Goal: Information Seeking & Learning: Learn about a topic

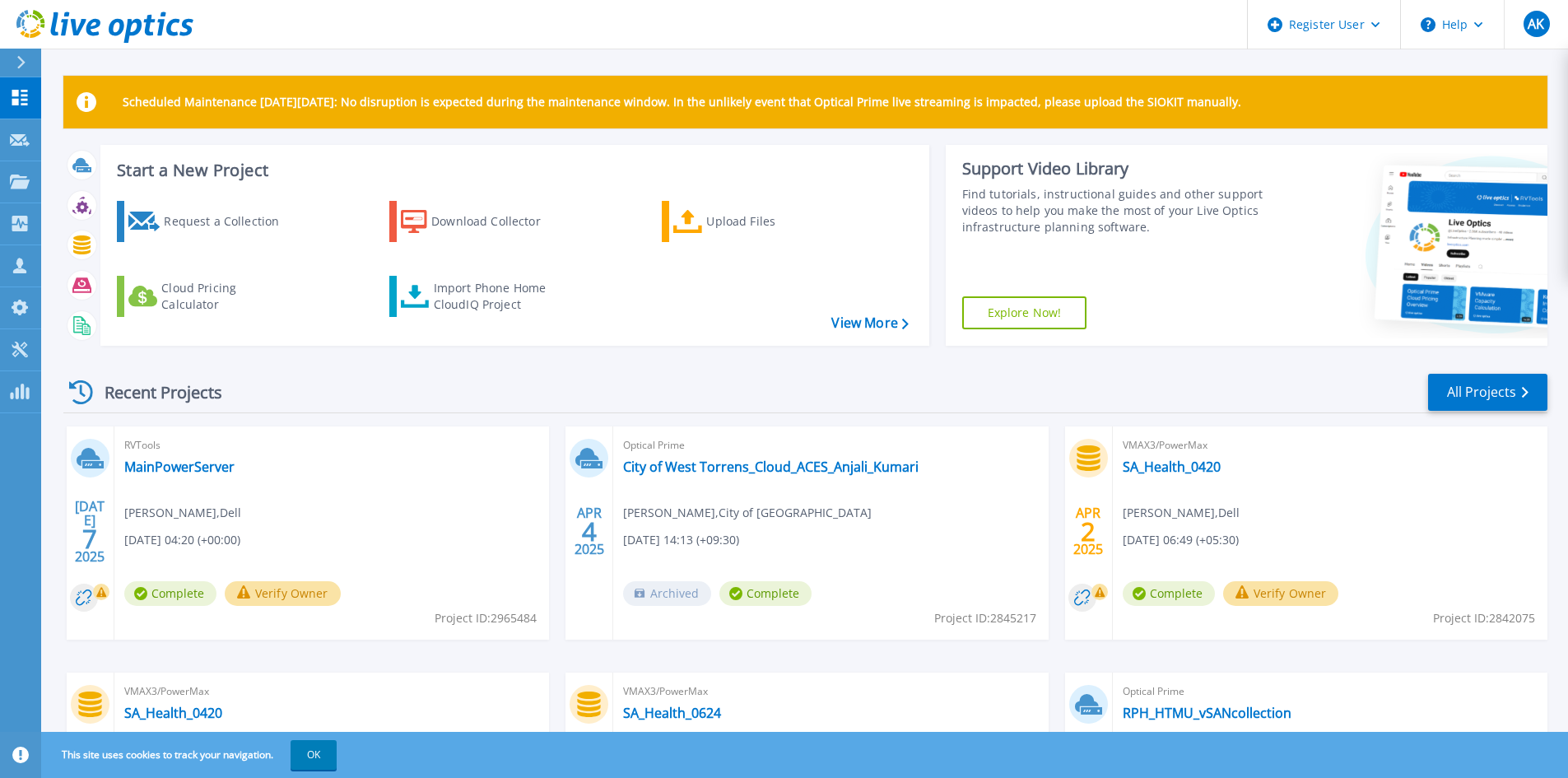
click at [18, 52] on div at bounding box center [28, 63] width 27 height 28
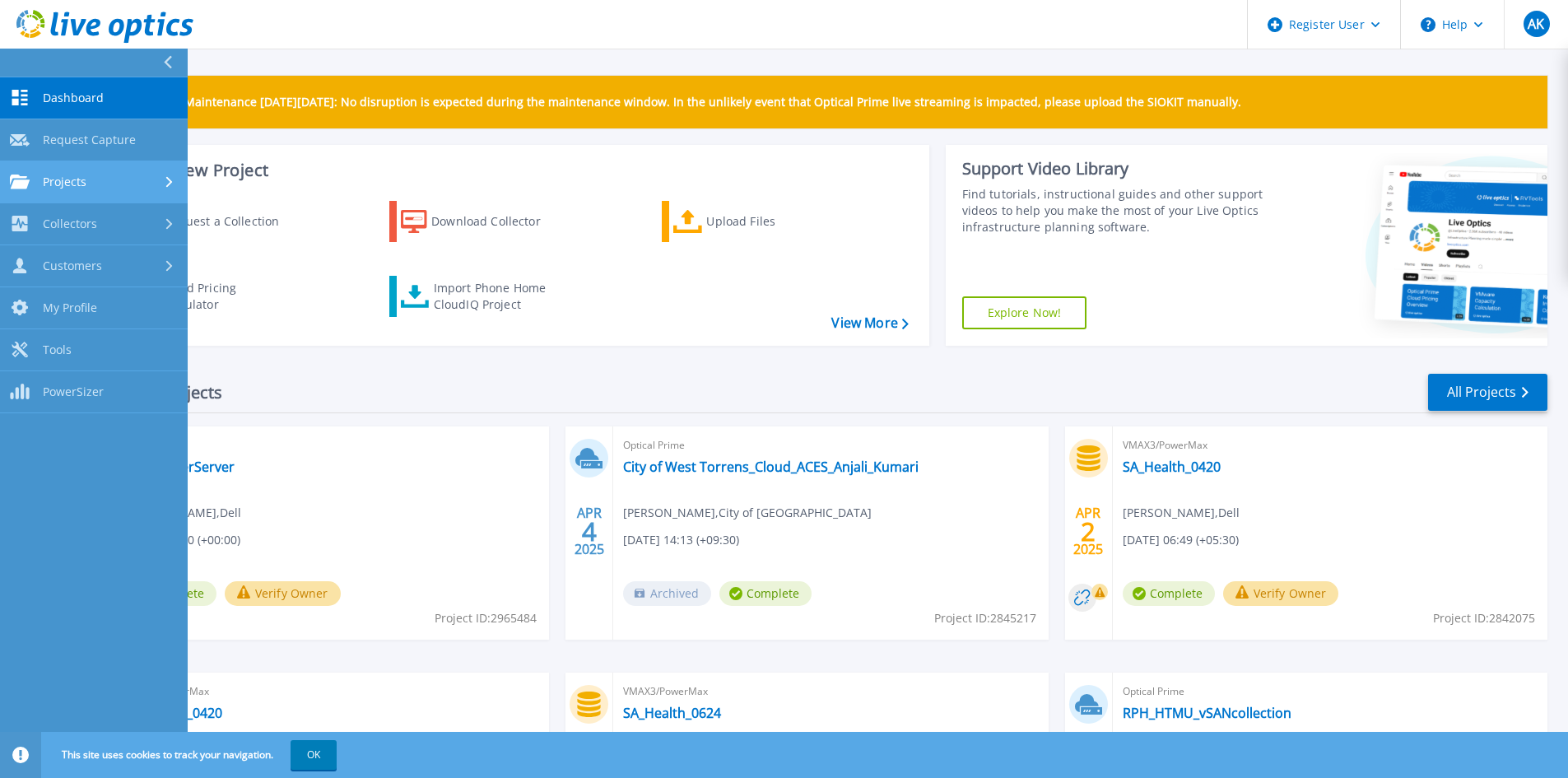
click at [148, 187] on div "Projects" at bounding box center [93, 182] width 168 height 15
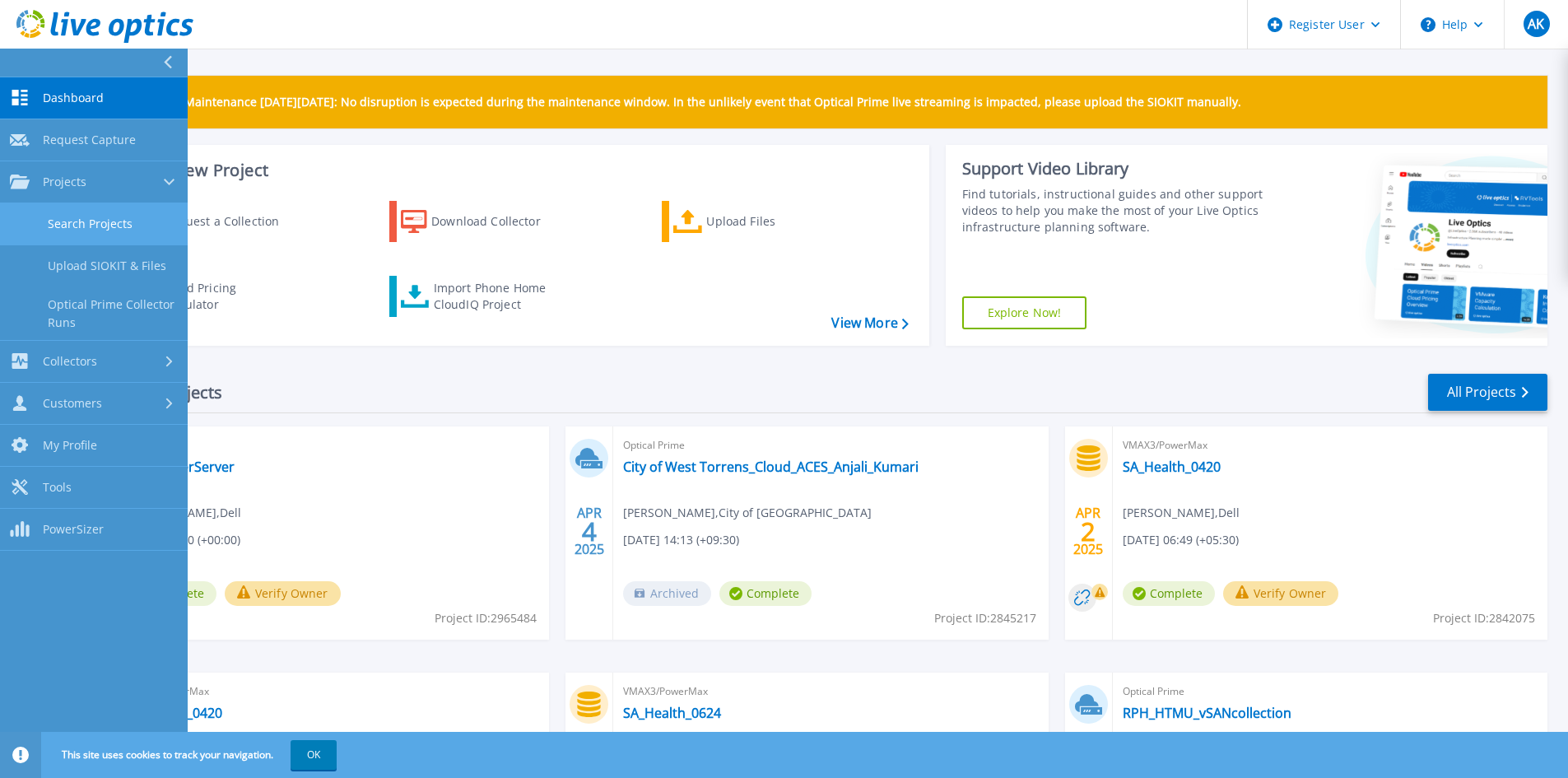
click at [153, 220] on link "Search Projects" at bounding box center [93, 224] width 187 height 42
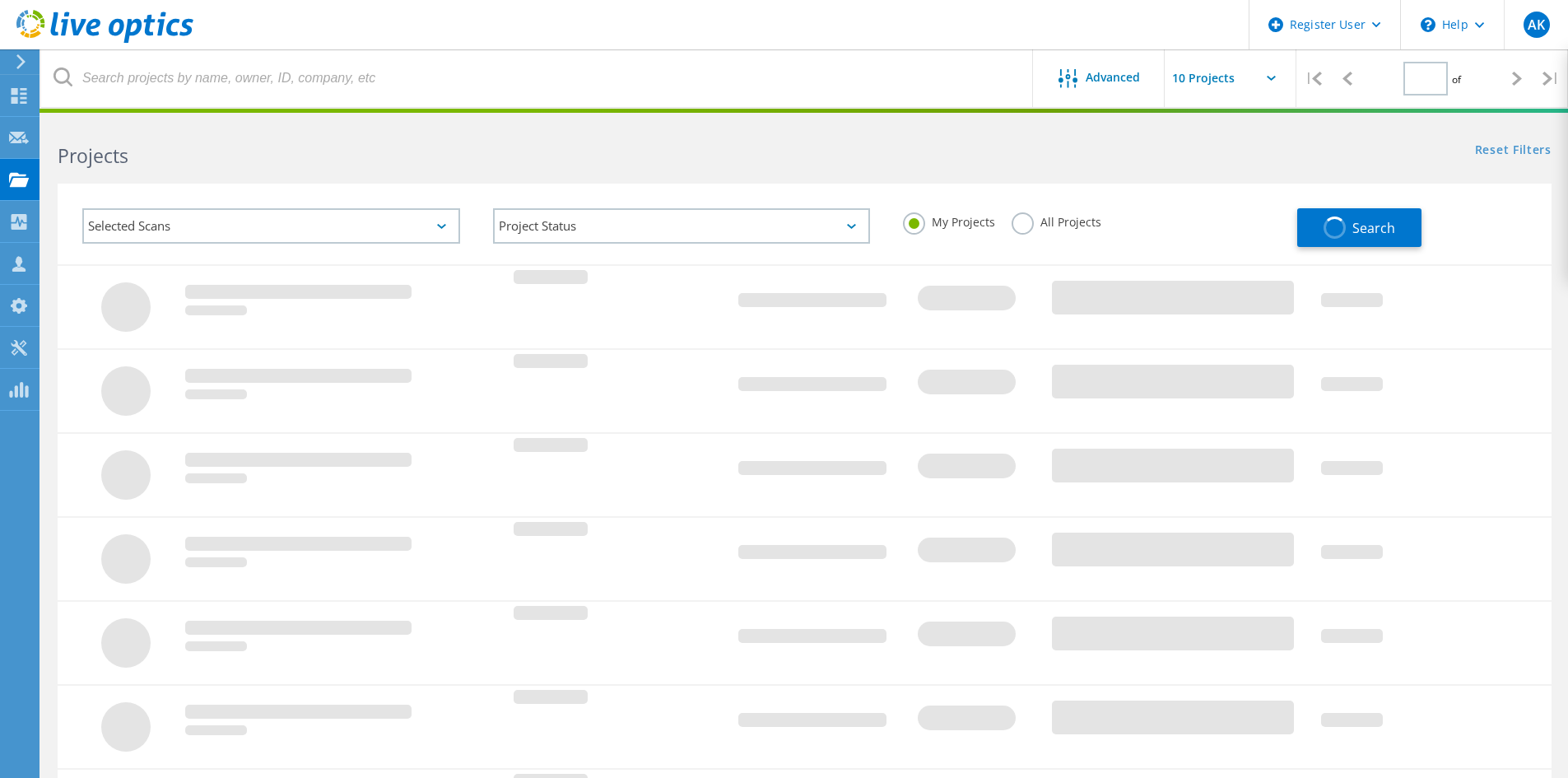
type input "1"
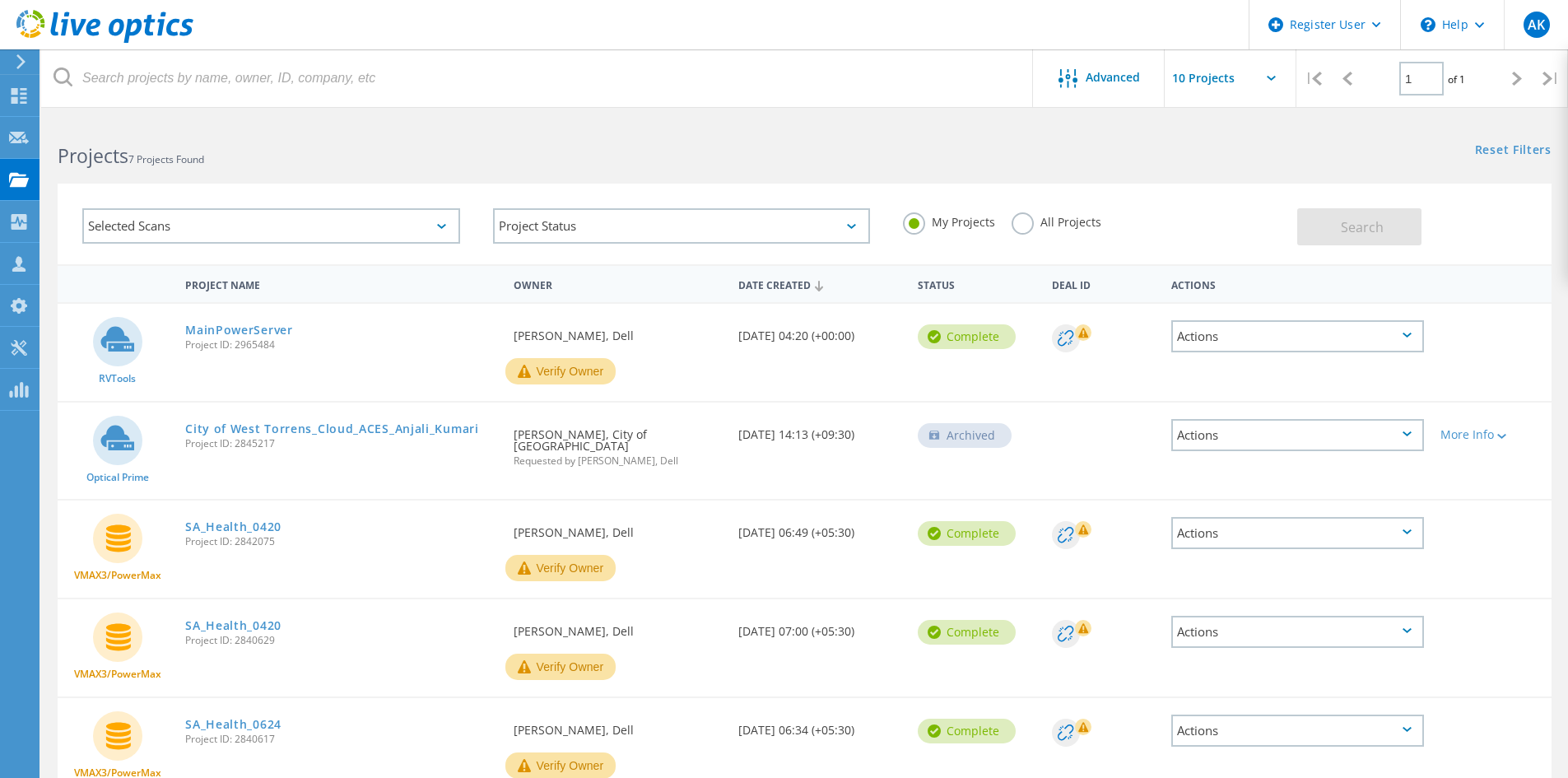
click at [1018, 224] on label "All Projects" at bounding box center [1056, 220] width 90 height 16
click at [0, 0] on input "All Projects" at bounding box center [0, 0] width 0 height 0
click at [431, 234] on div "Selected Scans" at bounding box center [272, 226] width 378 height 36
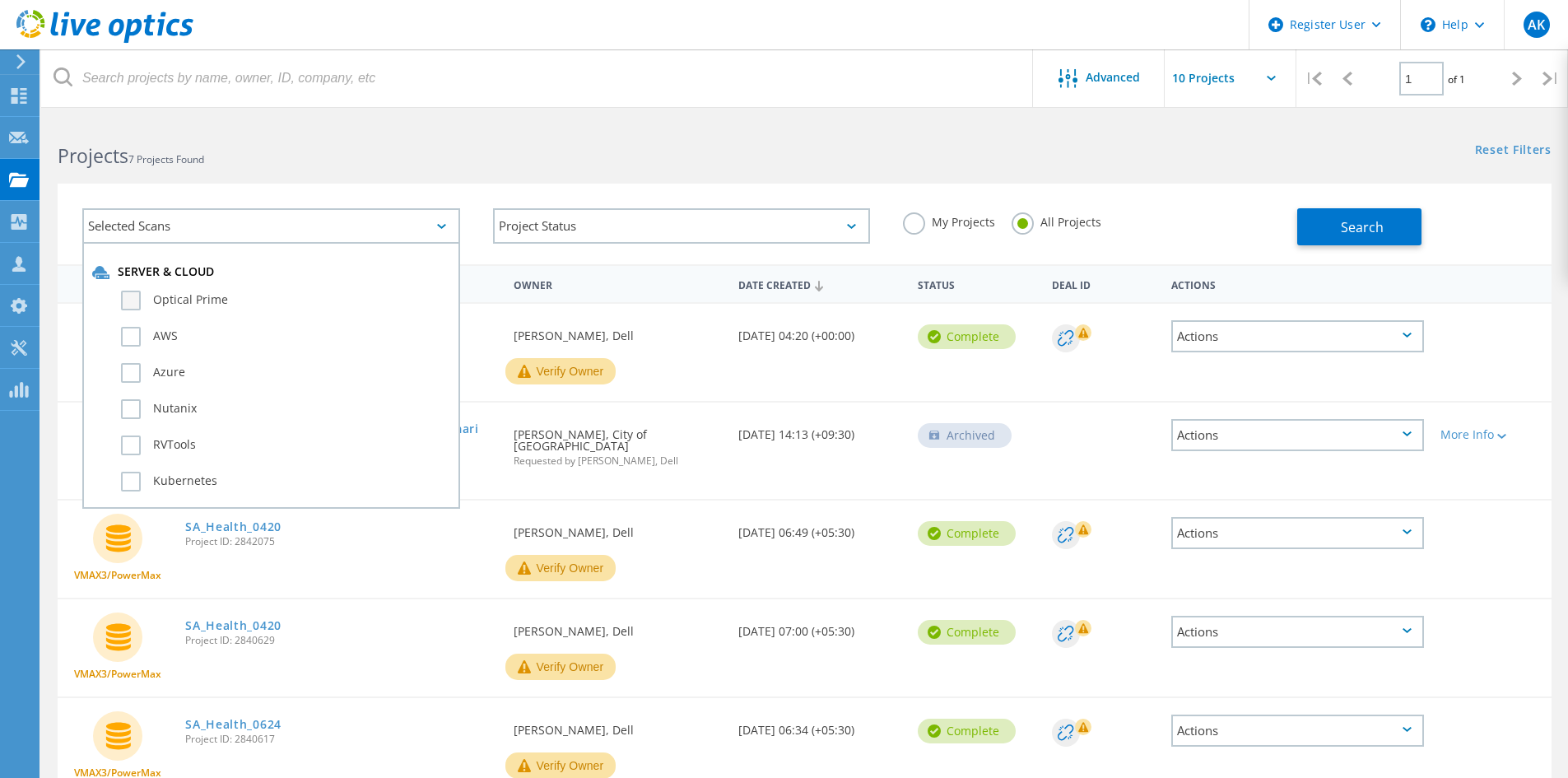
click at [355, 298] on label "Optical Prime" at bounding box center [285, 300] width 329 height 20
click at [0, 0] on input "Optical Prime" at bounding box center [0, 0] width 0 height 0
click at [1346, 229] on span "Search" at bounding box center [1362, 227] width 43 height 18
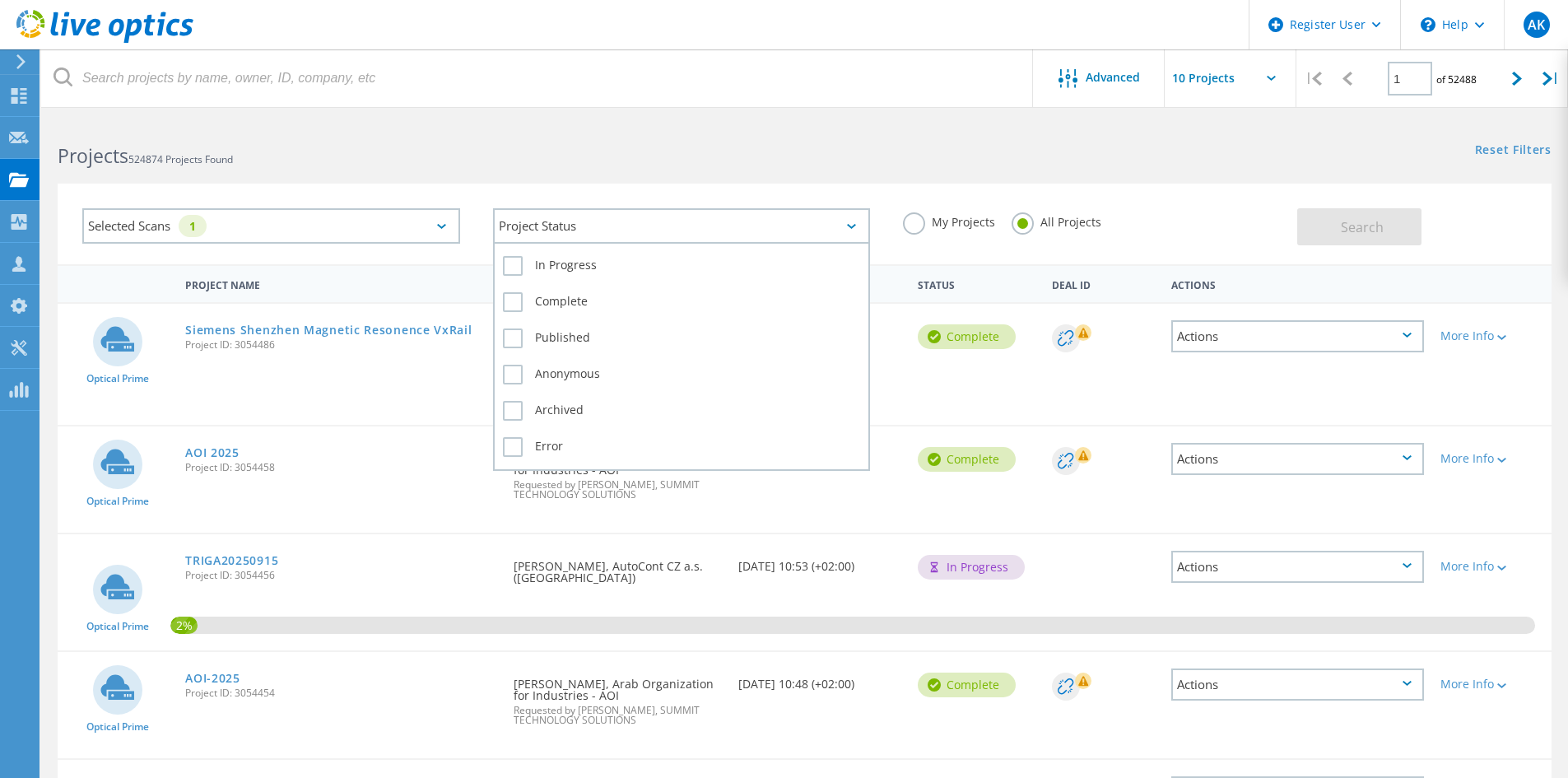
click at [686, 221] on div "Project Status" at bounding box center [682, 226] width 378 height 36
click at [595, 300] on label "Complete" at bounding box center [681, 302] width 358 height 20
click at [0, 0] on input "Complete" at bounding box center [0, 0] width 0 height 0
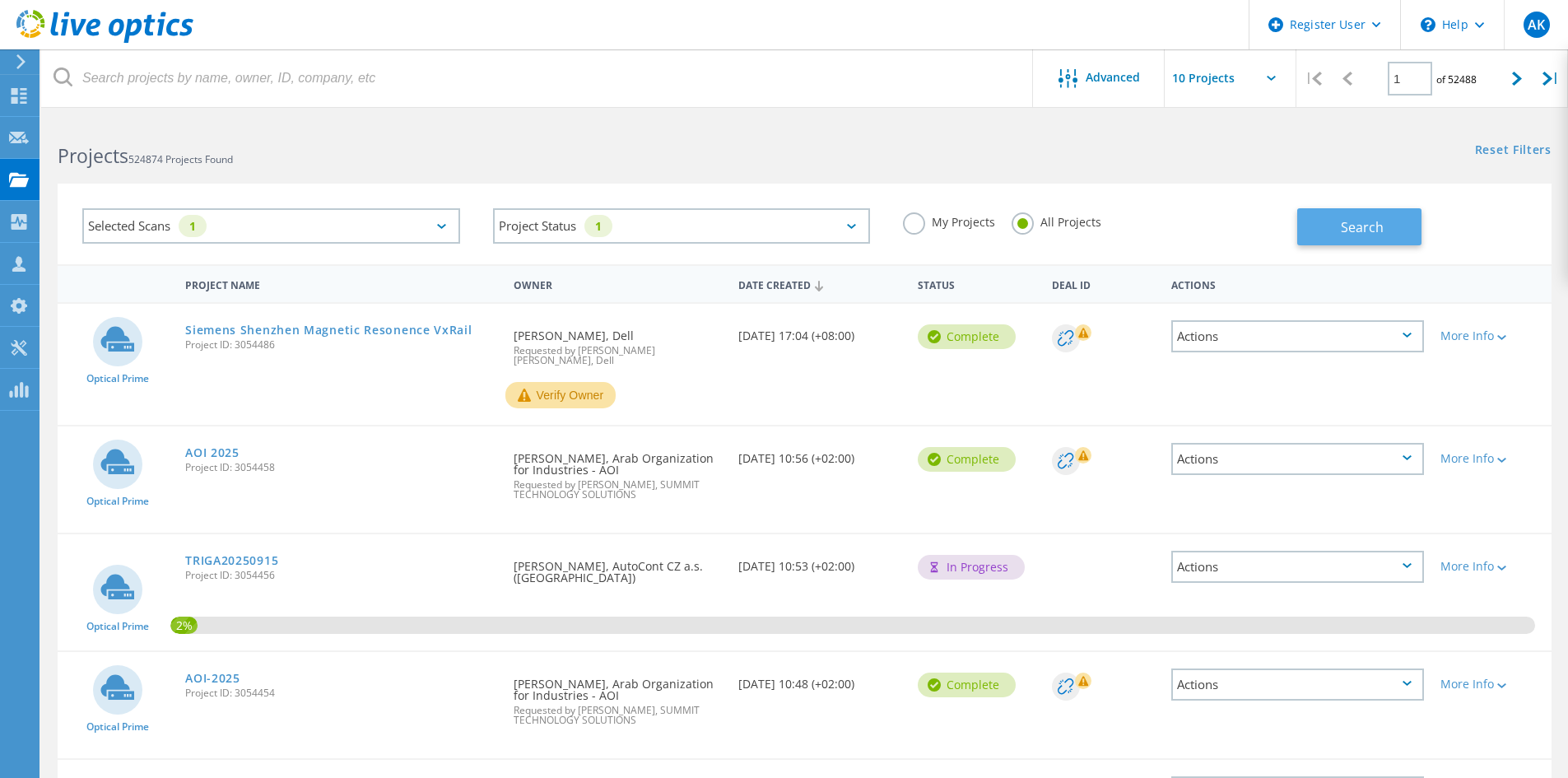
click at [1319, 218] on button "Search" at bounding box center [1359, 227] width 124 height 37
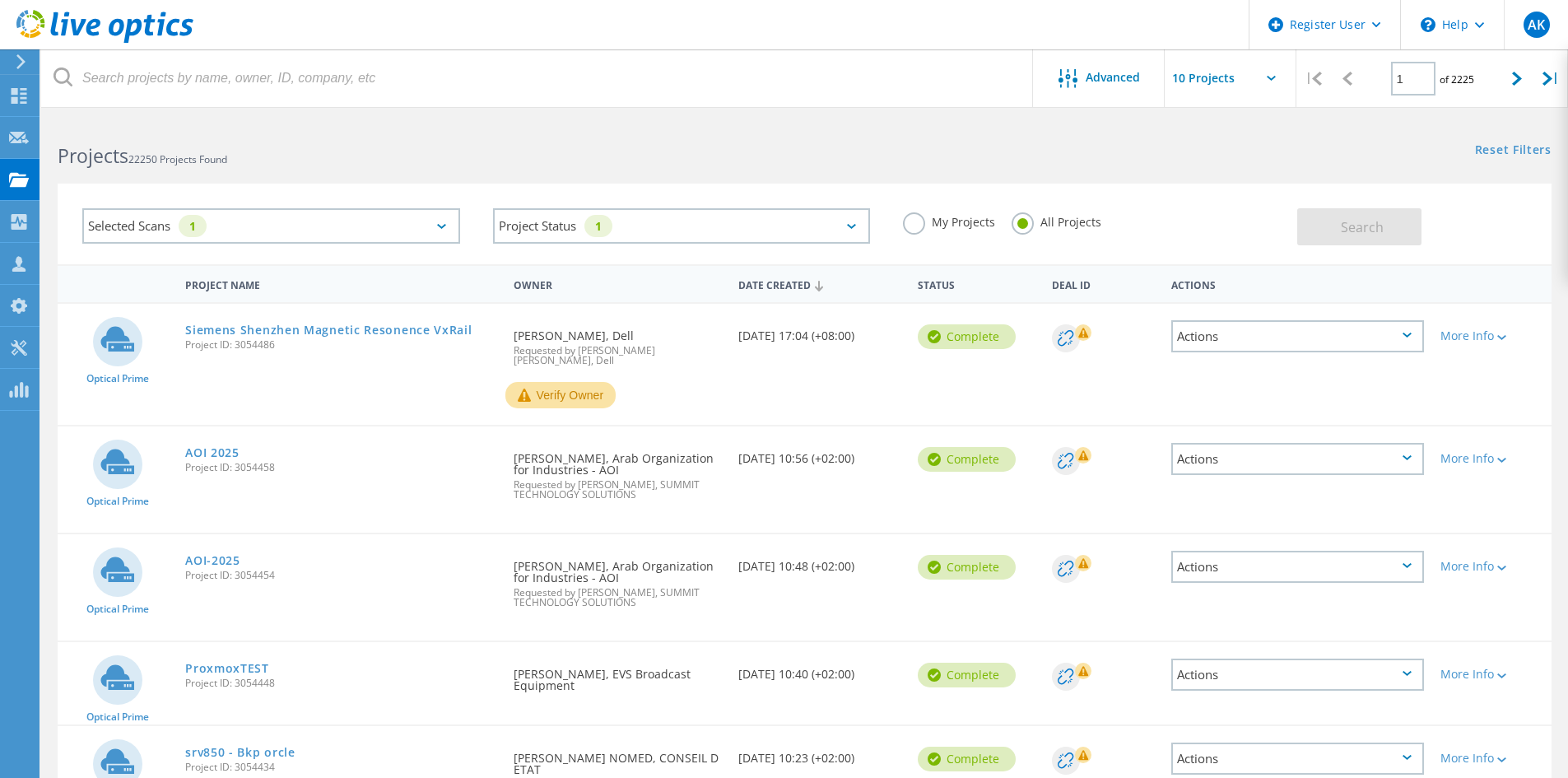
click at [1269, 81] on input "text" at bounding box center [1247, 78] width 164 height 58
click at [1243, 208] on div "Show 40 Projects" at bounding box center [1247, 202] width 163 height 28
type input "Show 40 Projects"
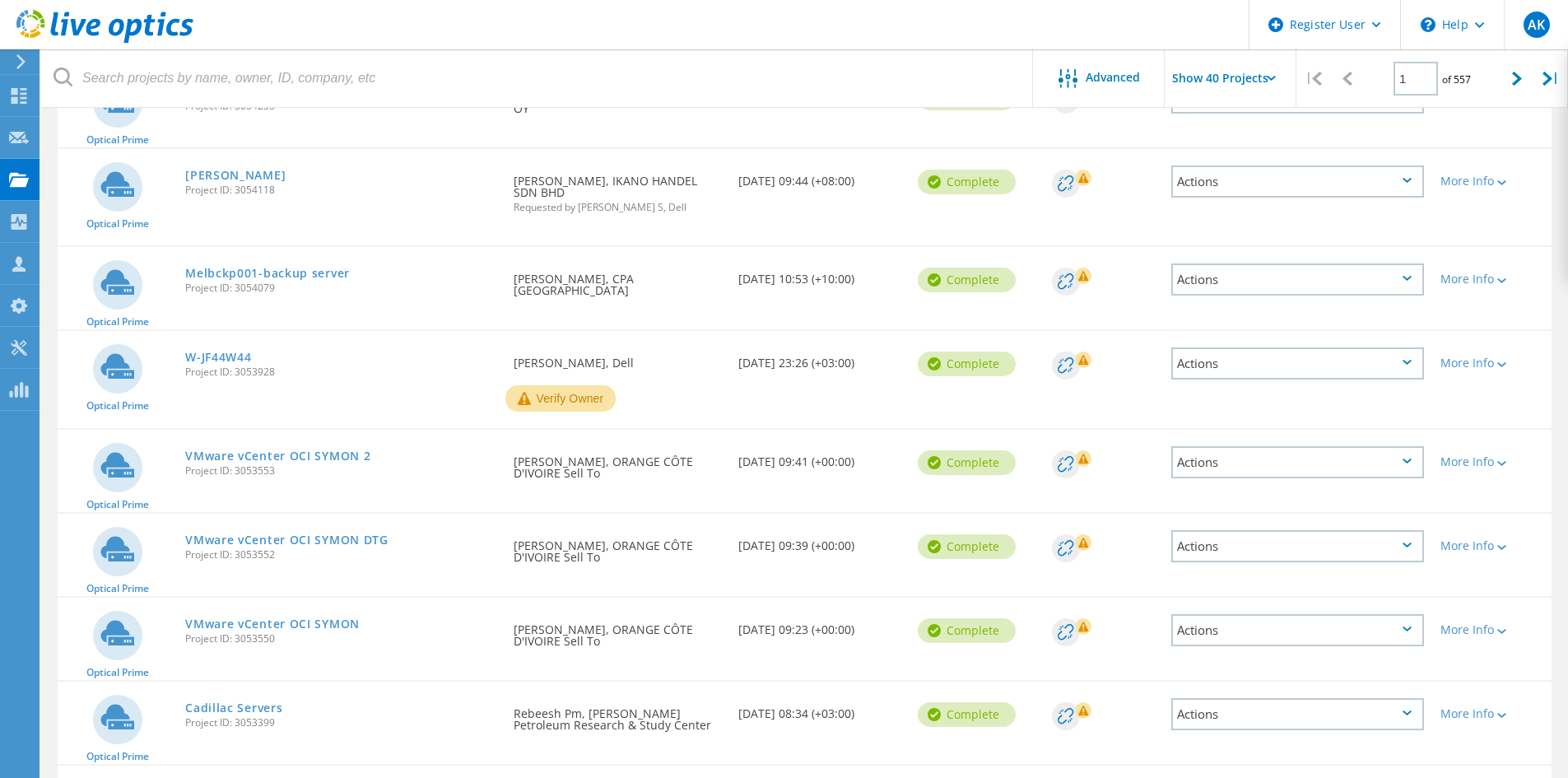
scroll to position [1812, 0]
click at [224, 169] on link "[PERSON_NAME]" at bounding box center [235, 174] width 100 height 12
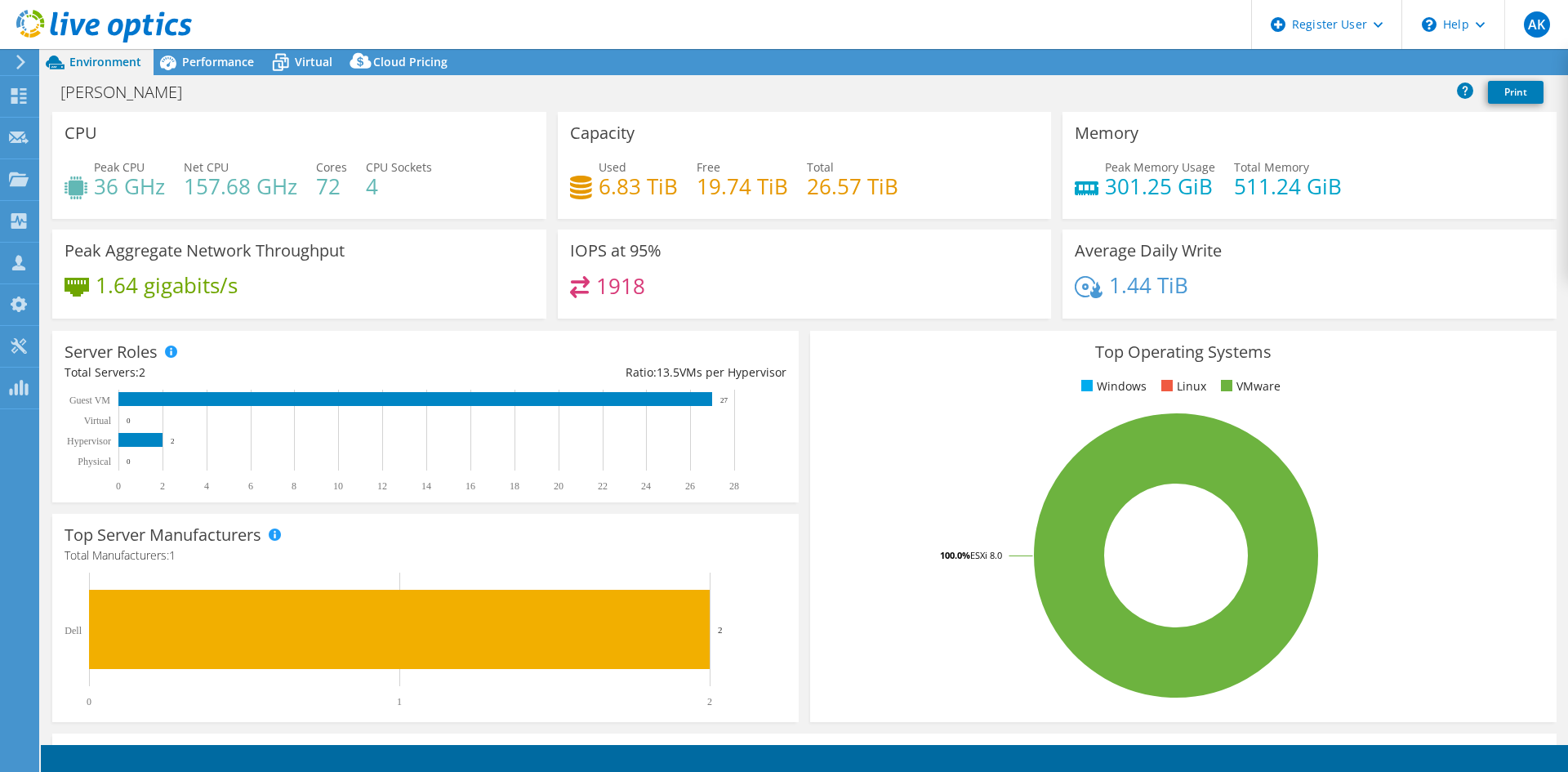
select select "USD"
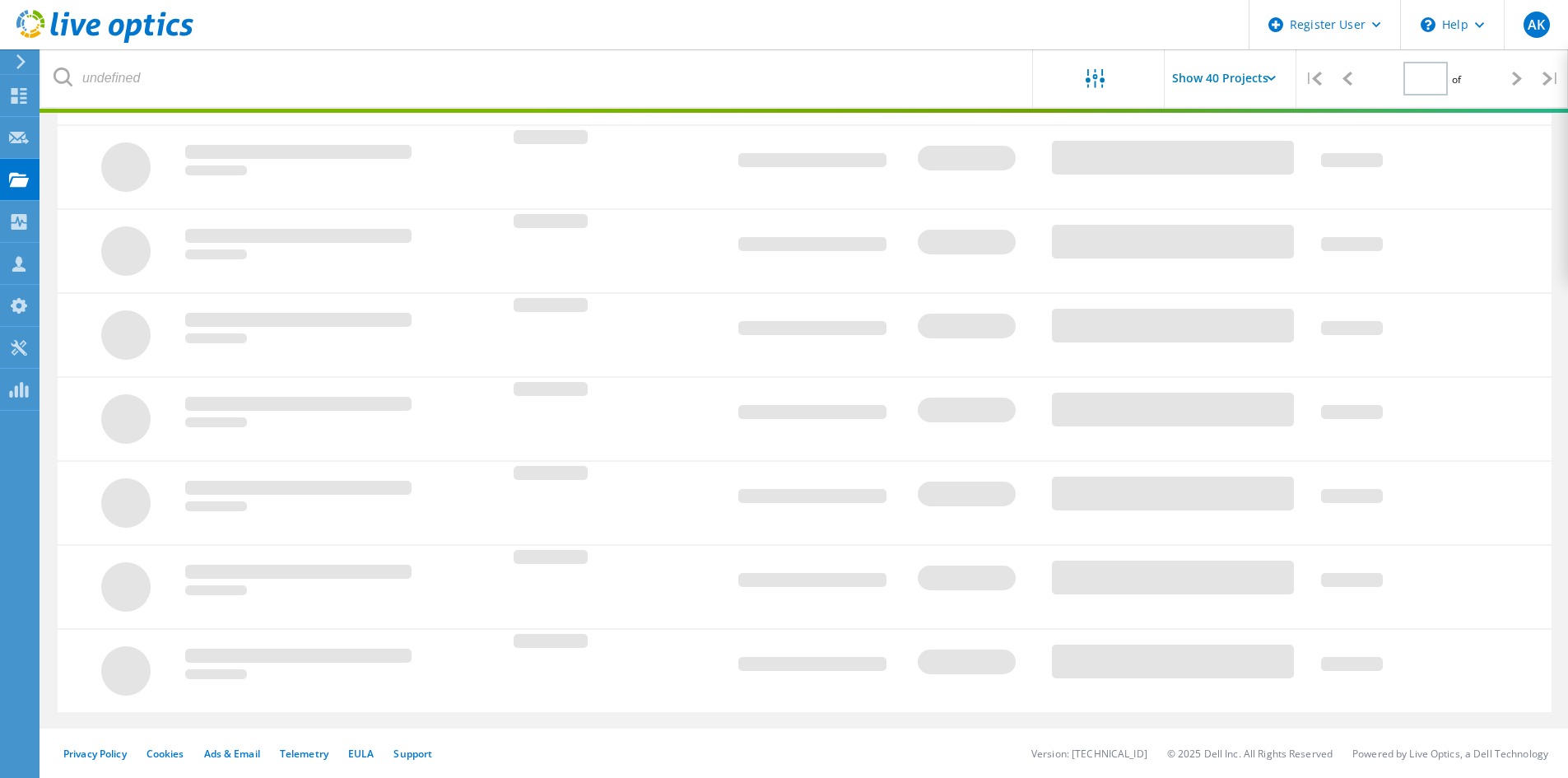
type input "1"
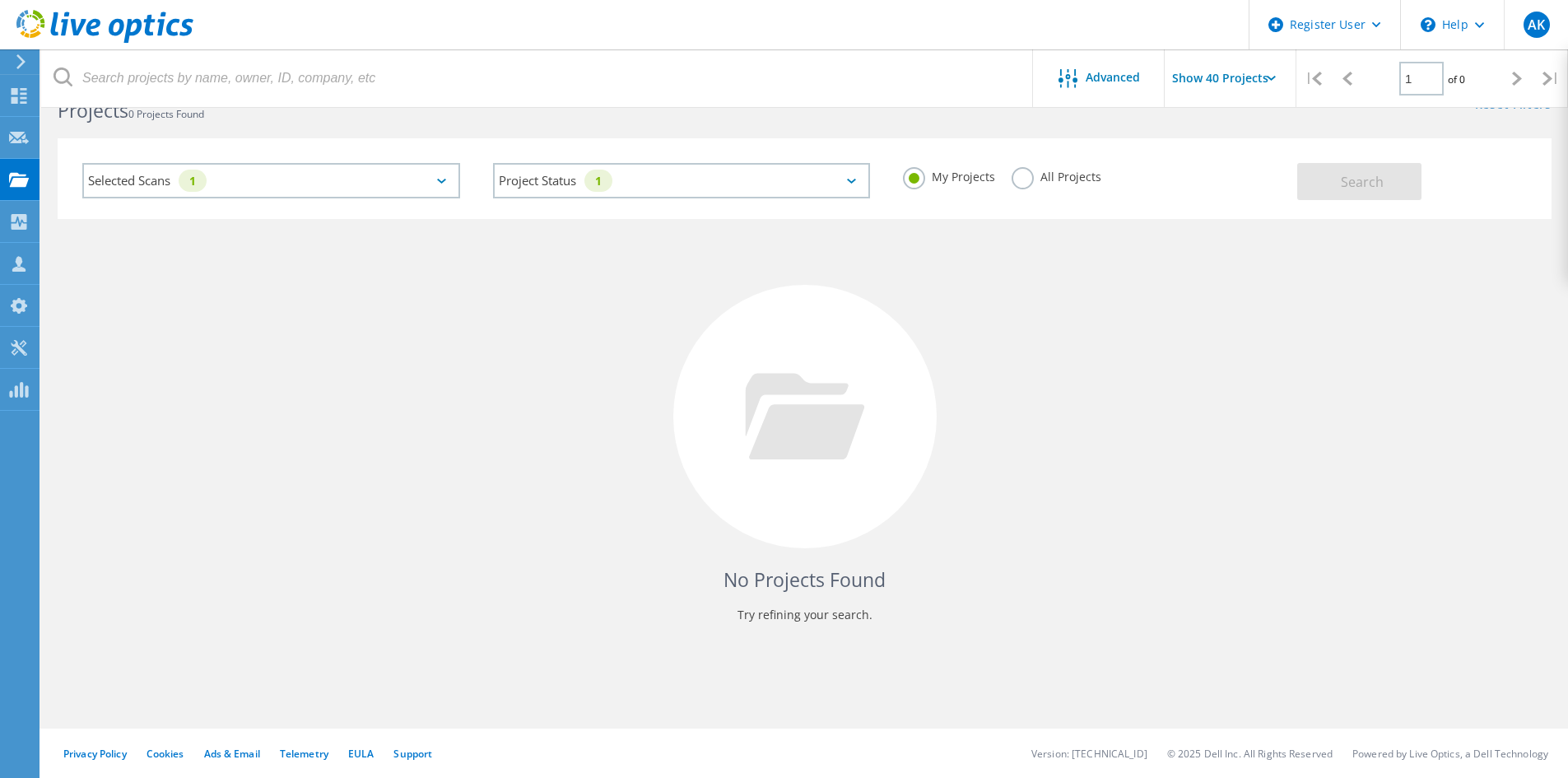
click at [1011, 179] on label "All Projects" at bounding box center [1056, 175] width 90 height 16
click at [0, 0] on input "All Projects" at bounding box center [0, 0] width 0 height 0
click at [1331, 168] on button "Search" at bounding box center [1359, 182] width 124 height 37
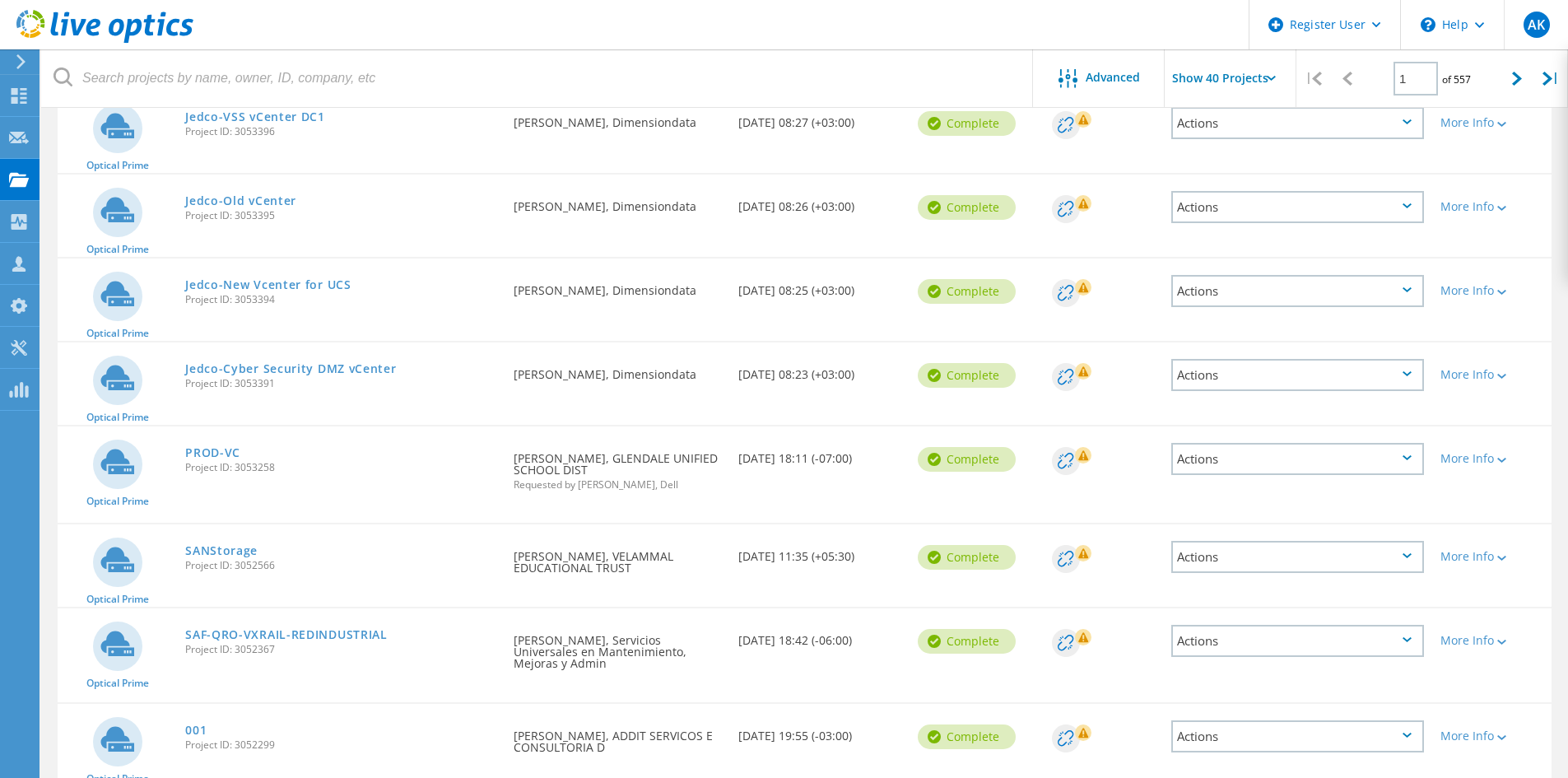
scroll to position [2680, 0]
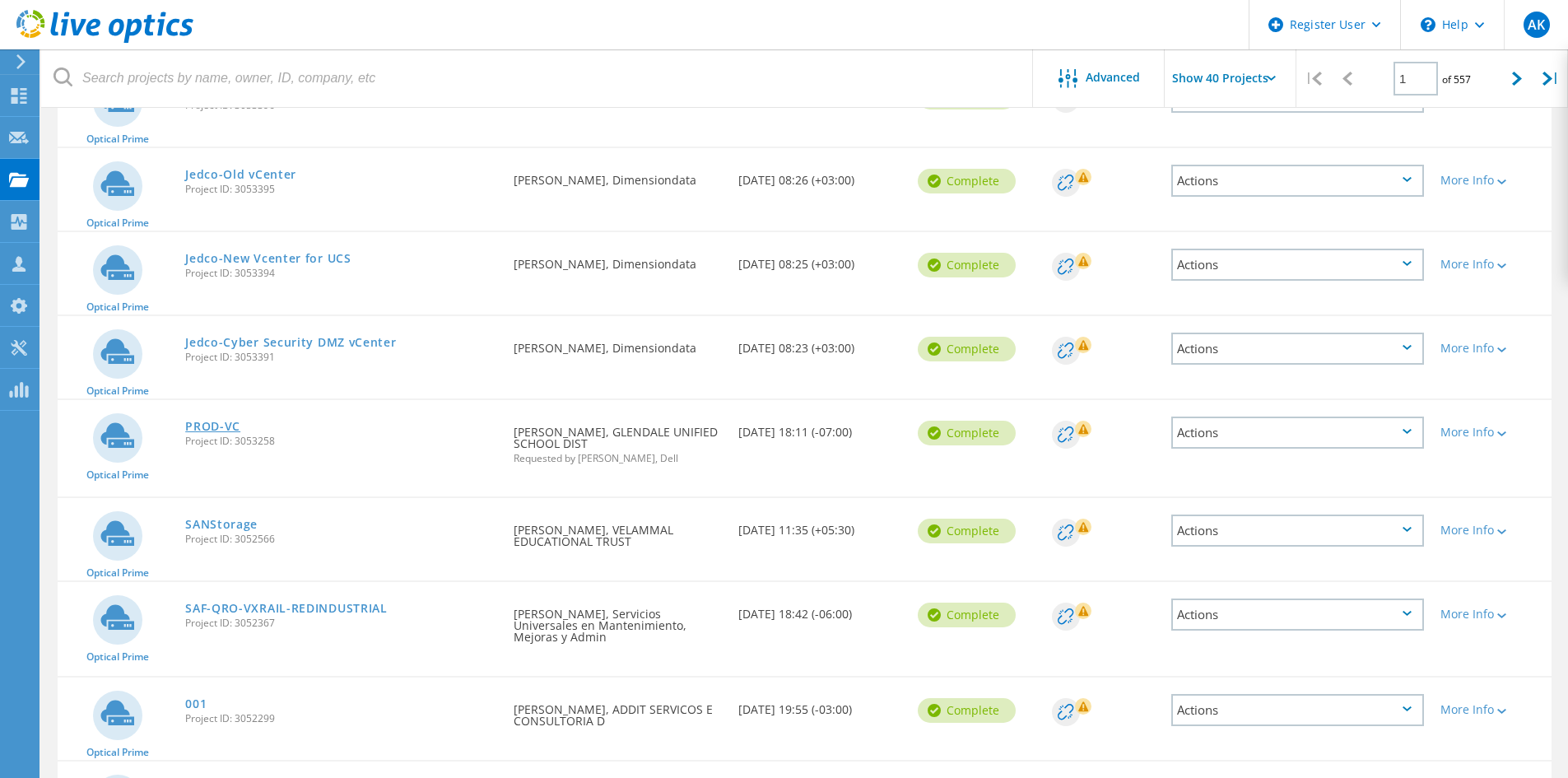
click at [211, 421] on link "PROD-VC" at bounding box center [213, 426] width 55 height 12
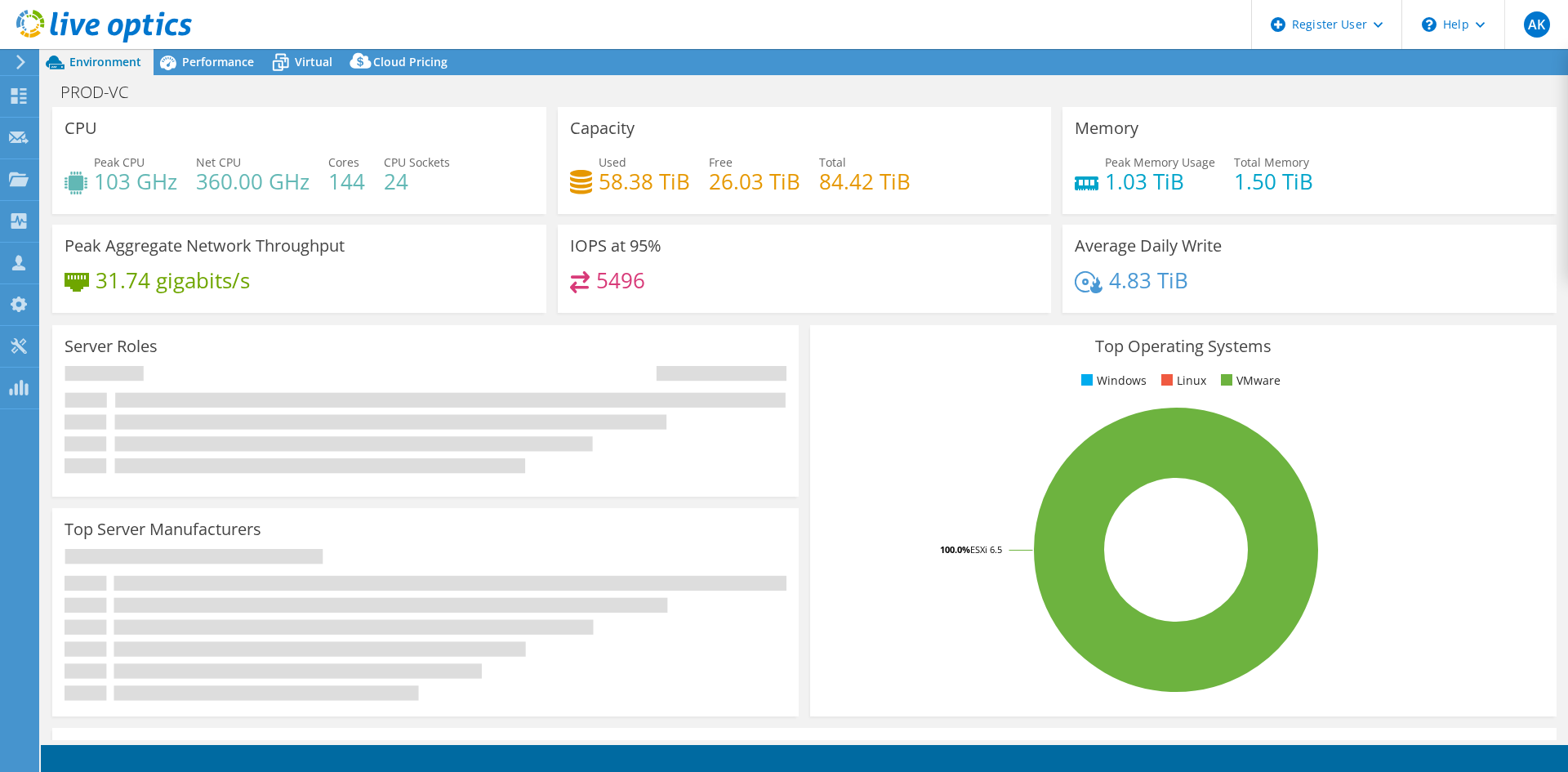
select select "USD"
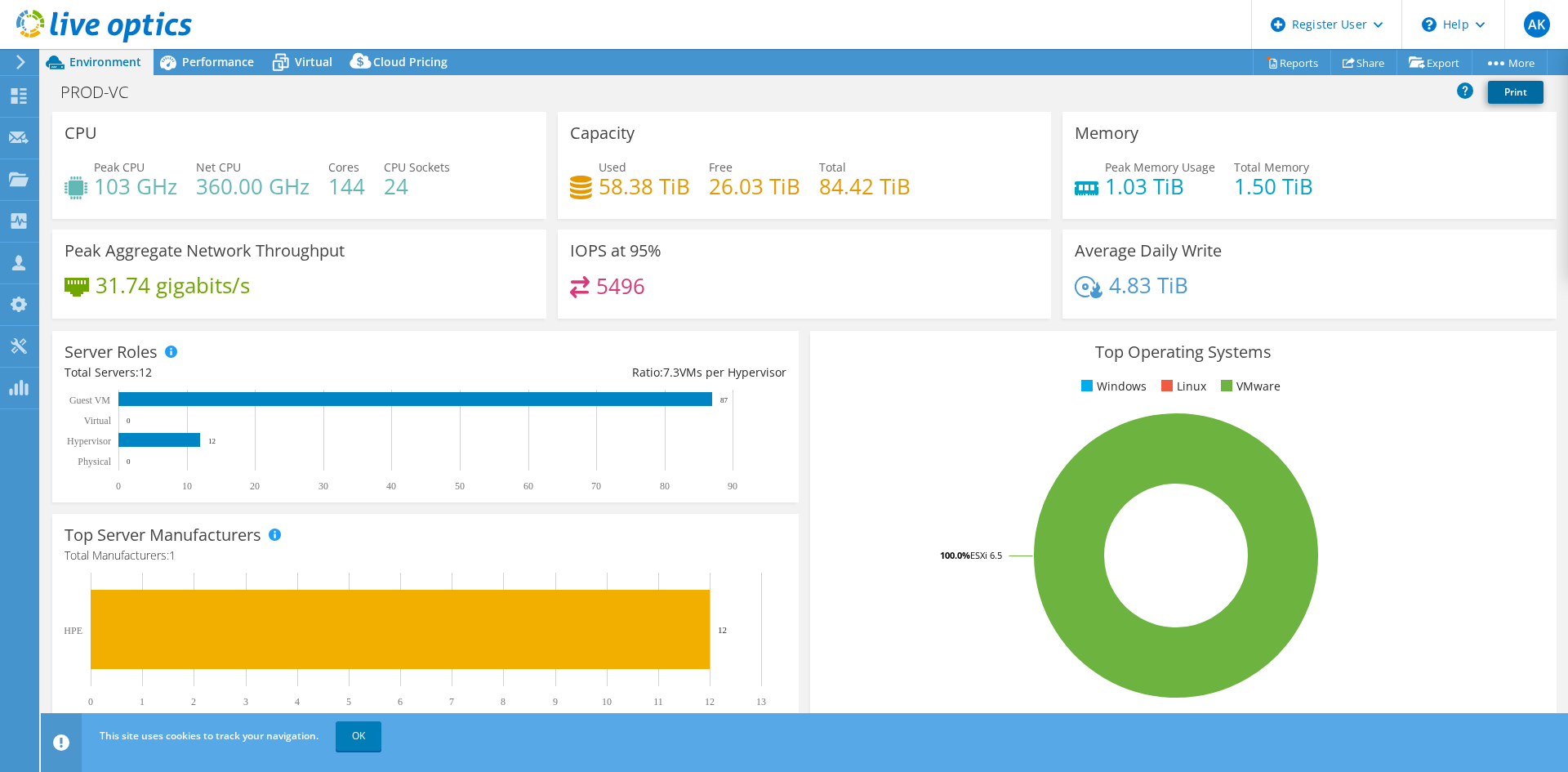
click at [1520, 93] on link "Print" at bounding box center [1515, 93] width 55 height 23
click at [1303, 64] on link "Reports" at bounding box center [1291, 63] width 78 height 26
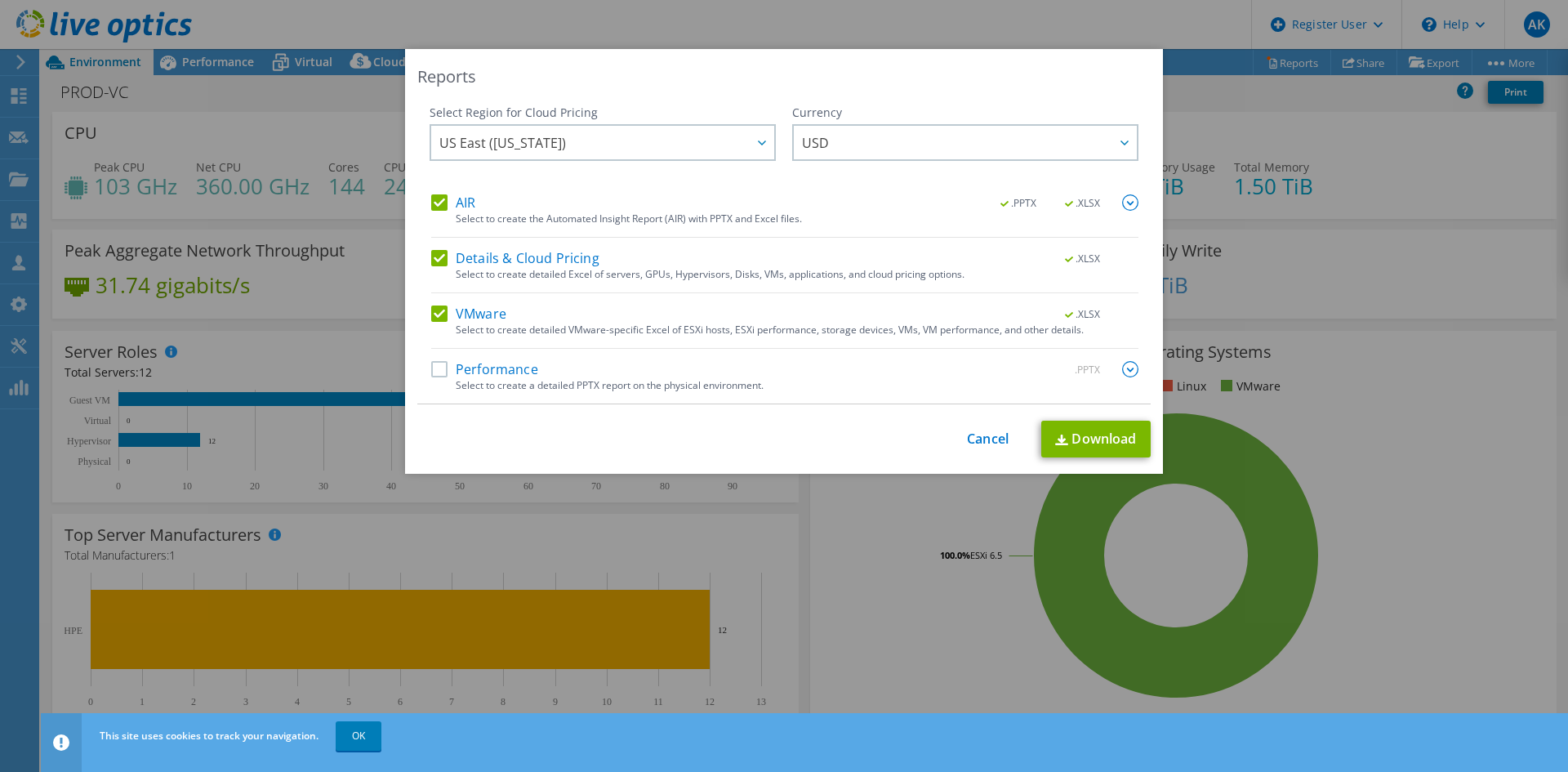
click at [433, 375] on label "Performance" at bounding box center [484, 369] width 107 height 17
click at [0, 0] on input "Performance" at bounding box center [0, 0] width 0 height 0
click at [960, 140] on span "USD" at bounding box center [969, 143] width 335 height 33
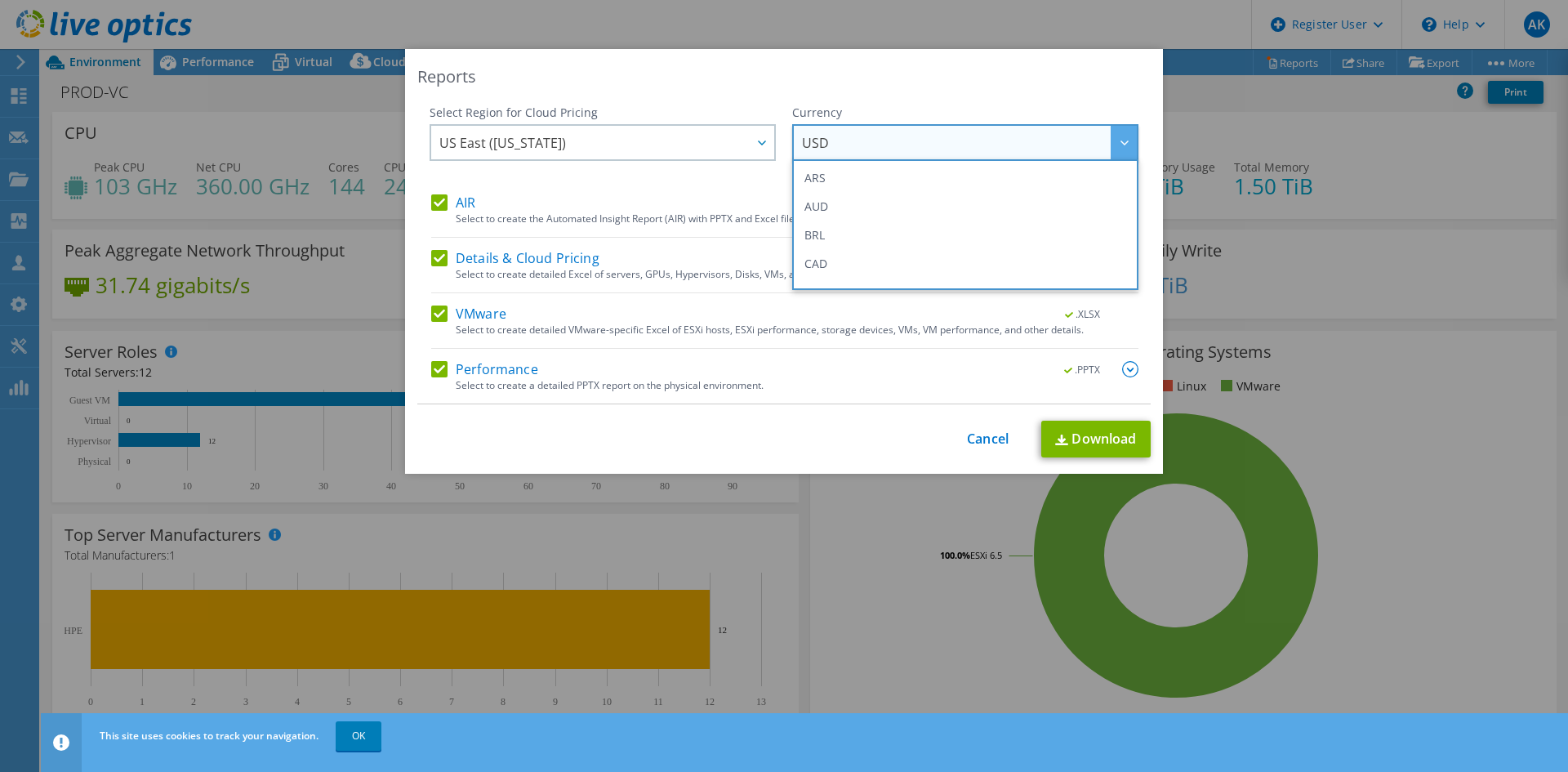
click at [960, 140] on span "USD" at bounding box center [969, 143] width 335 height 33
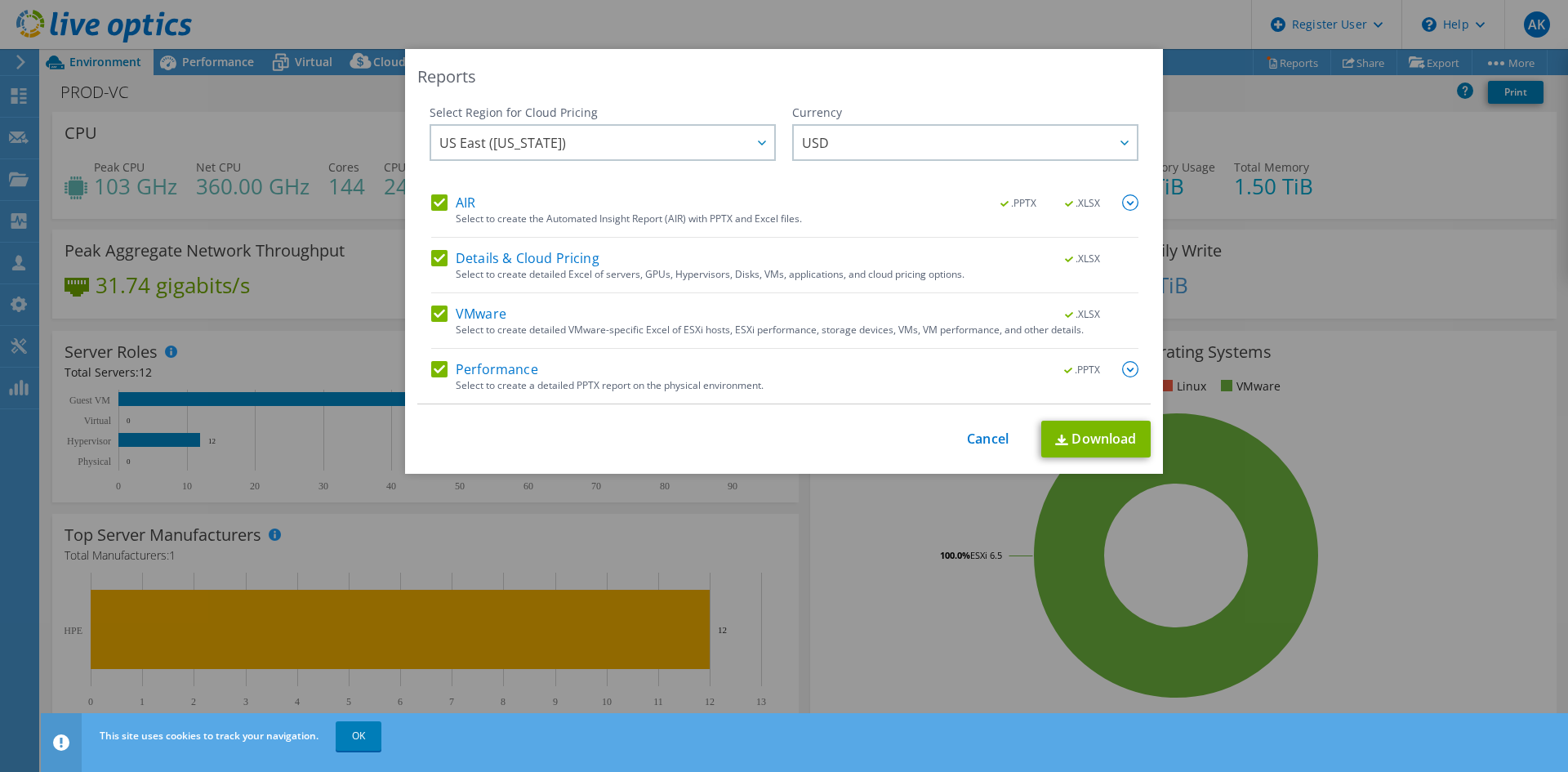
click at [771, 145] on div "Select Region for Cloud Pricing Asia Pacific (Hong Kong) Asia Pacific (Mumbai) …" at bounding box center [784, 150] width 709 height 90
click at [752, 145] on div at bounding box center [761, 143] width 26 height 33
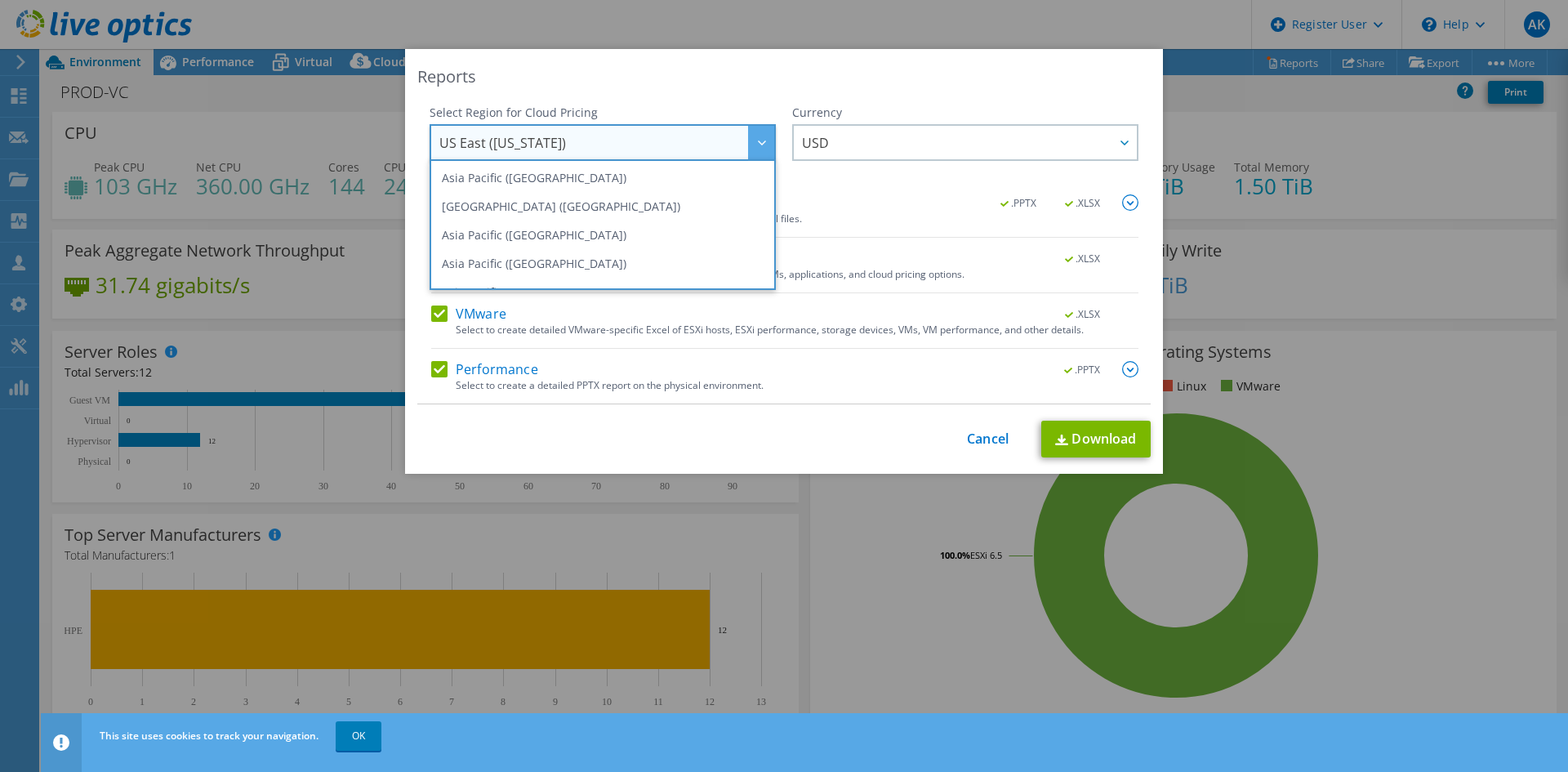
click at [760, 136] on div at bounding box center [761, 143] width 26 height 33
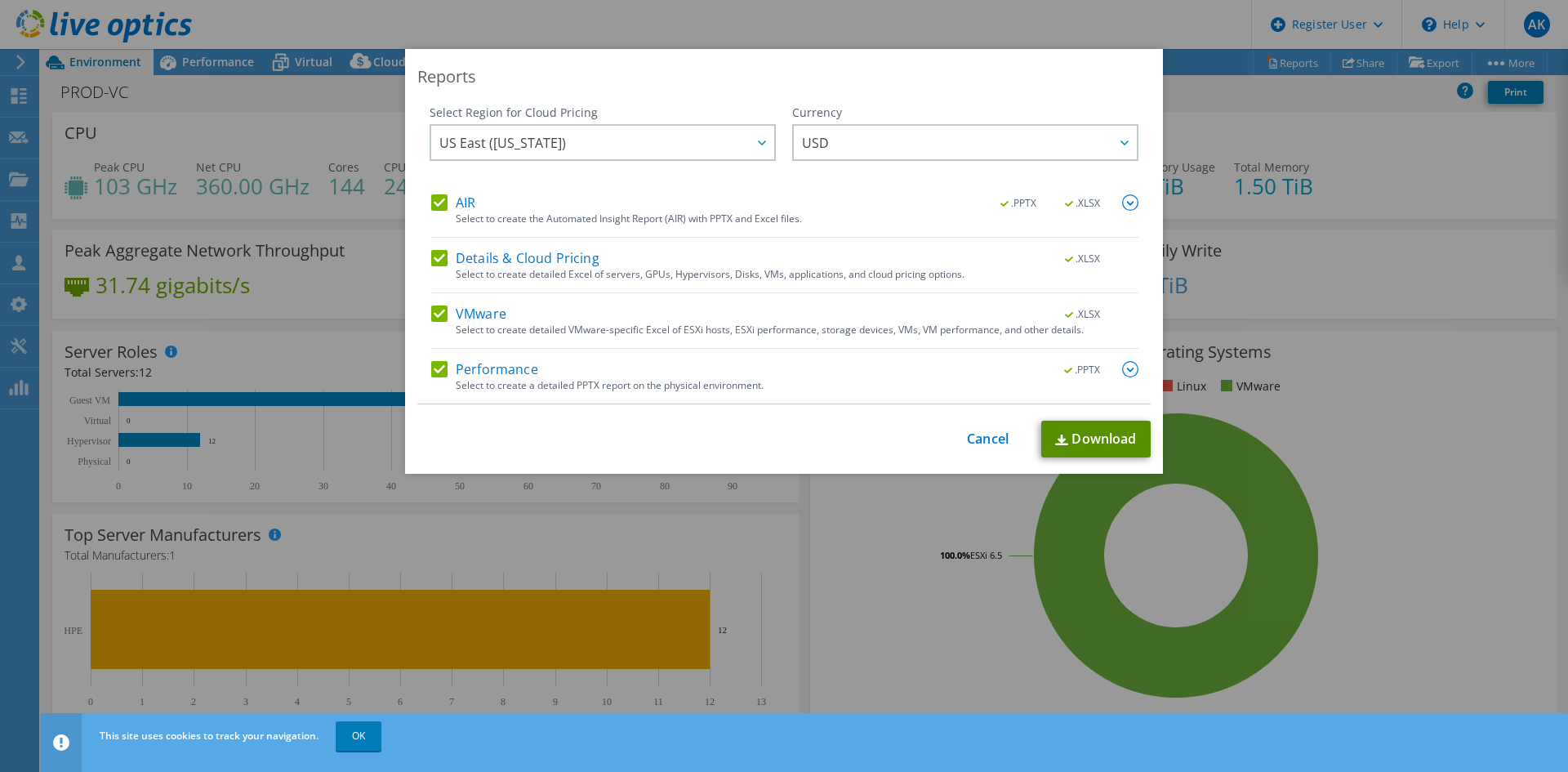
click at [1113, 447] on link "Download" at bounding box center [1096, 439] width 109 height 37
click at [1004, 434] on div "This process may take a while, please wait... Cancel Download" at bounding box center [784, 439] width 734 height 37
click at [994, 436] on link "Cancel" at bounding box center [987, 440] width 41 height 16
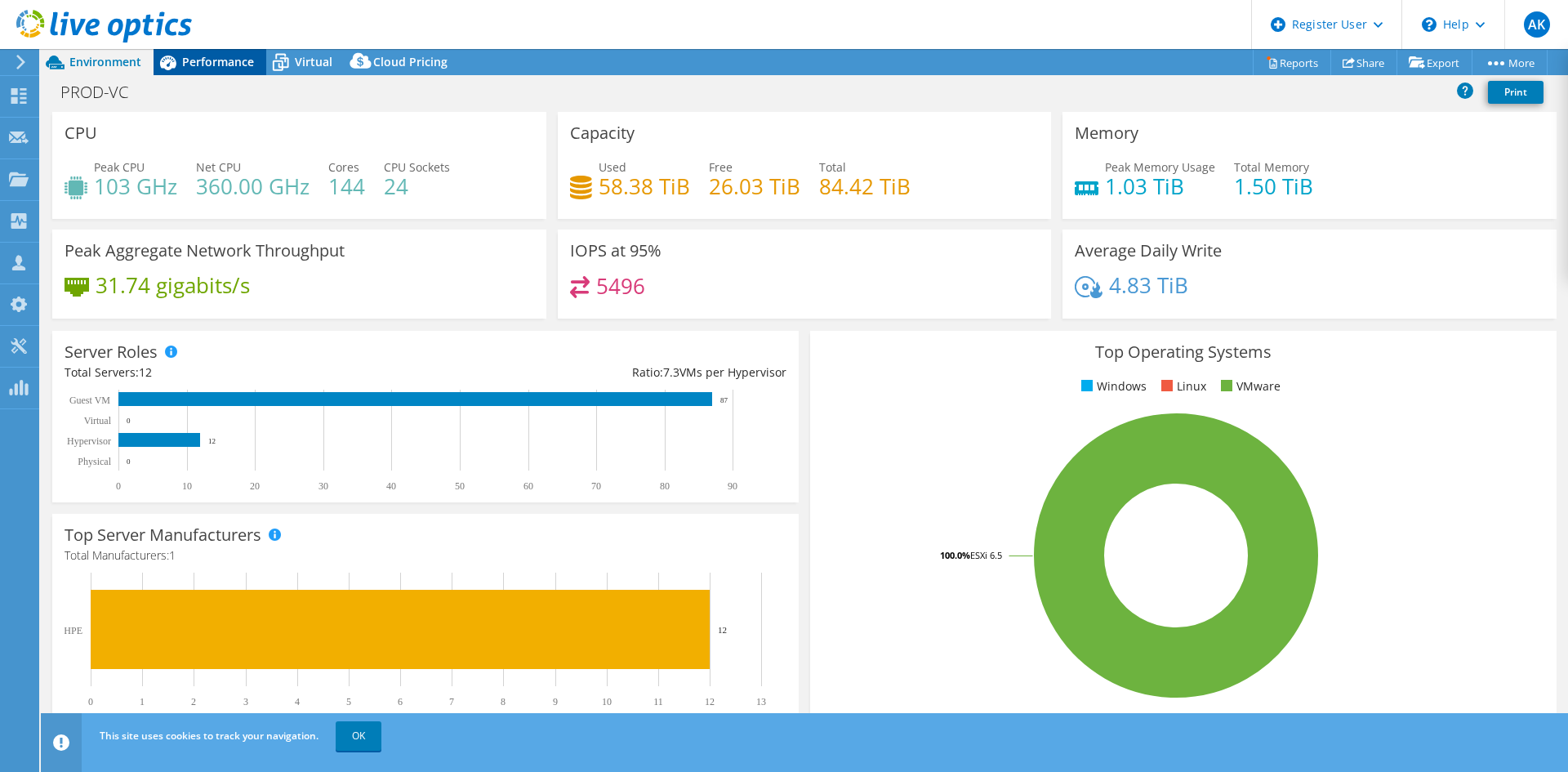
click at [220, 65] on span "Performance" at bounding box center [218, 62] width 72 height 16
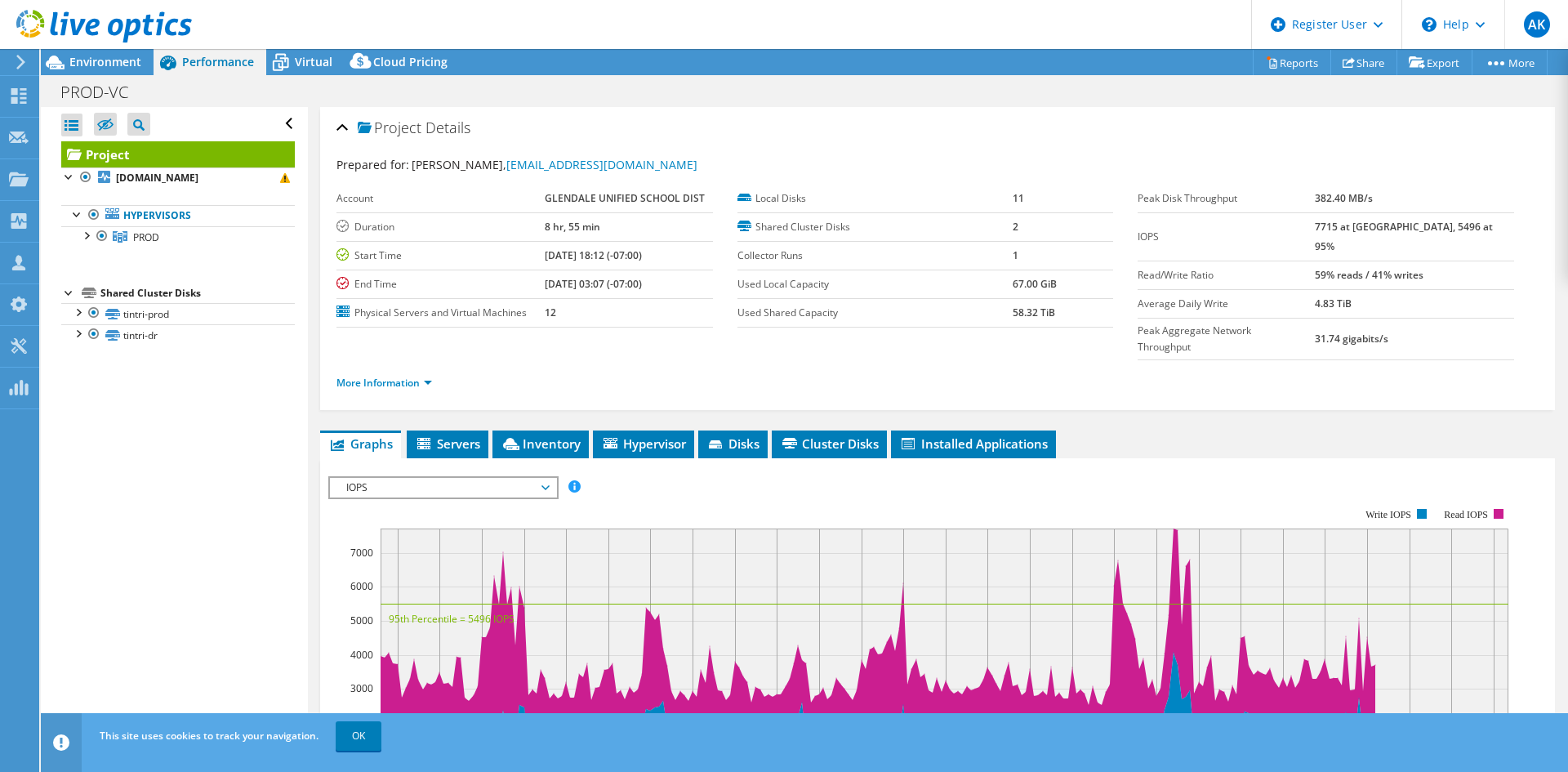
click at [410, 478] on span "IOPS" at bounding box center [443, 487] width 210 height 19
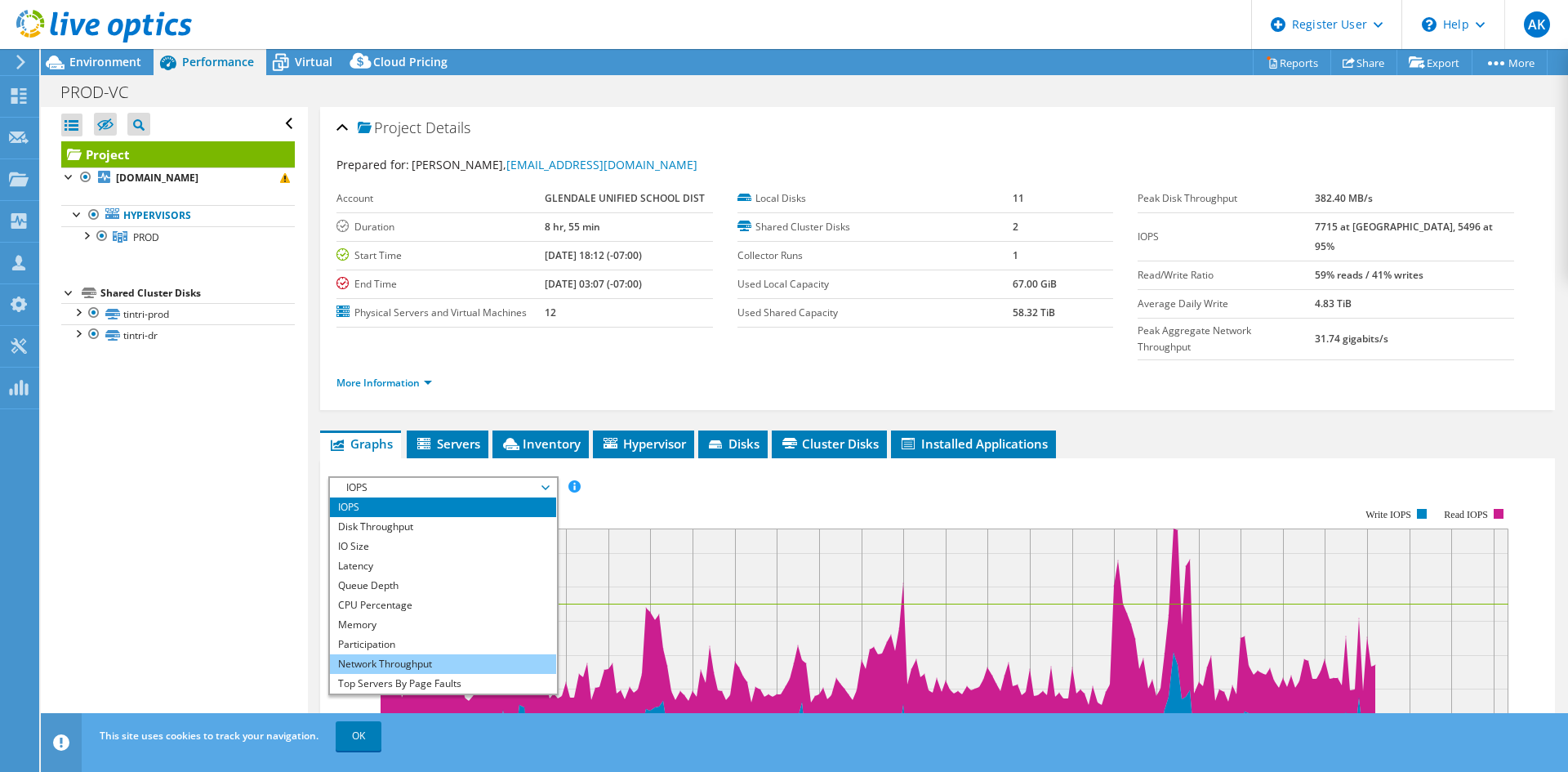
scroll to position [59, 0]
click at [403, 655] on li "Workload Concentration Bubble" at bounding box center [443, 664] width 226 height 19
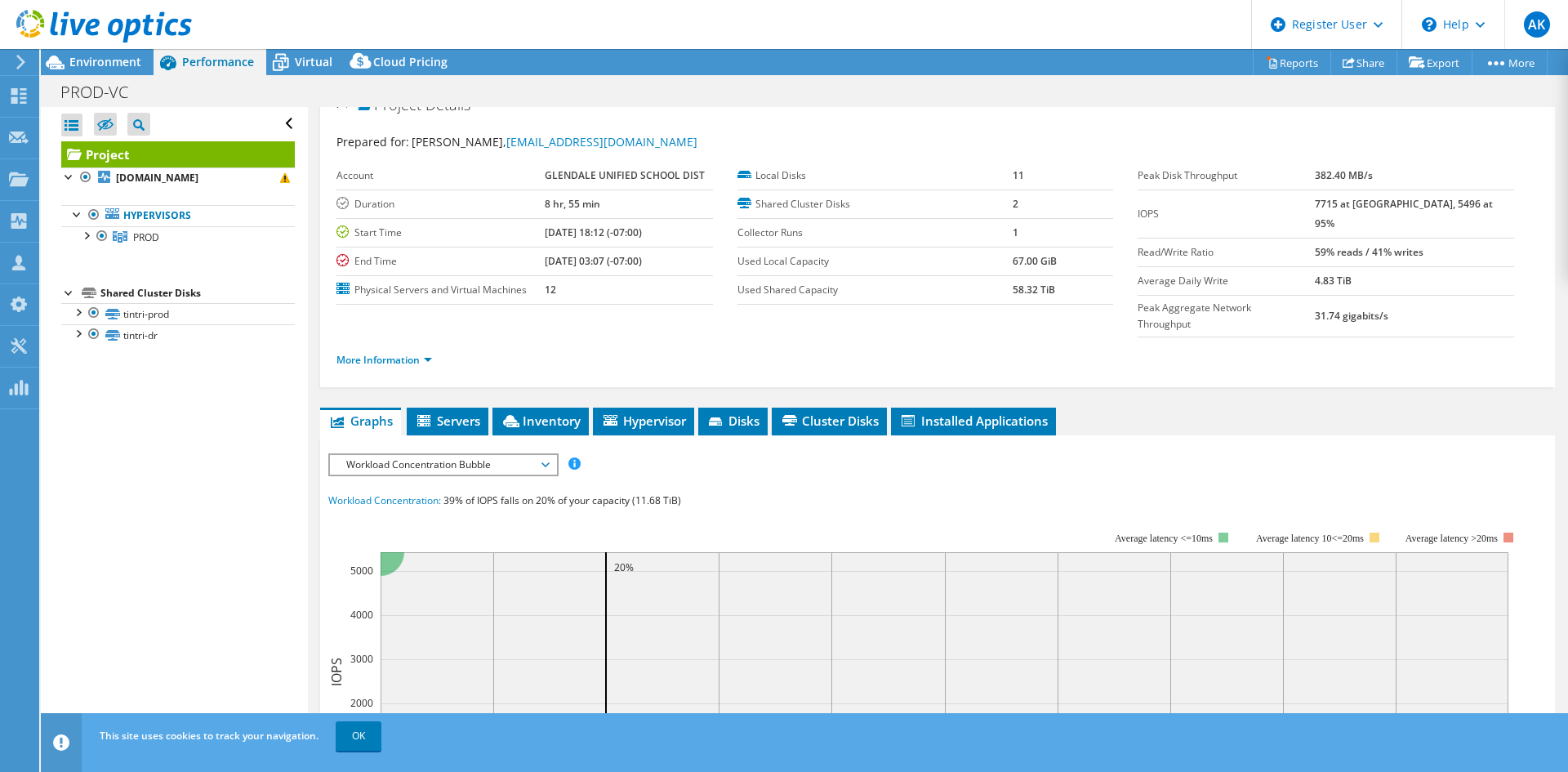
scroll to position [0, 0]
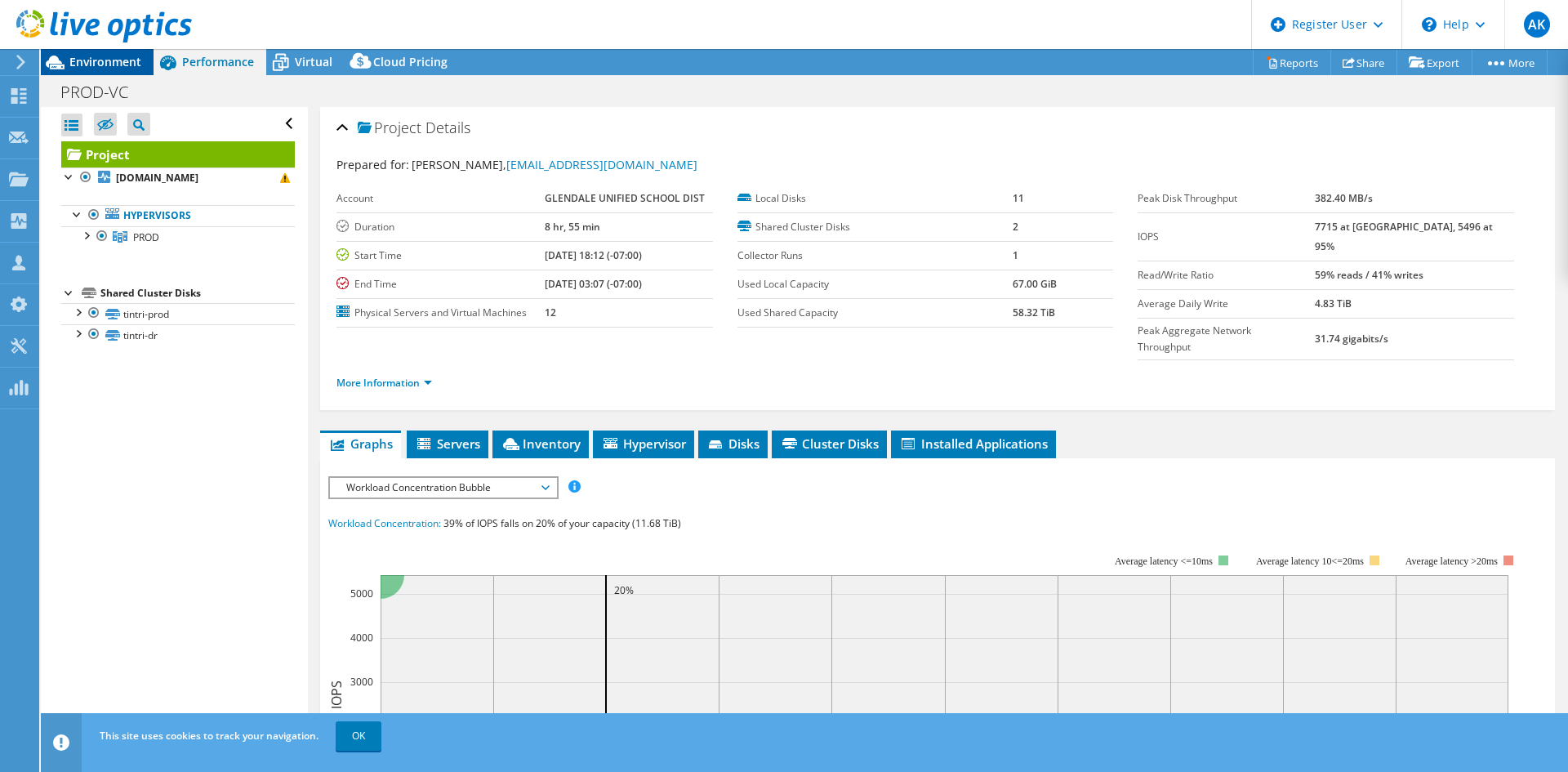
click at [107, 61] on span "Environment" at bounding box center [106, 62] width 72 height 16
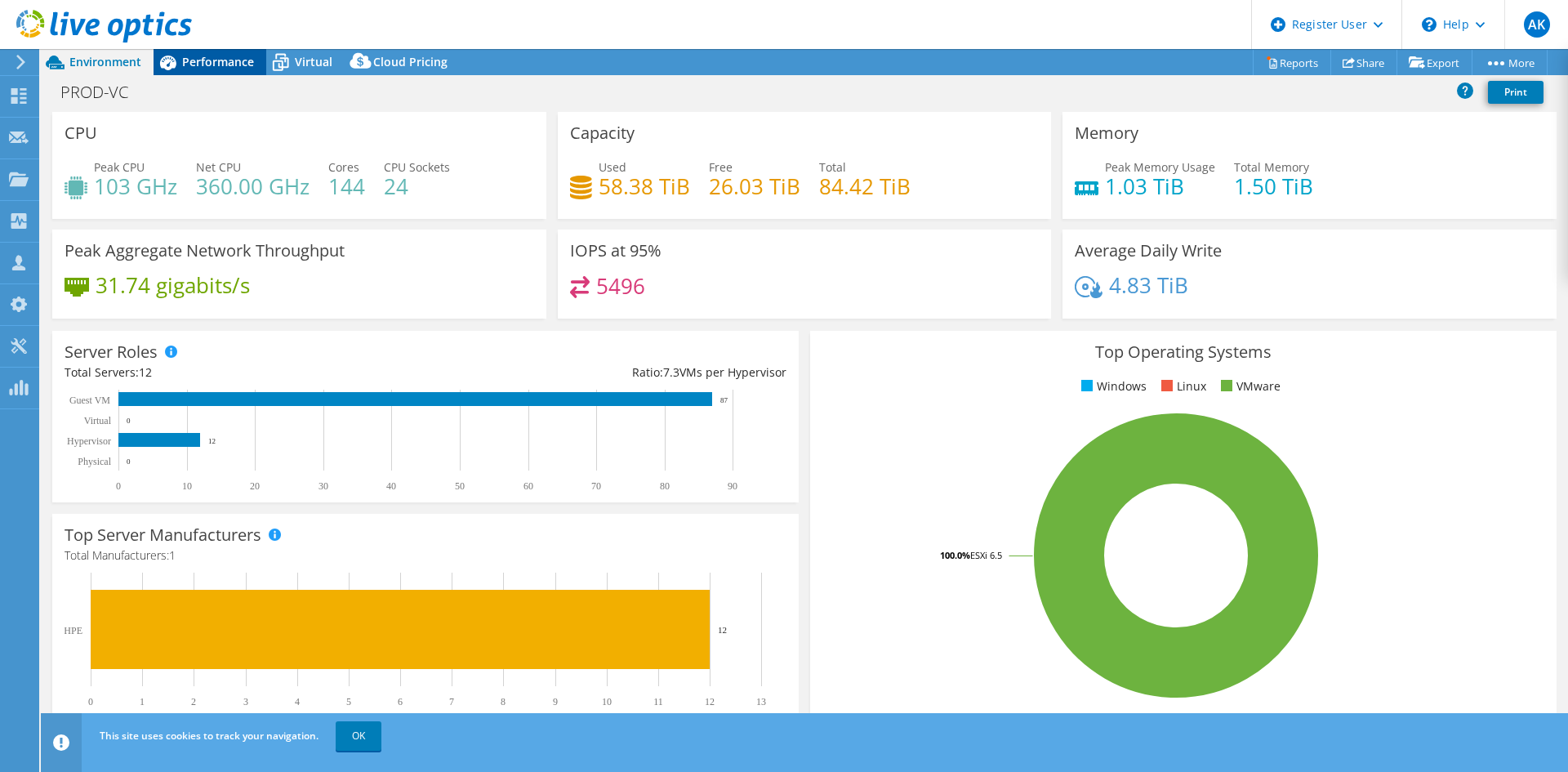
click at [203, 64] on span "Performance" at bounding box center [218, 62] width 72 height 16
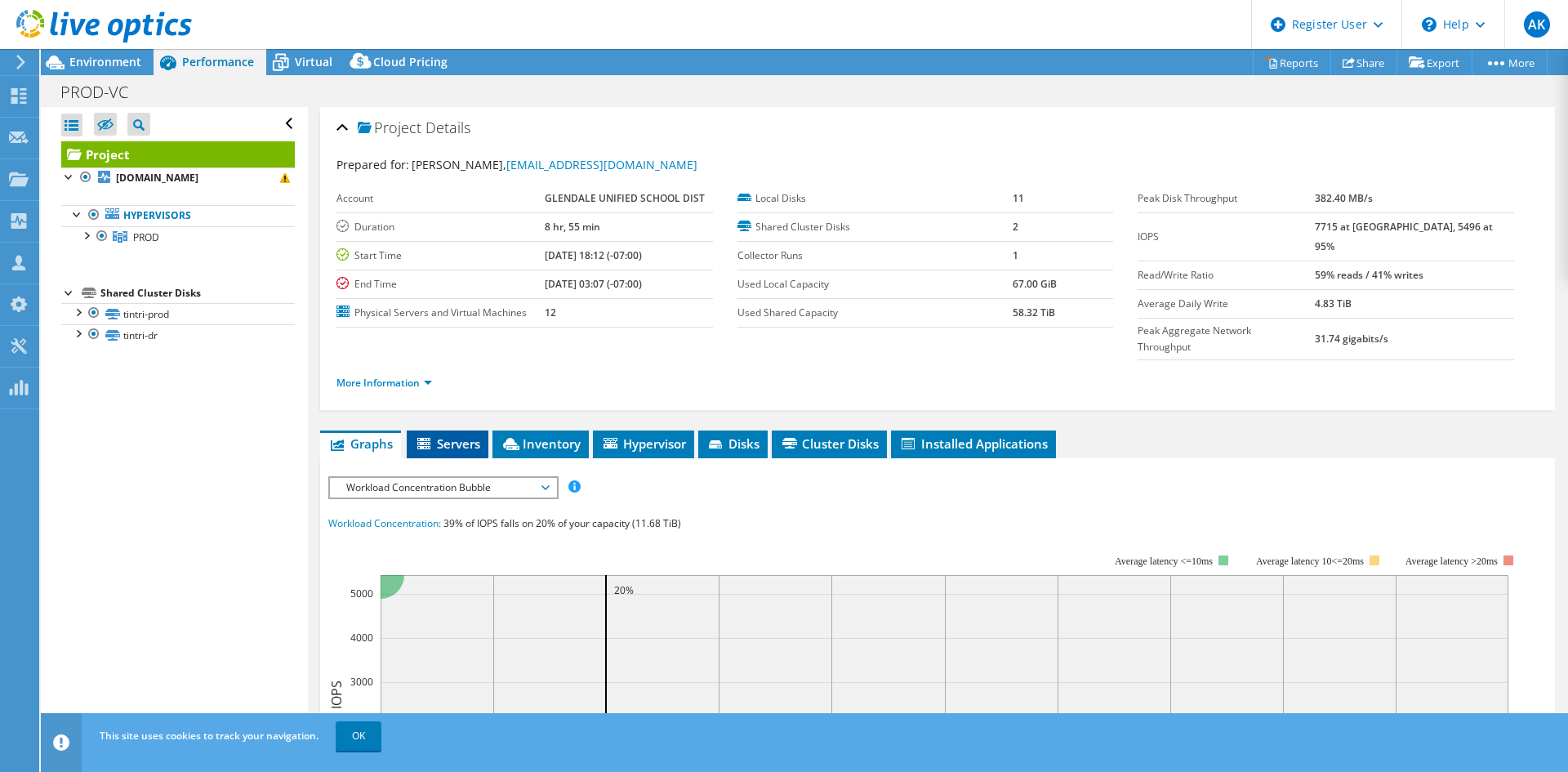
scroll to position [82, 0]
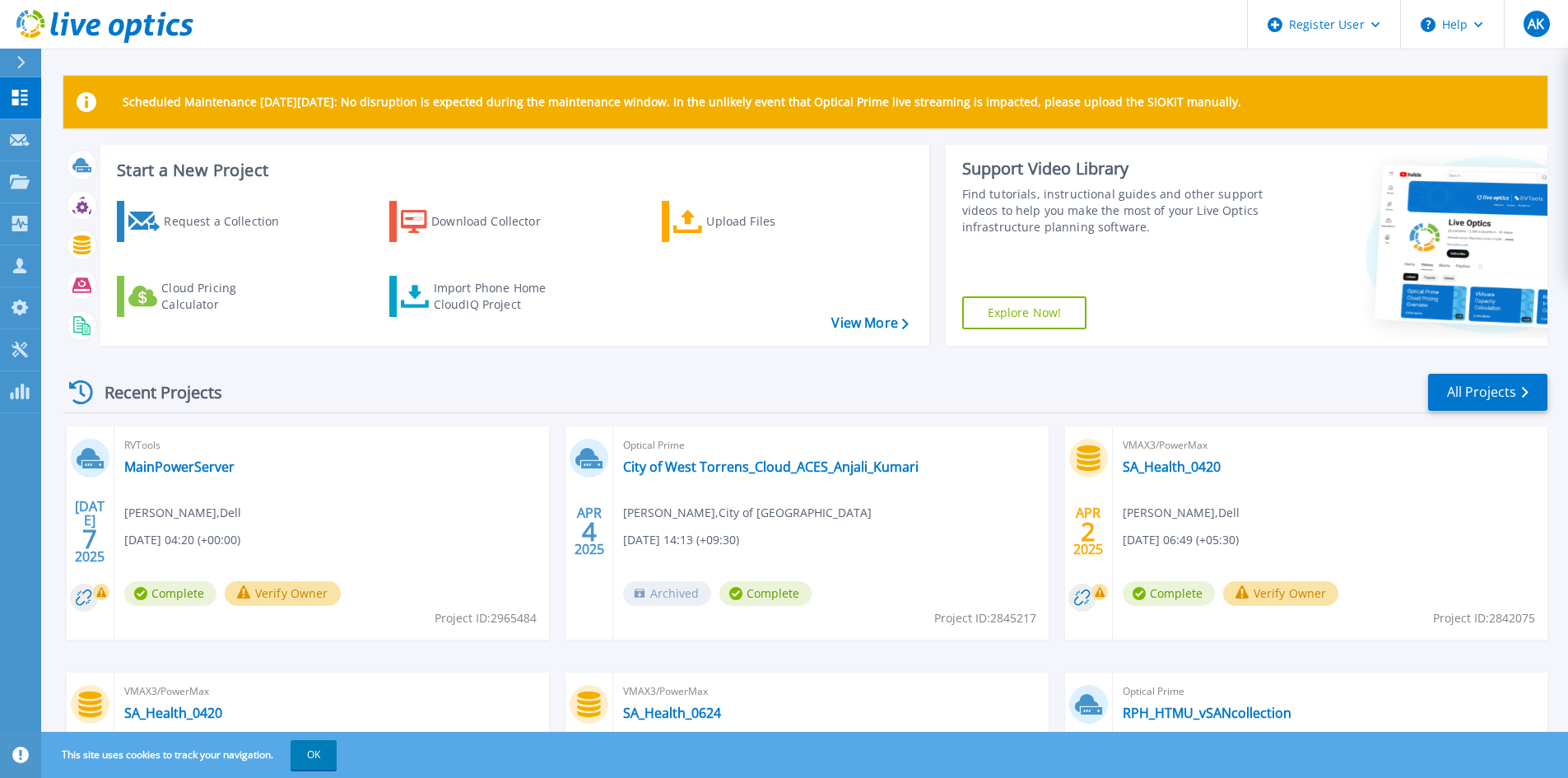
click at [35, 58] on div at bounding box center [28, 63] width 27 height 28
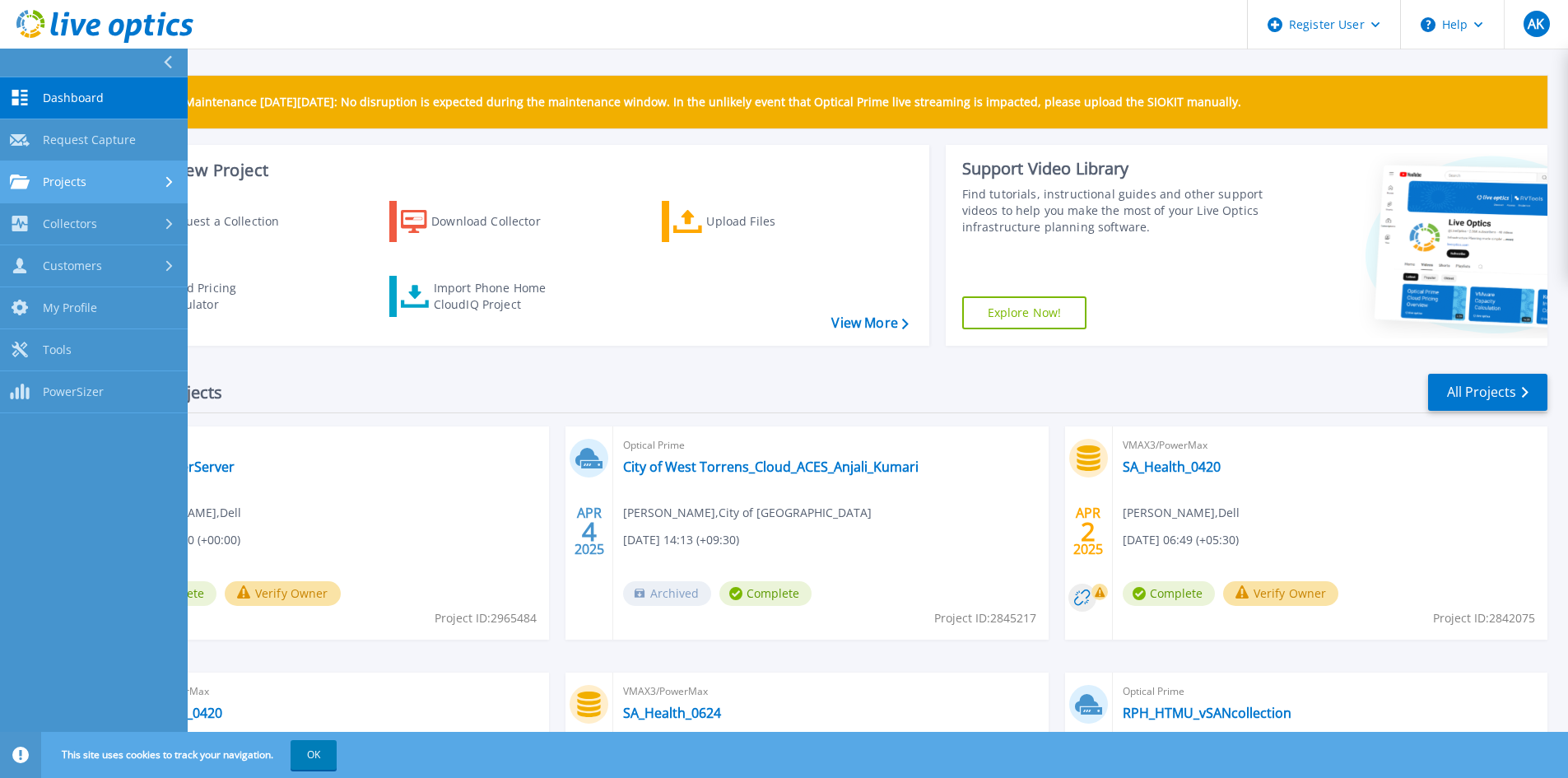
click at [78, 173] on link "Projects Projects" at bounding box center [93, 182] width 187 height 42
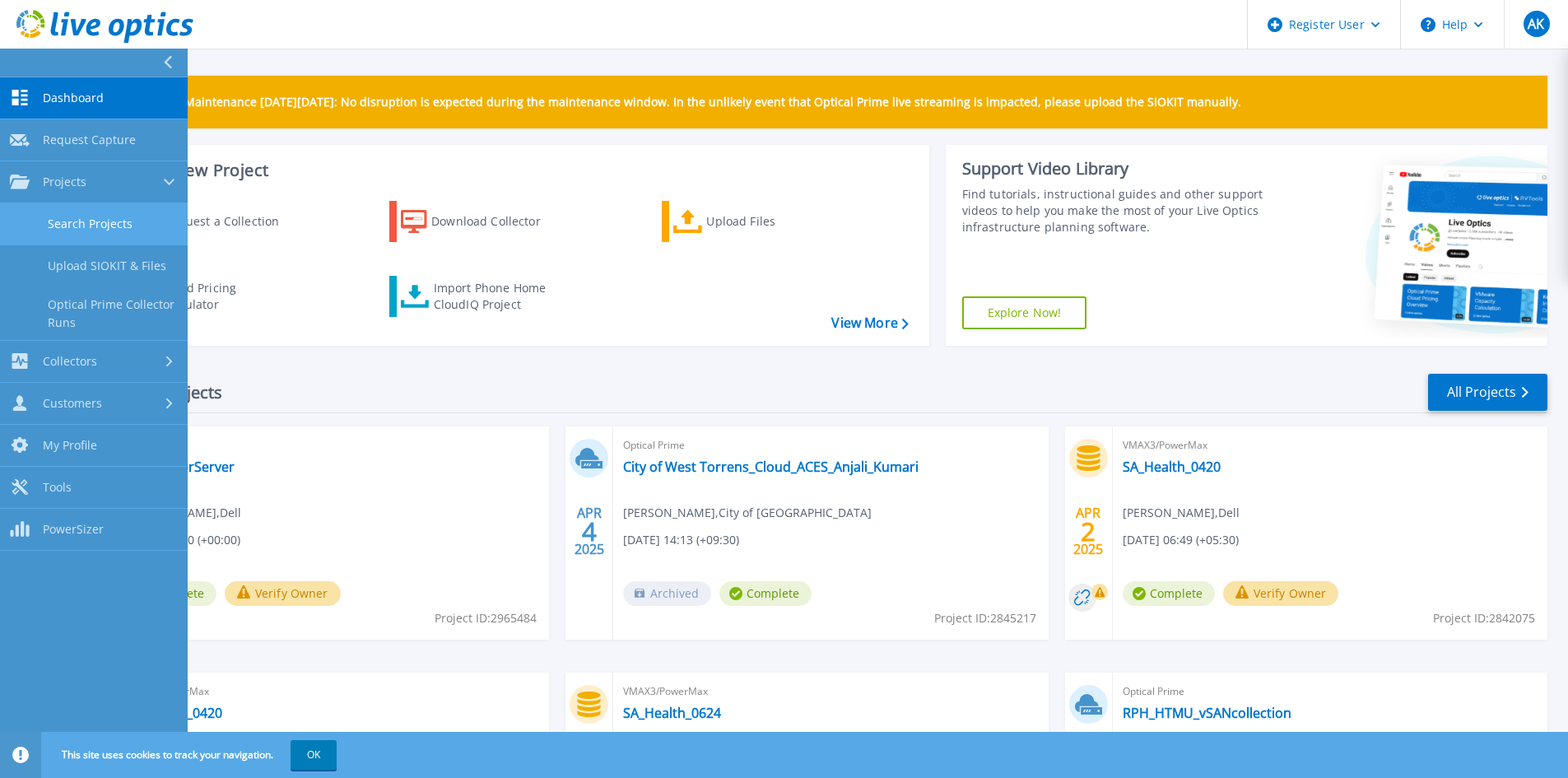
click at [134, 218] on link "Search Projects" at bounding box center [93, 224] width 187 height 42
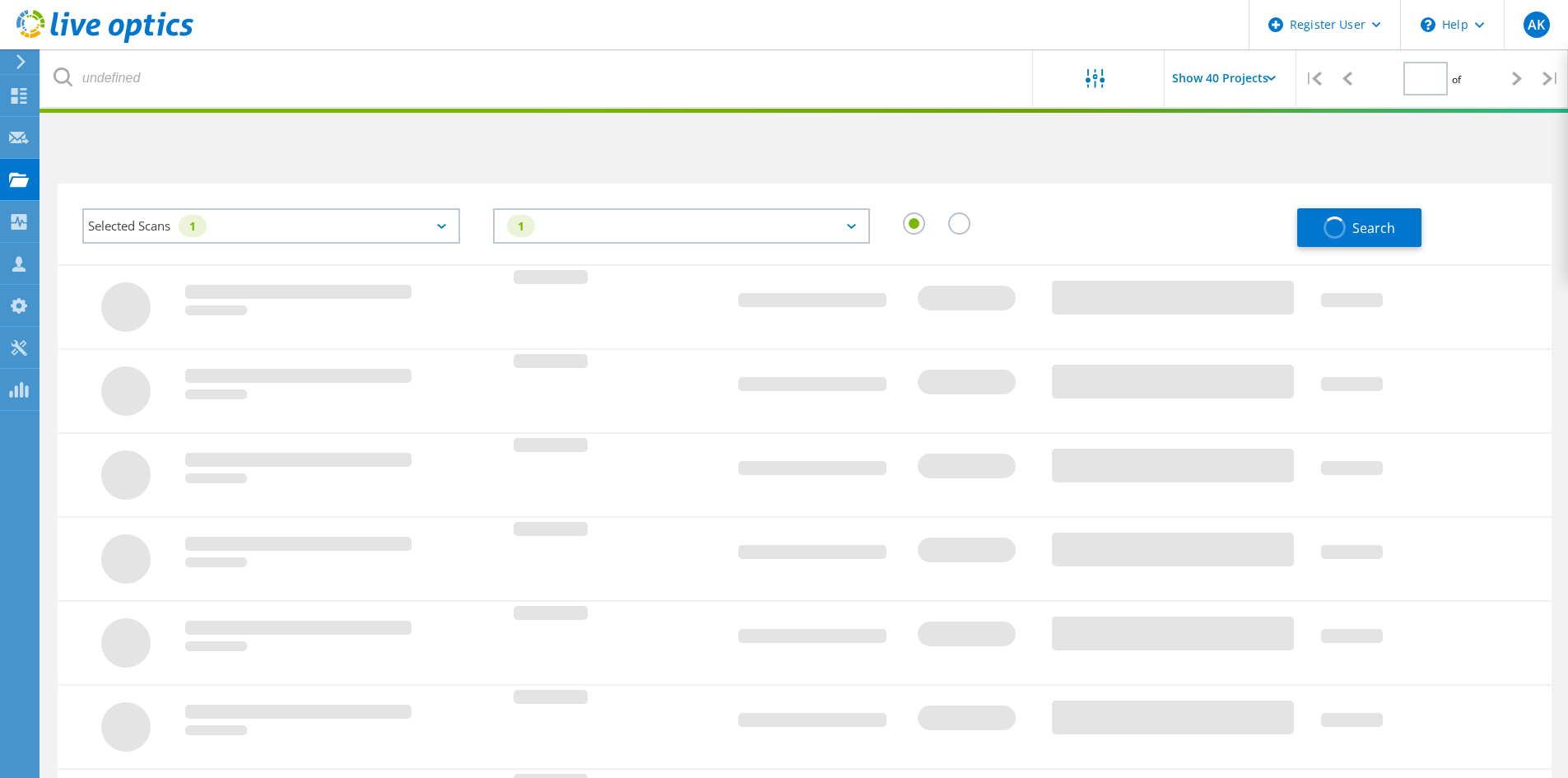
type input "1"
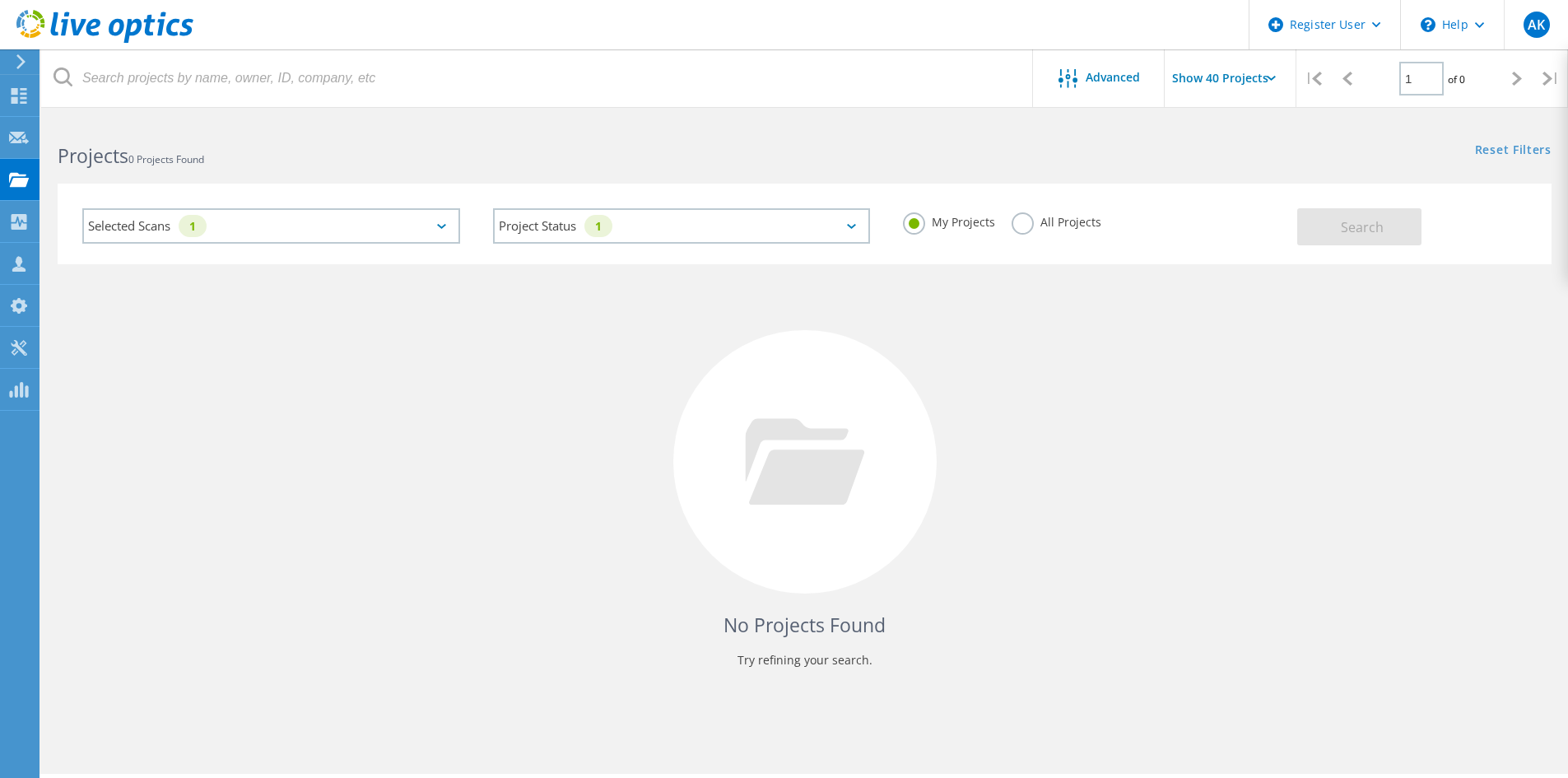
click at [1030, 221] on label "All Projects" at bounding box center [1056, 220] width 90 height 16
click at [0, 0] on input "All Projects" at bounding box center [0, 0] width 0 height 0
click at [1341, 227] on span "Search" at bounding box center [1362, 227] width 43 height 18
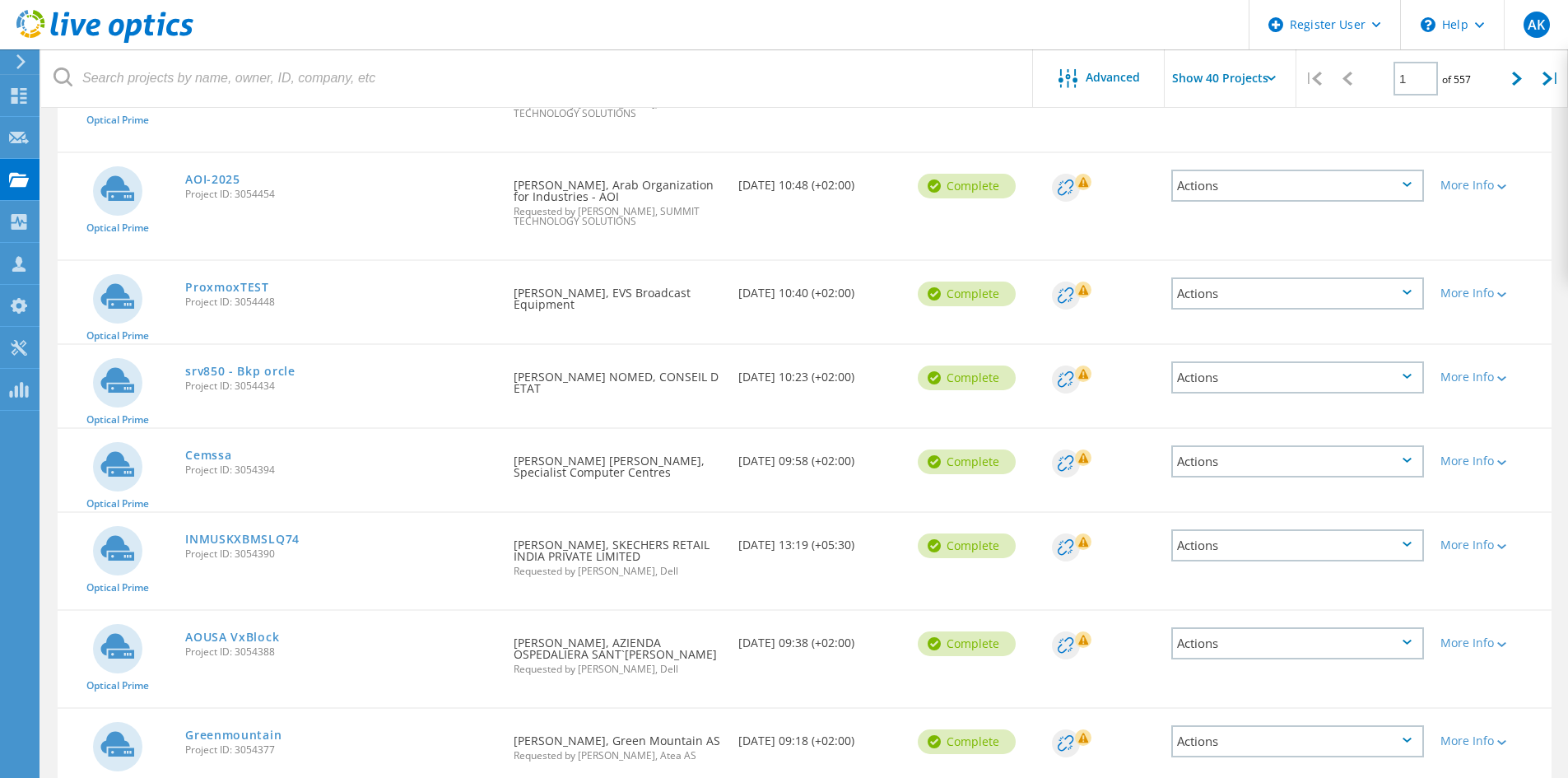
scroll to position [494, 0]
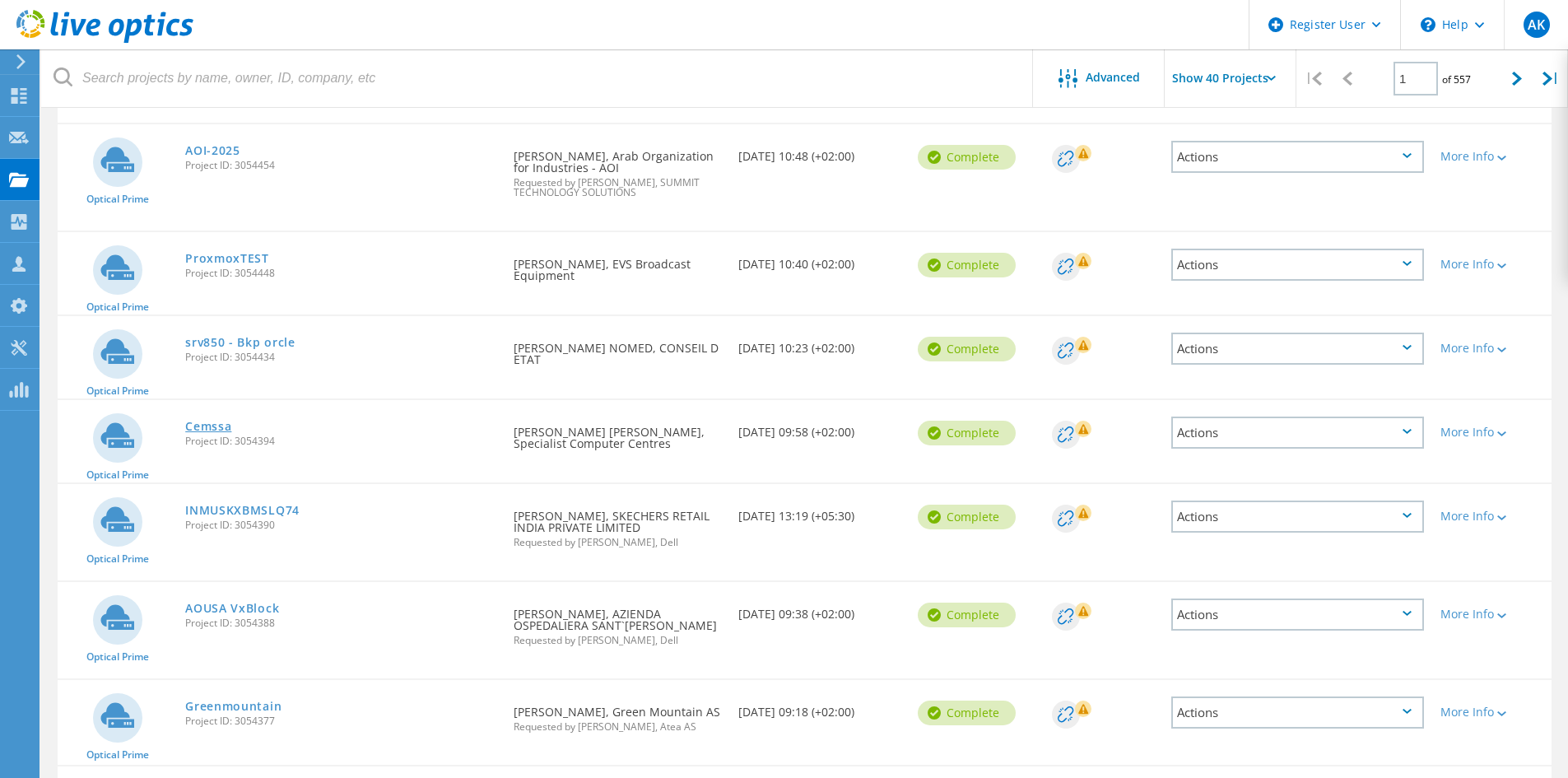
click at [224, 421] on link "Cemssa" at bounding box center [209, 426] width 46 height 12
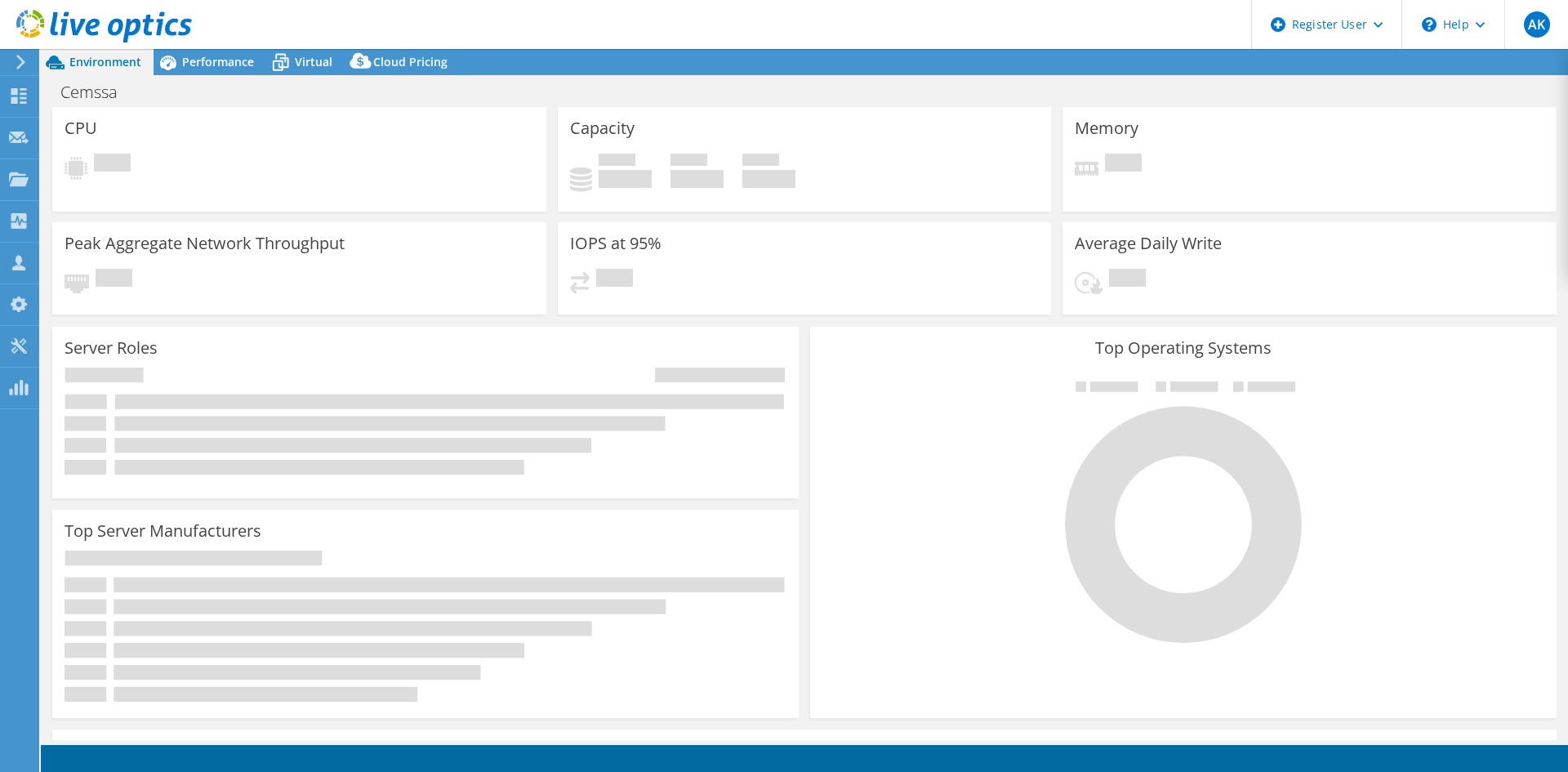
select select "USD"
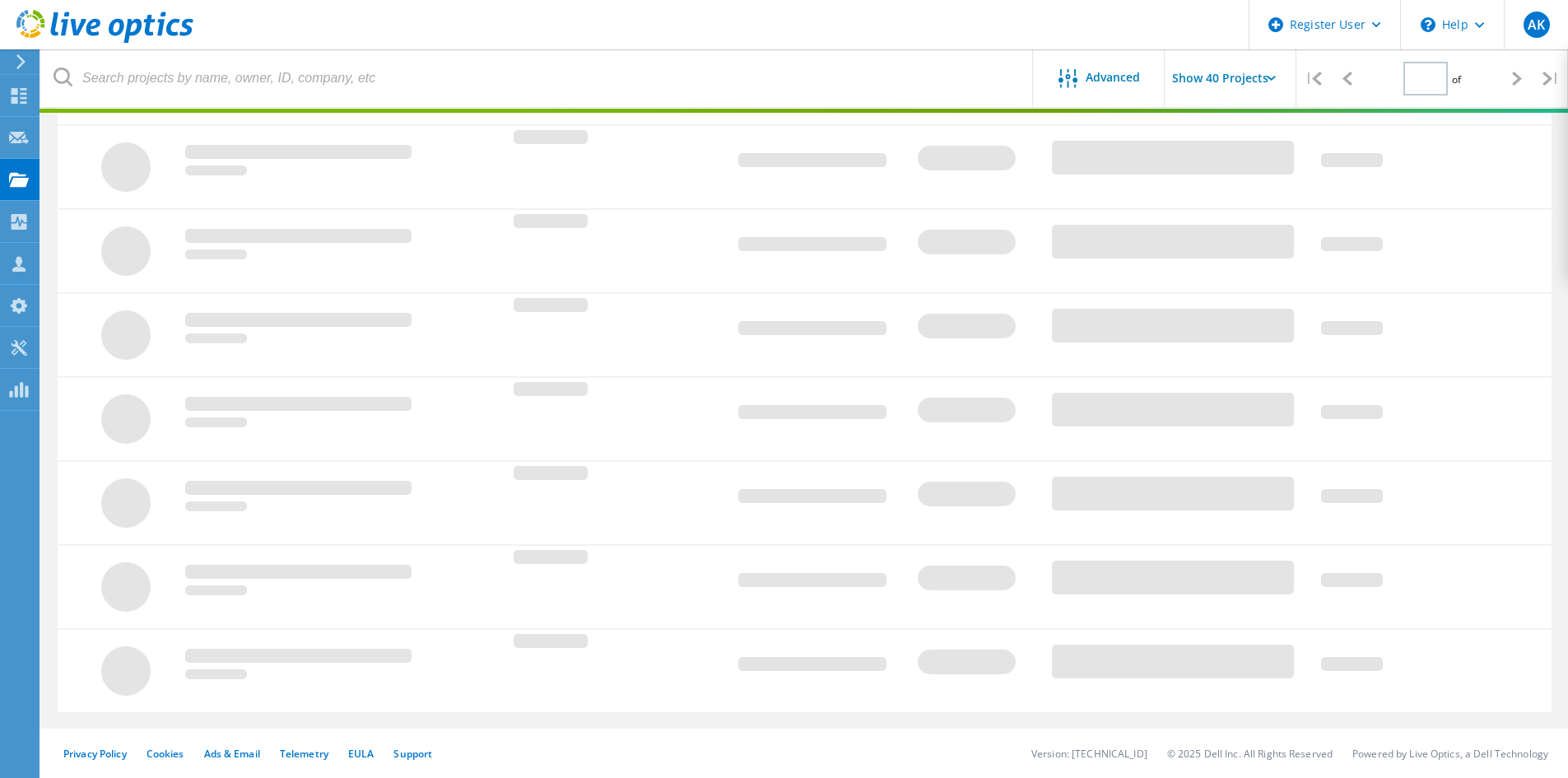
type input "1"
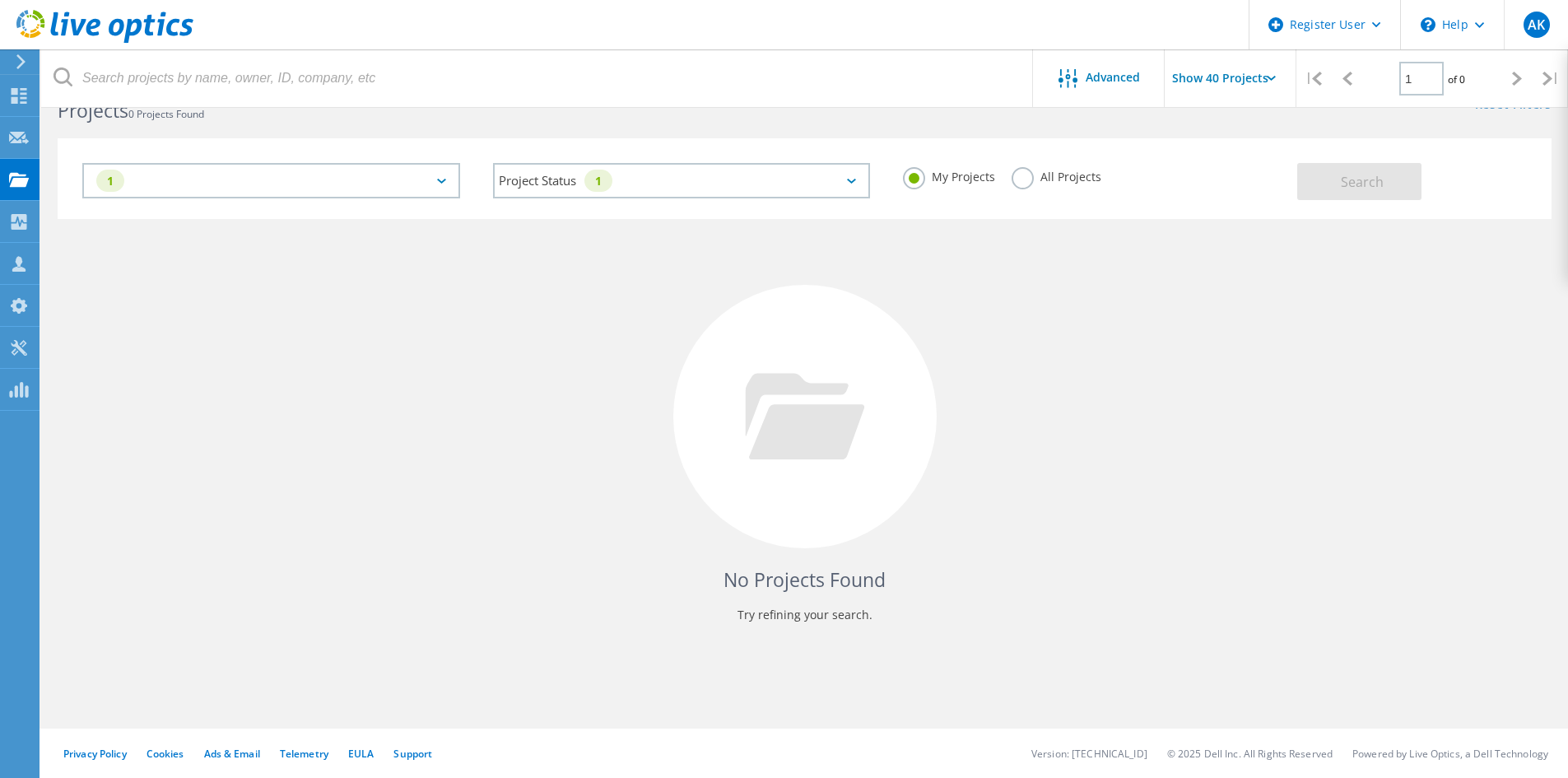
scroll to position [45, 0]
click at [1031, 177] on label "All Projects" at bounding box center [1056, 175] width 90 height 16
click at [0, 0] on input "All Projects" at bounding box center [0, 0] width 0 height 0
click at [1376, 165] on button "Search" at bounding box center [1359, 182] width 124 height 37
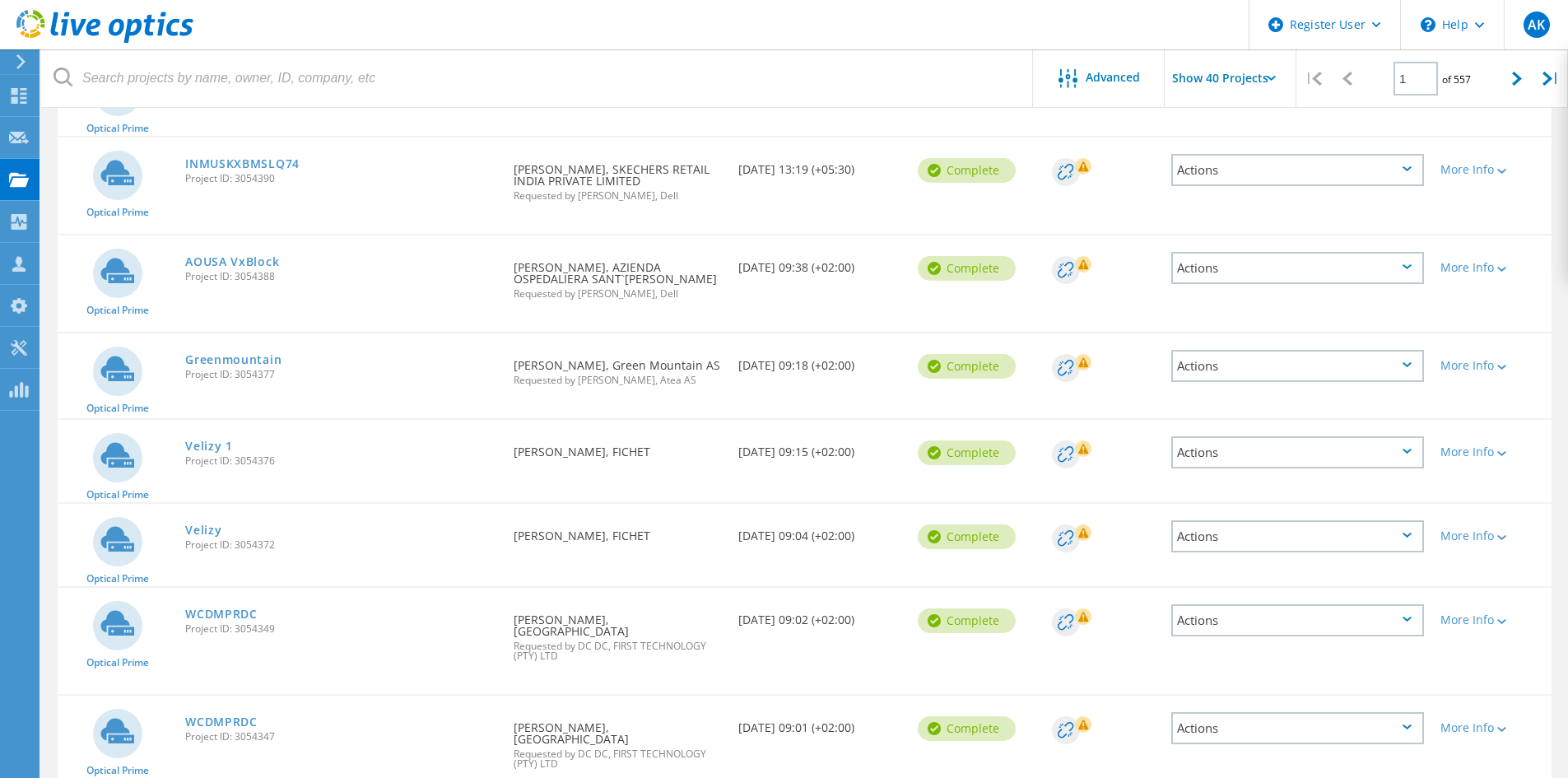
scroll to position [869, 0]
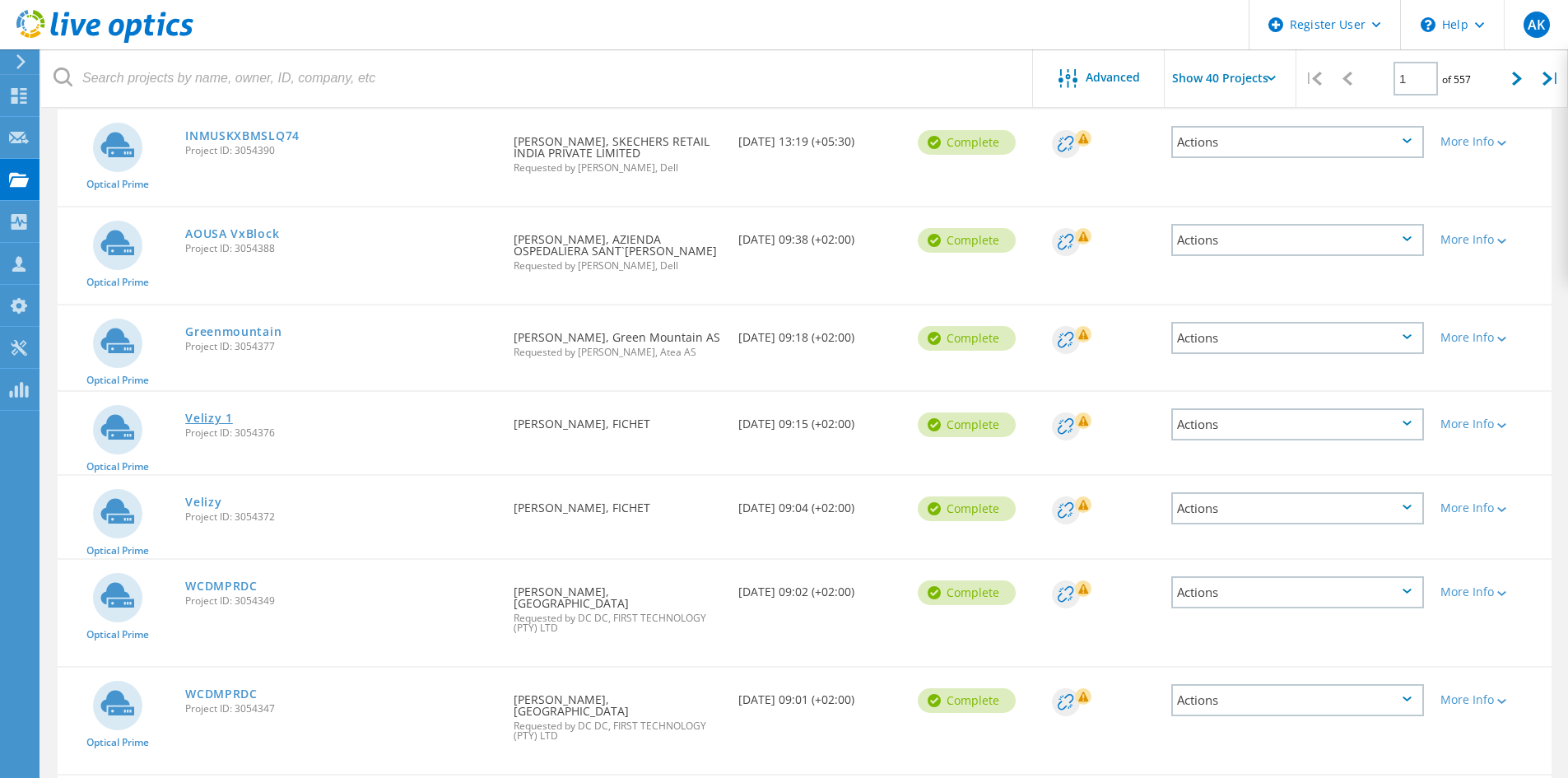
click at [217, 412] on link "Velizy 1" at bounding box center [210, 417] width 48 height 12
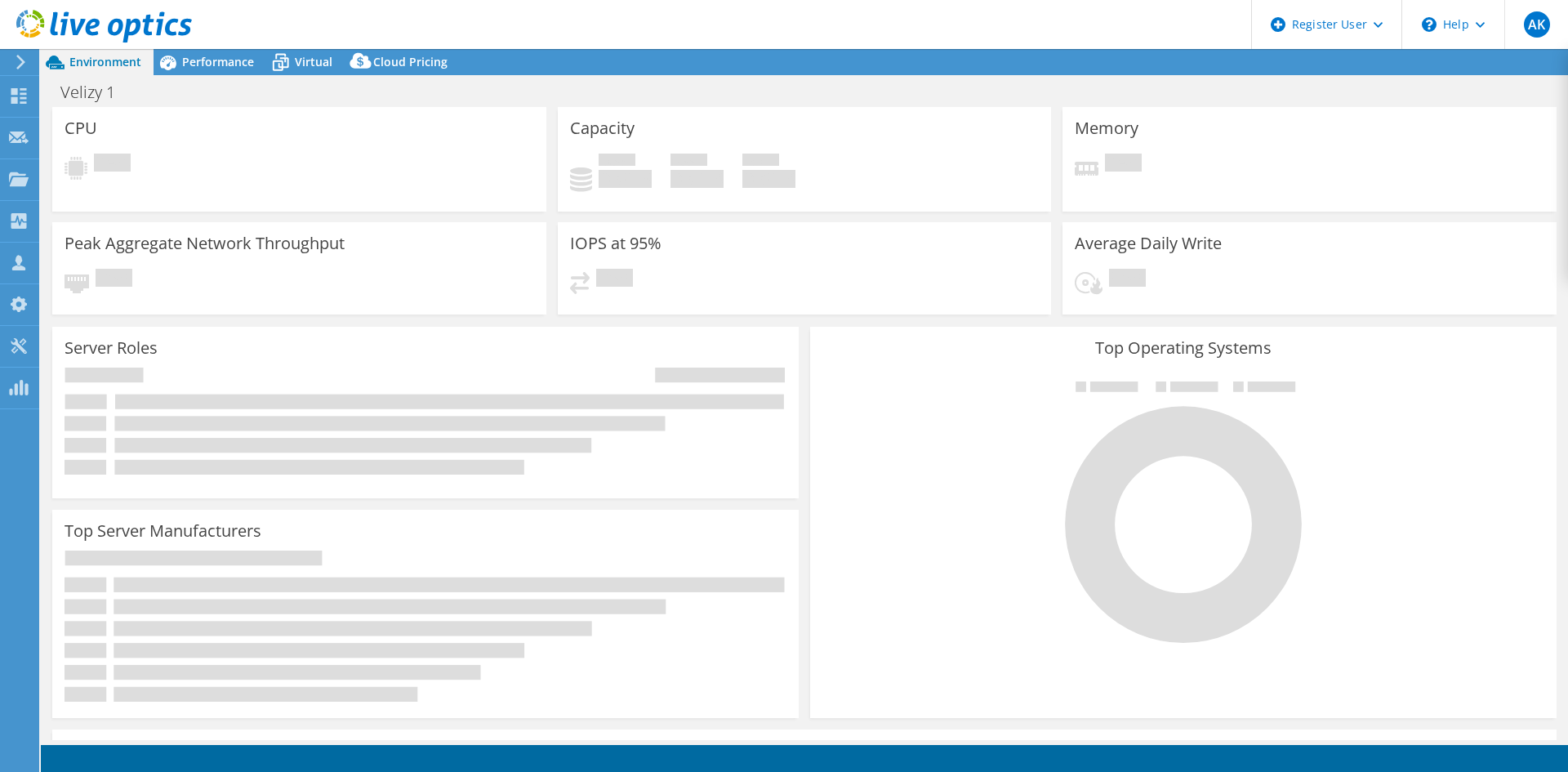
select select "USD"
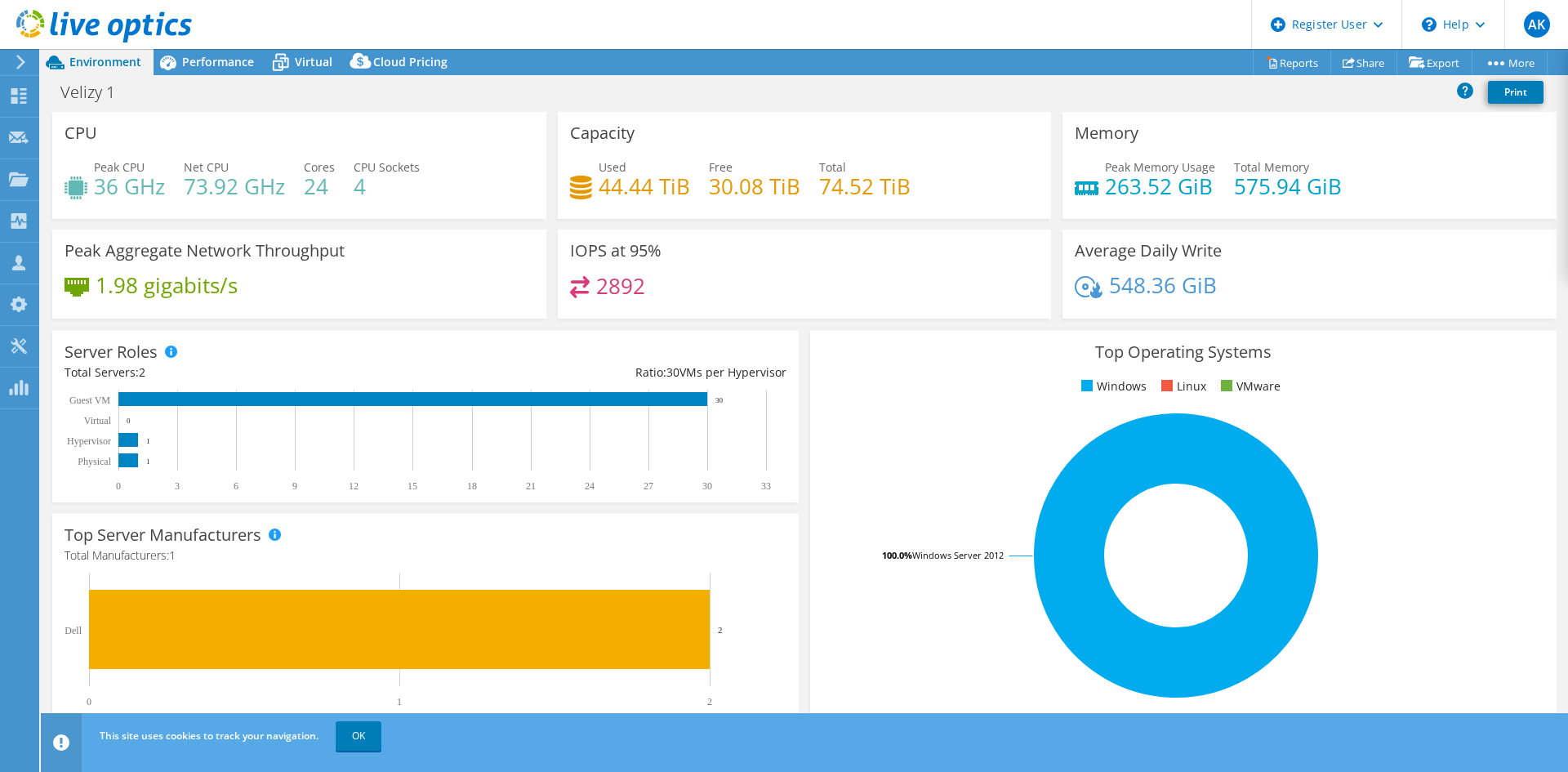
click at [224, 48] on header "AK Dell User Anjali Kumari Anjali.Kumari4@dell.com Dell My Profile Log Out \n H…" at bounding box center [784, 25] width 1568 height 49
click at [229, 64] on span "Performance" at bounding box center [218, 62] width 72 height 16
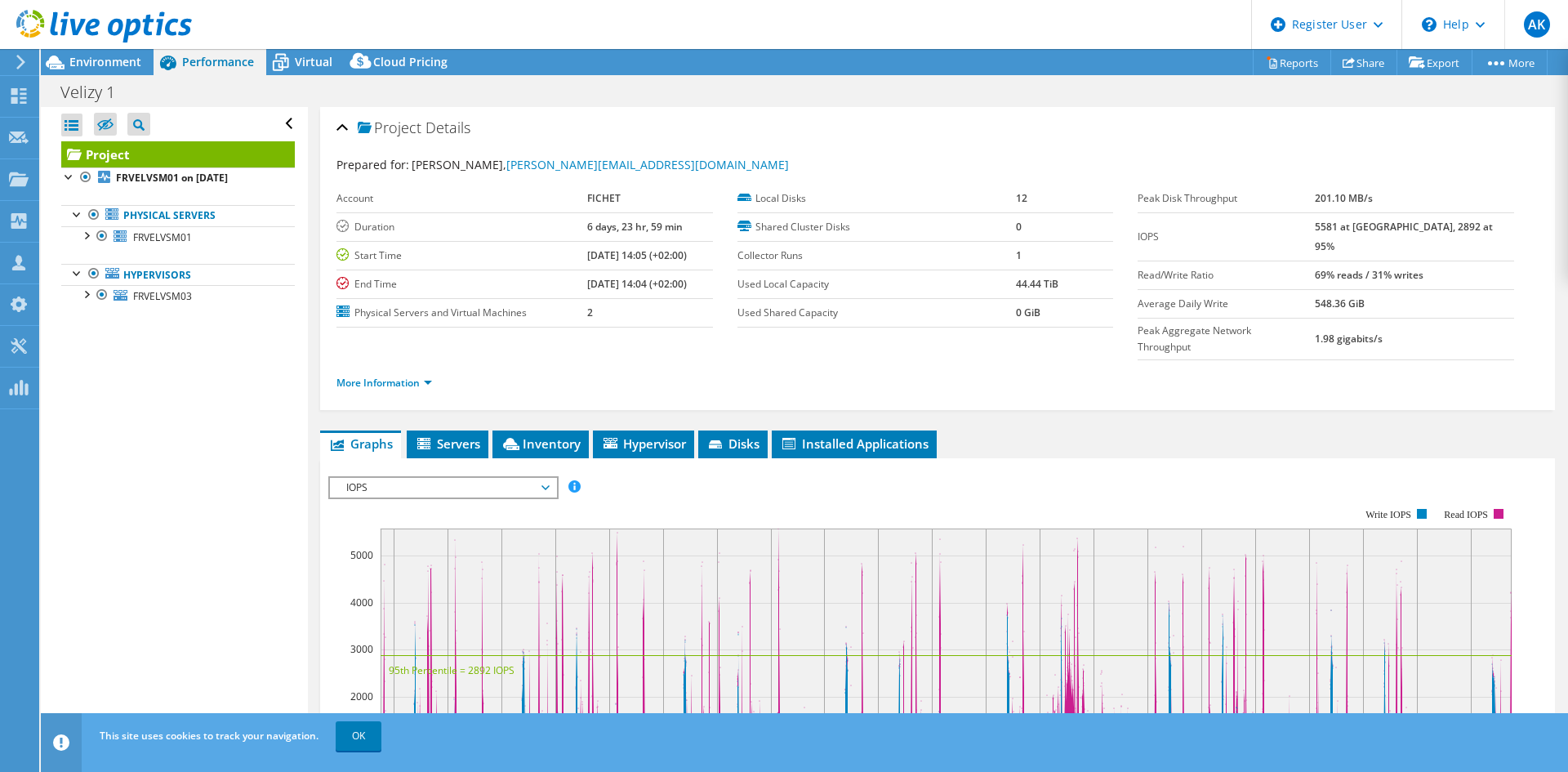
click at [424, 478] on span "IOPS" at bounding box center [443, 487] width 210 height 19
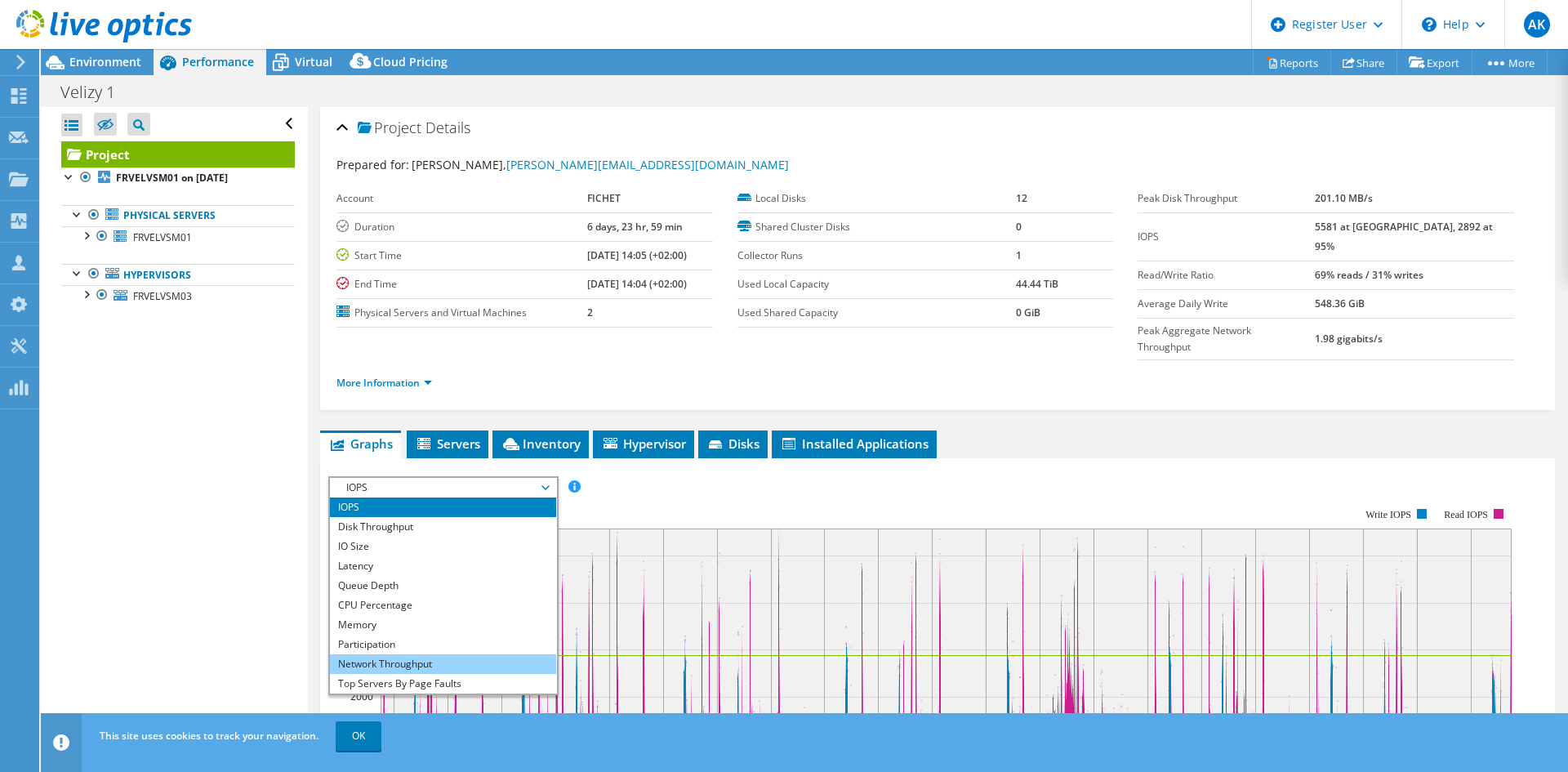
scroll to position [59, 0]
click at [435, 655] on li "Workload Concentration Bubble" at bounding box center [443, 664] width 226 height 19
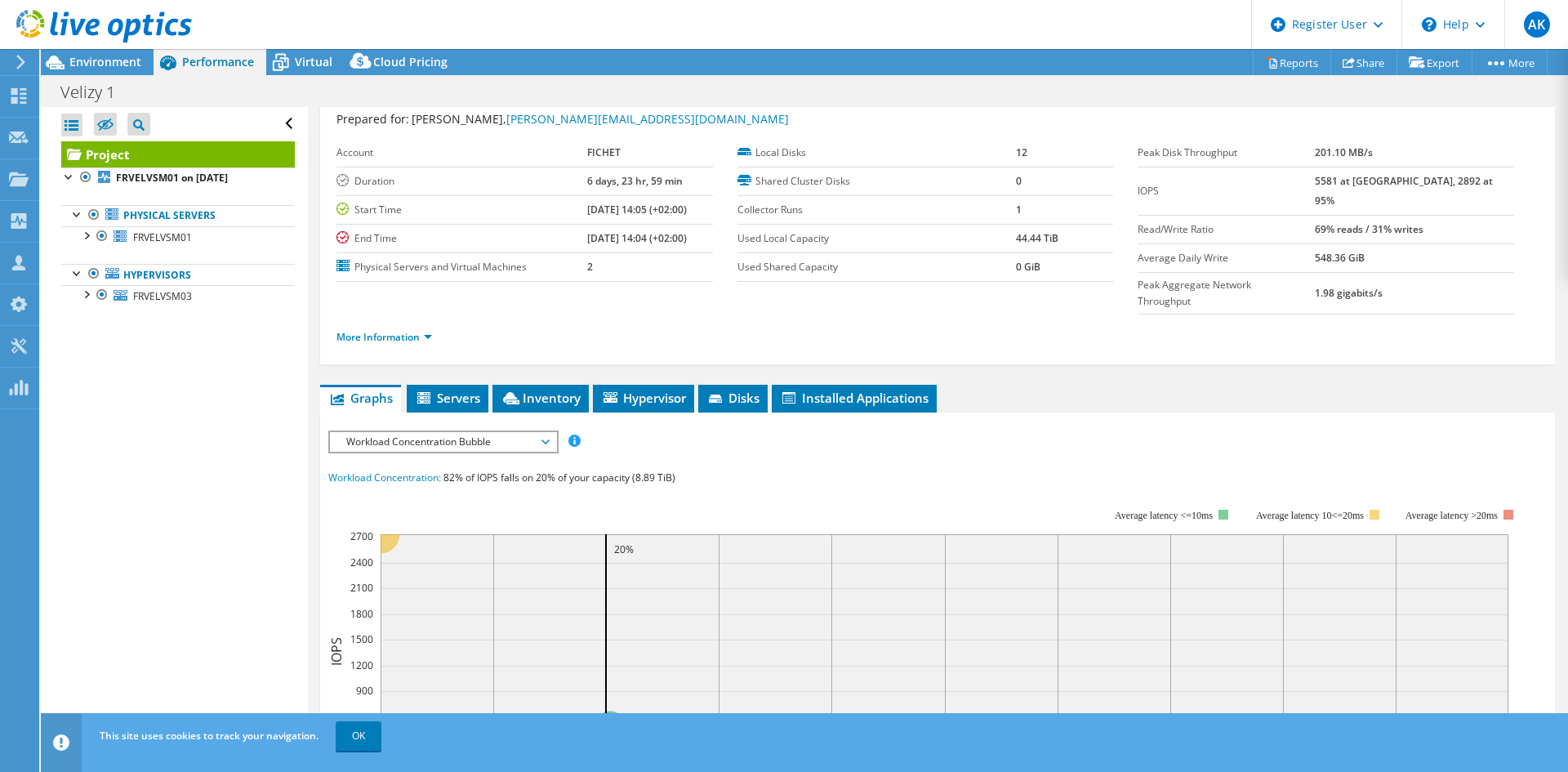
scroll to position [0, 0]
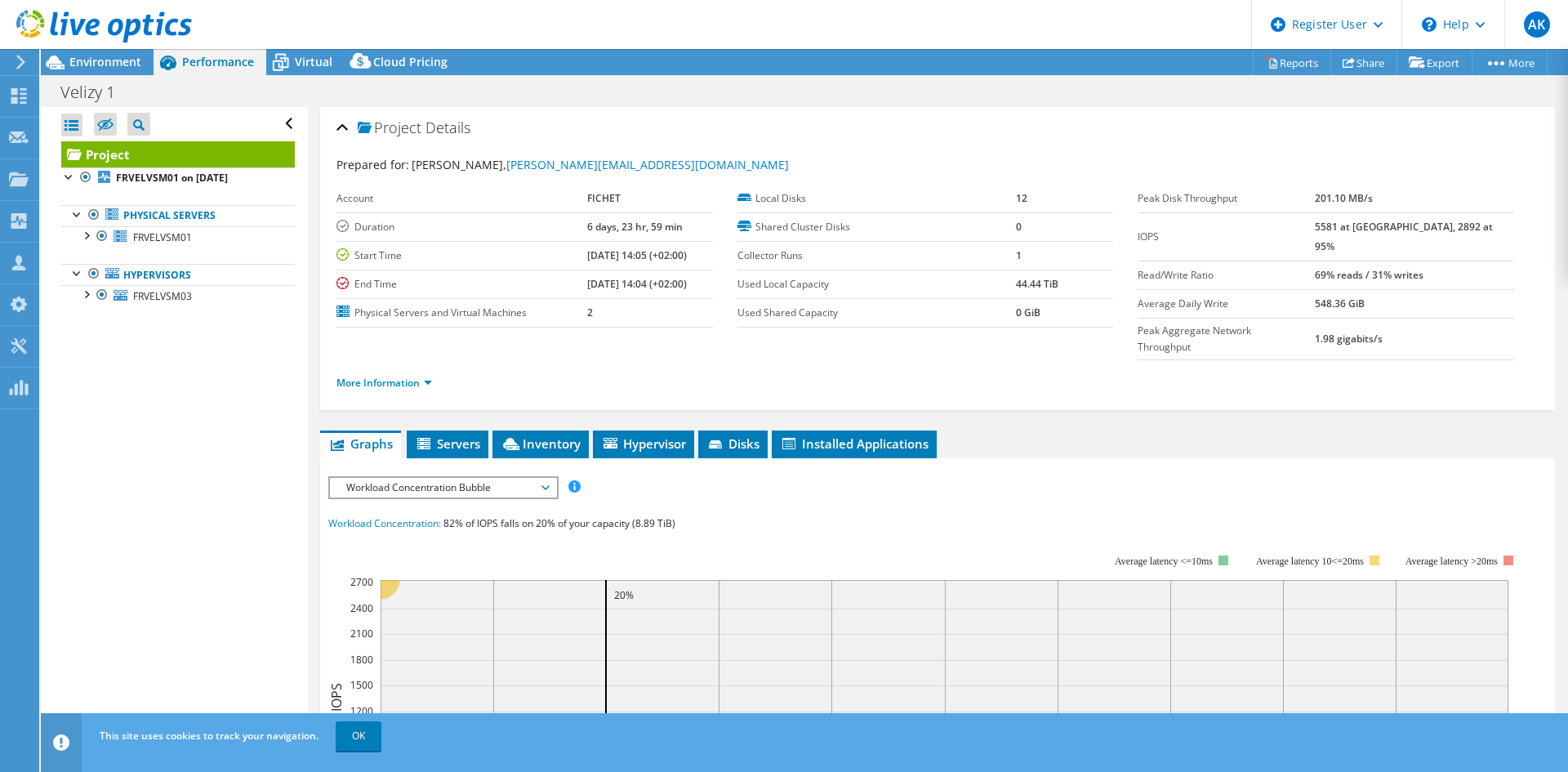
click at [80, 46] on link at bounding box center [104, 40] width 175 height 14
click at [79, 62] on span "Environment" at bounding box center [106, 62] width 72 height 16
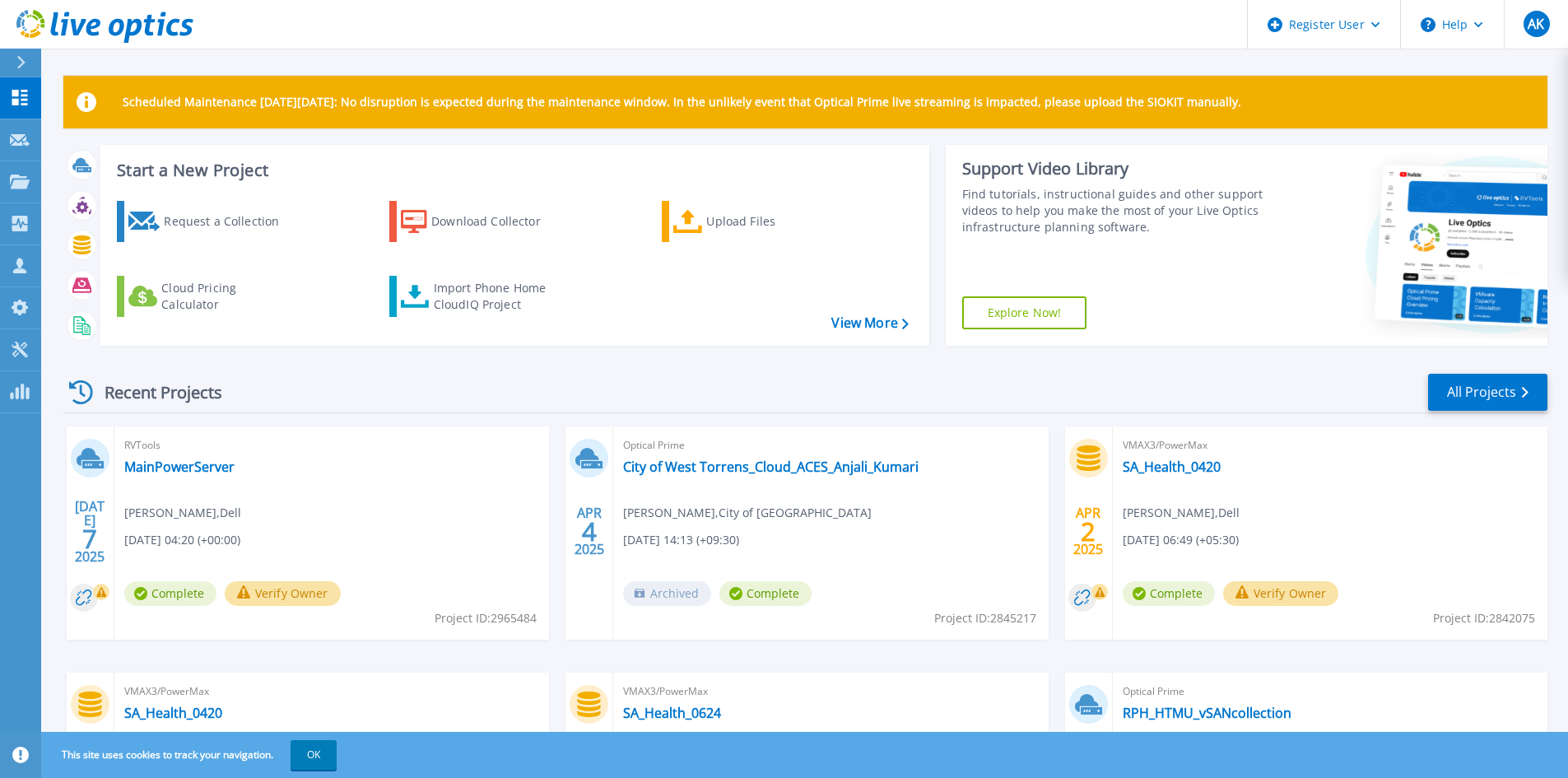
click at [20, 64] on icon at bounding box center [21, 62] width 9 height 13
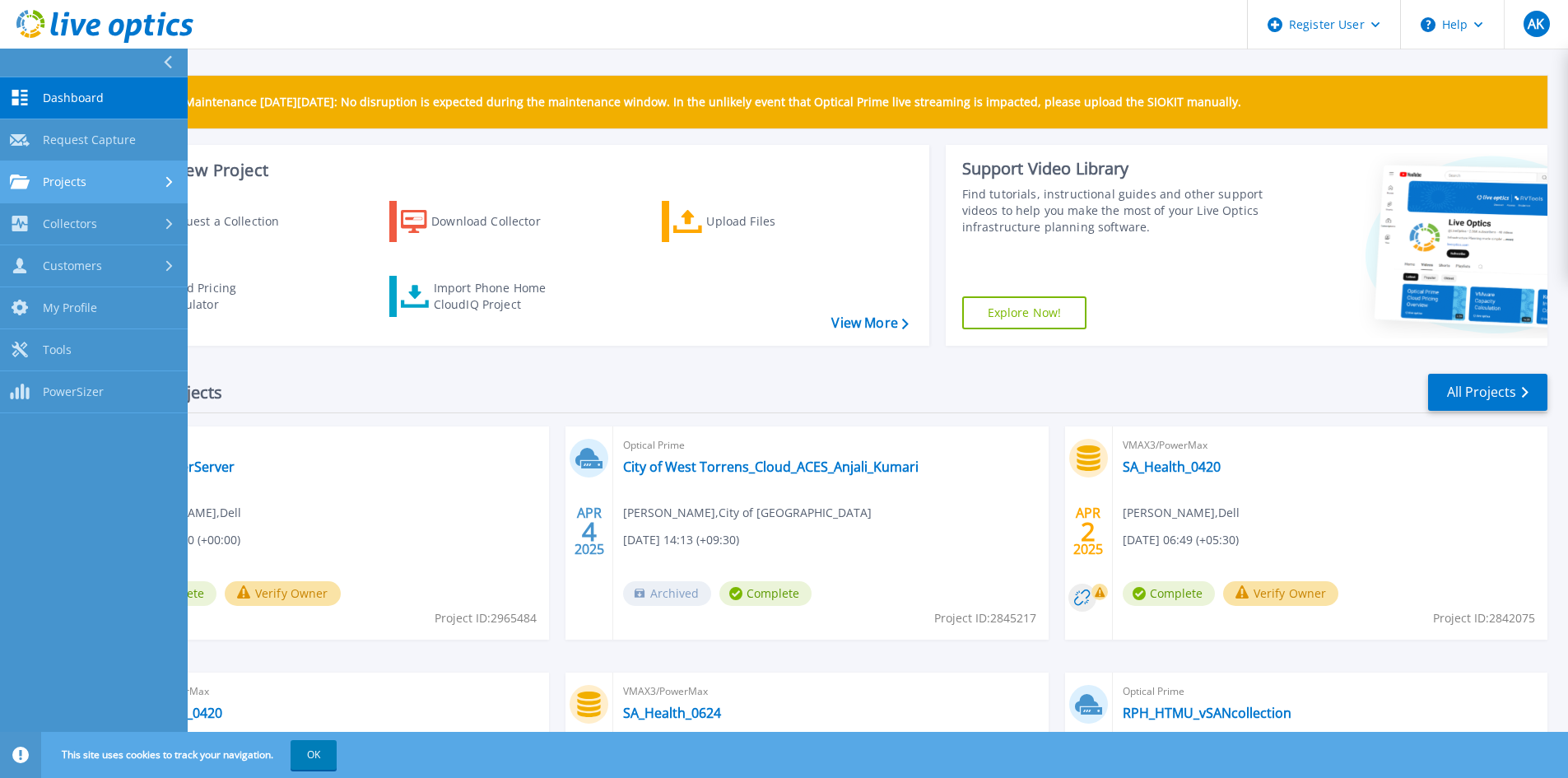
click at [95, 175] on div "Projects" at bounding box center [93, 182] width 168 height 15
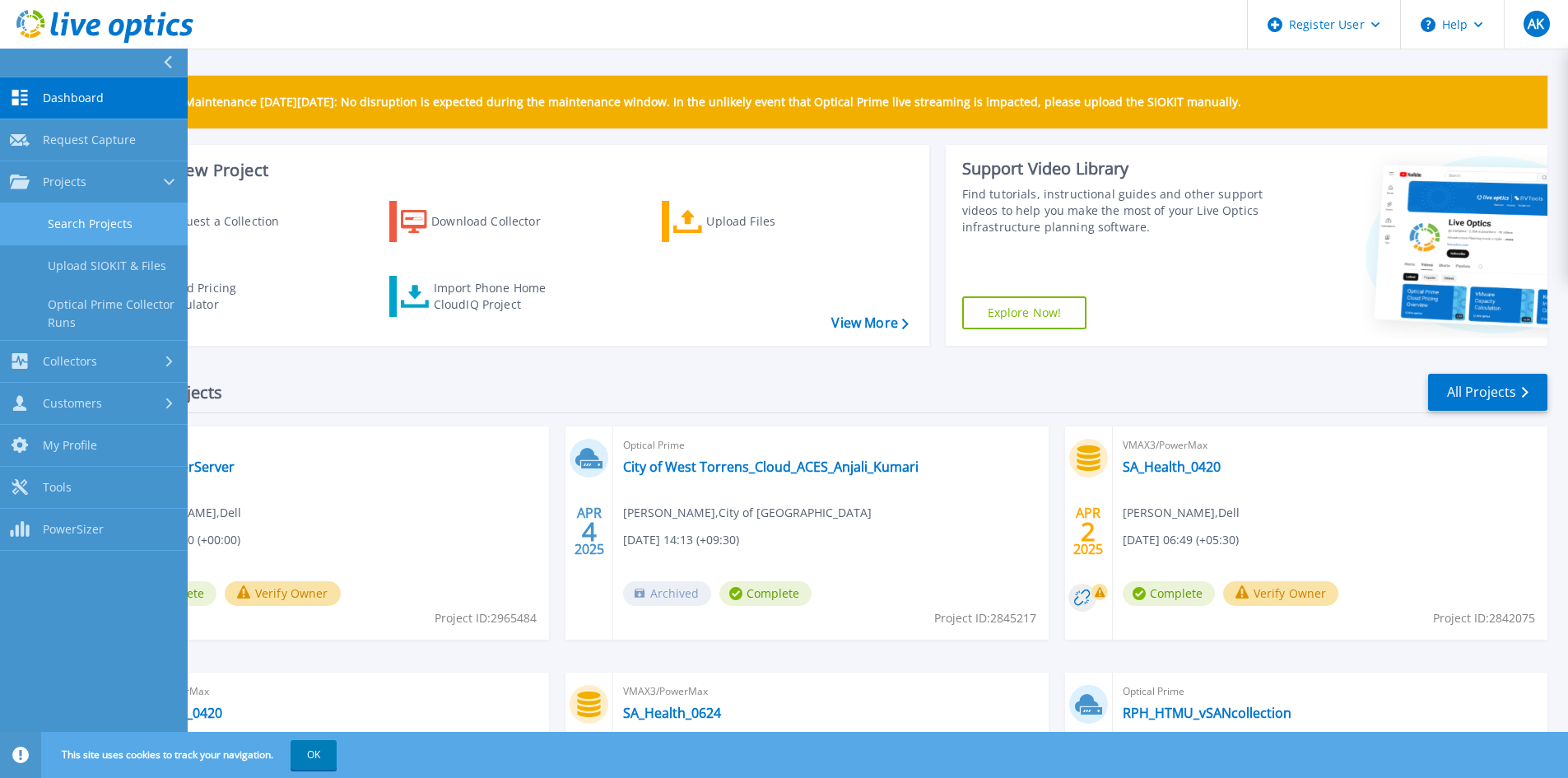
click at [102, 220] on link "Search Projects" at bounding box center [93, 224] width 187 height 42
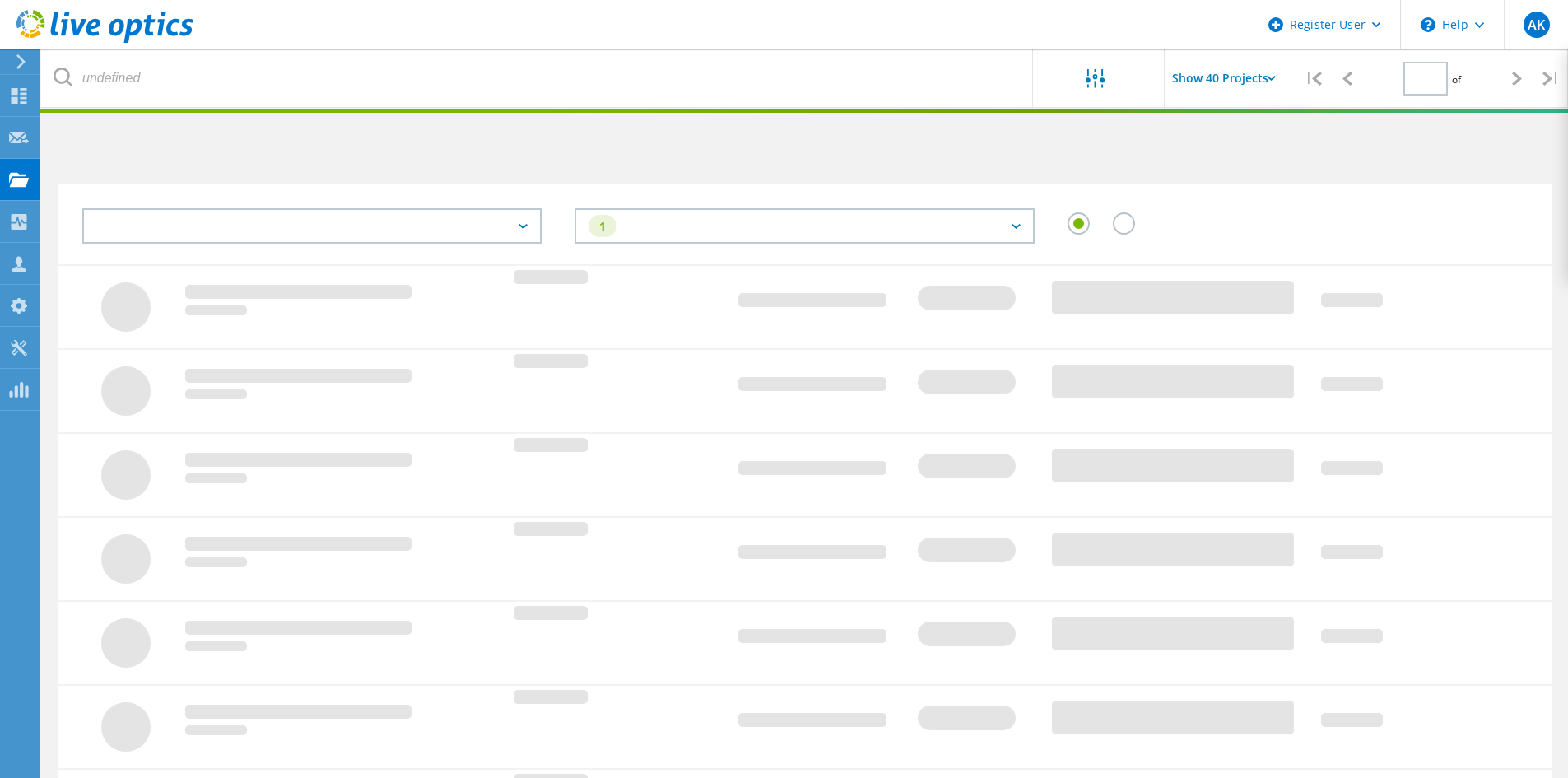
type input "1"
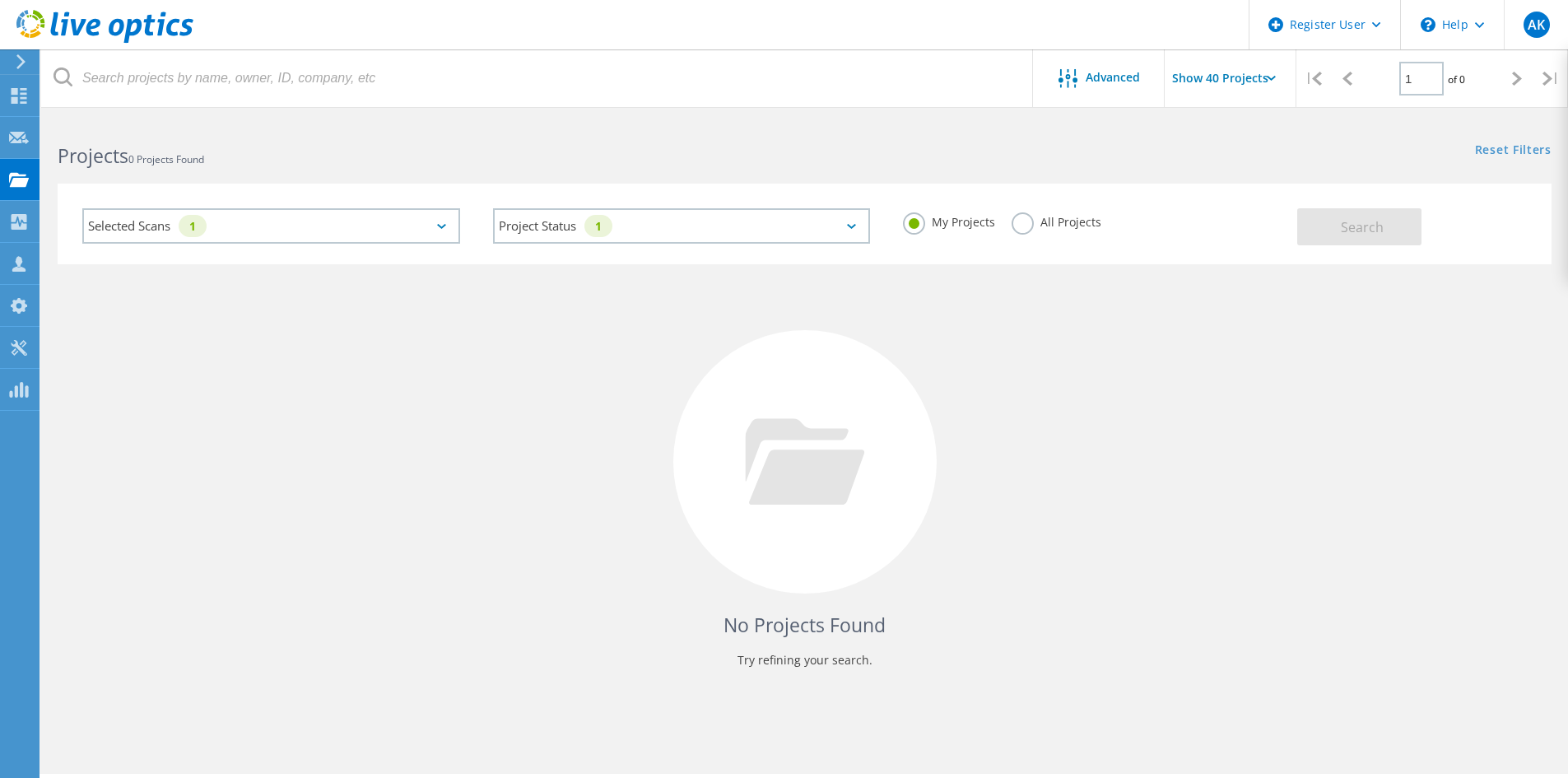
click at [1026, 220] on label "All Projects" at bounding box center [1056, 220] width 90 height 16
click at [0, 0] on input "All Projects" at bounding box center [0, 0] width 0 height 0
click at [1336, 218] on button "Search" at bounding box center [1359, 227] width 124 height 37
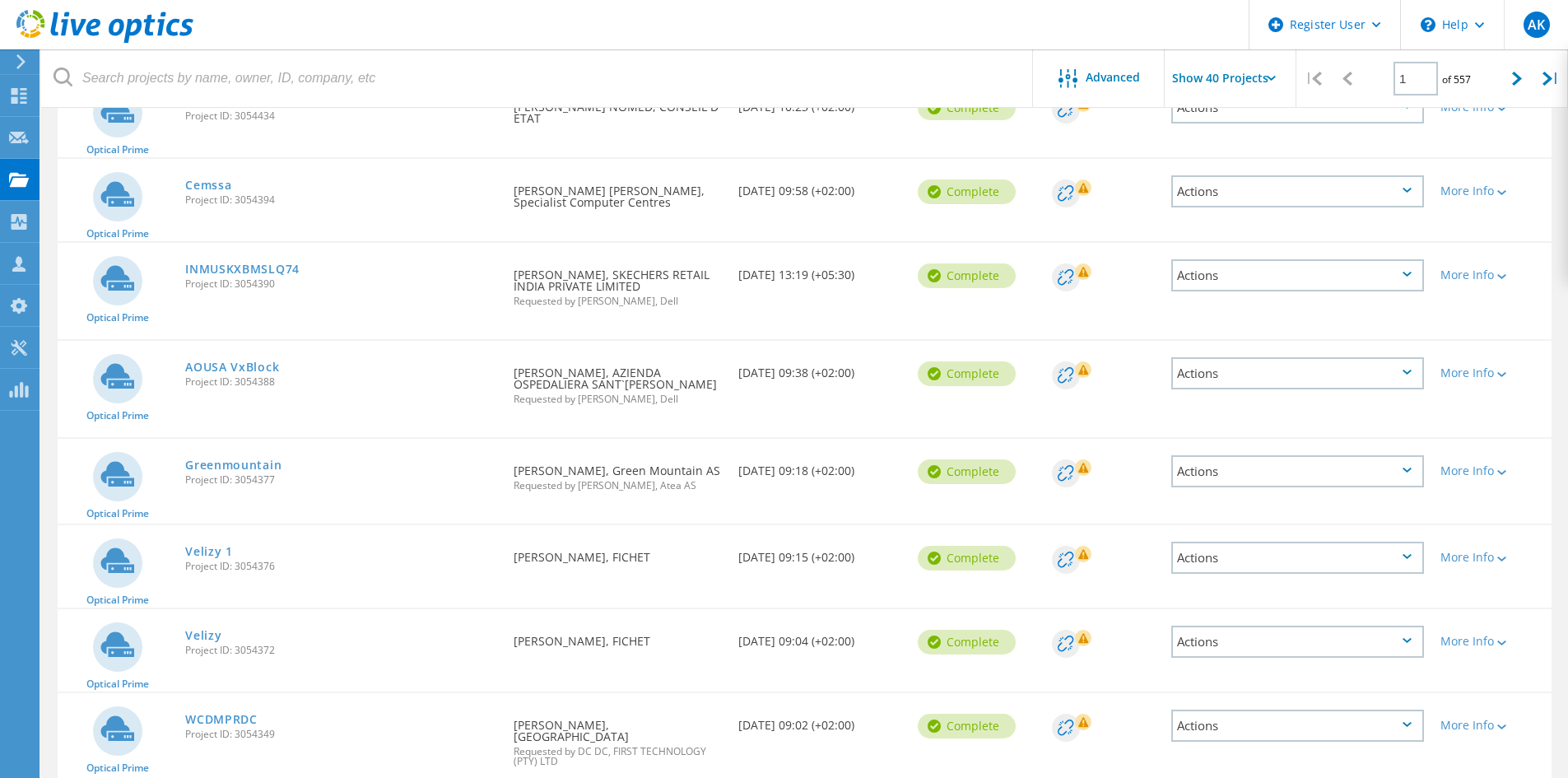
scroll to position [741, 0]
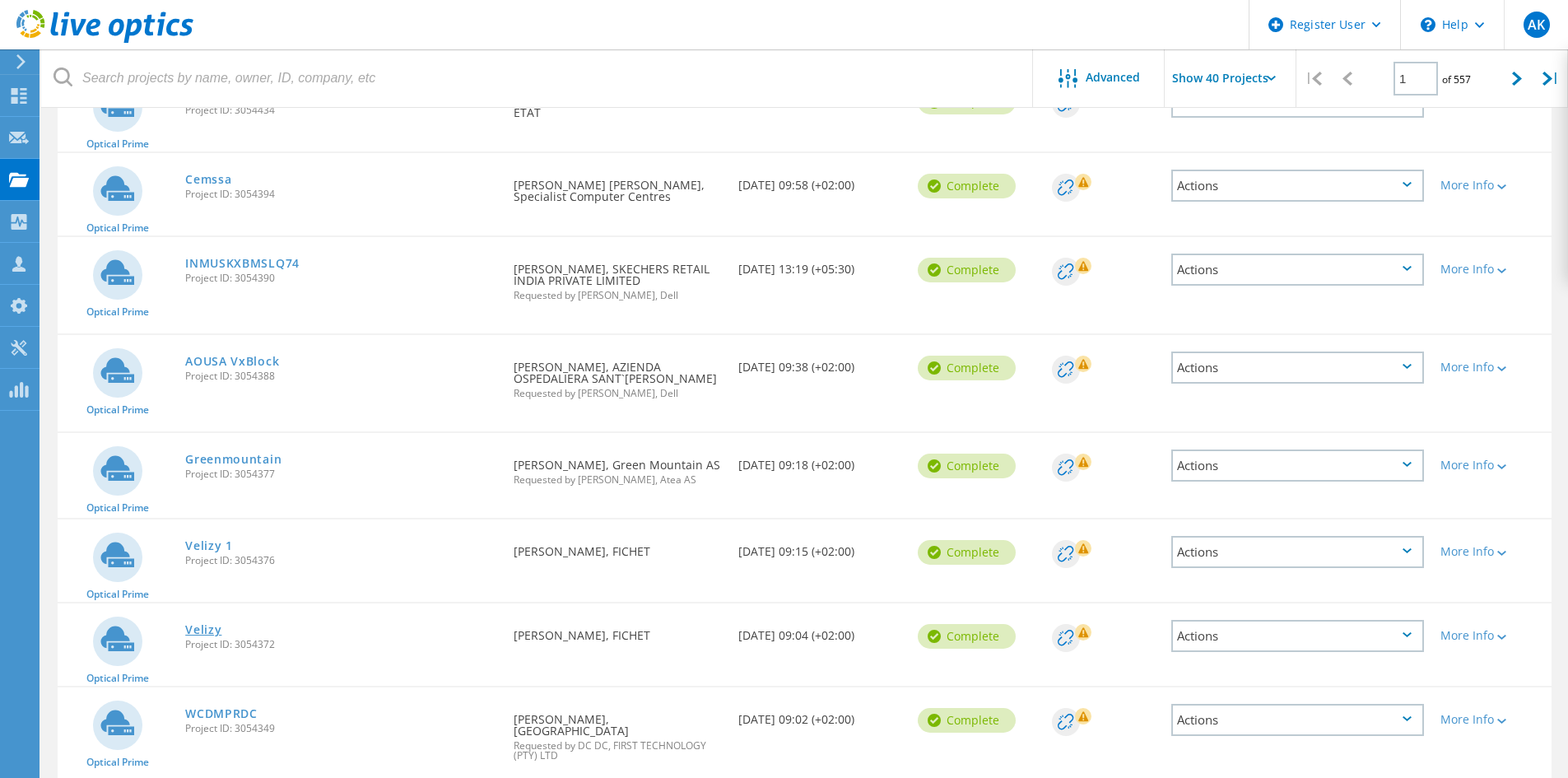
click at [218, 624] on link "Velizy" at bounding box center [203, 630] width 36 height 12
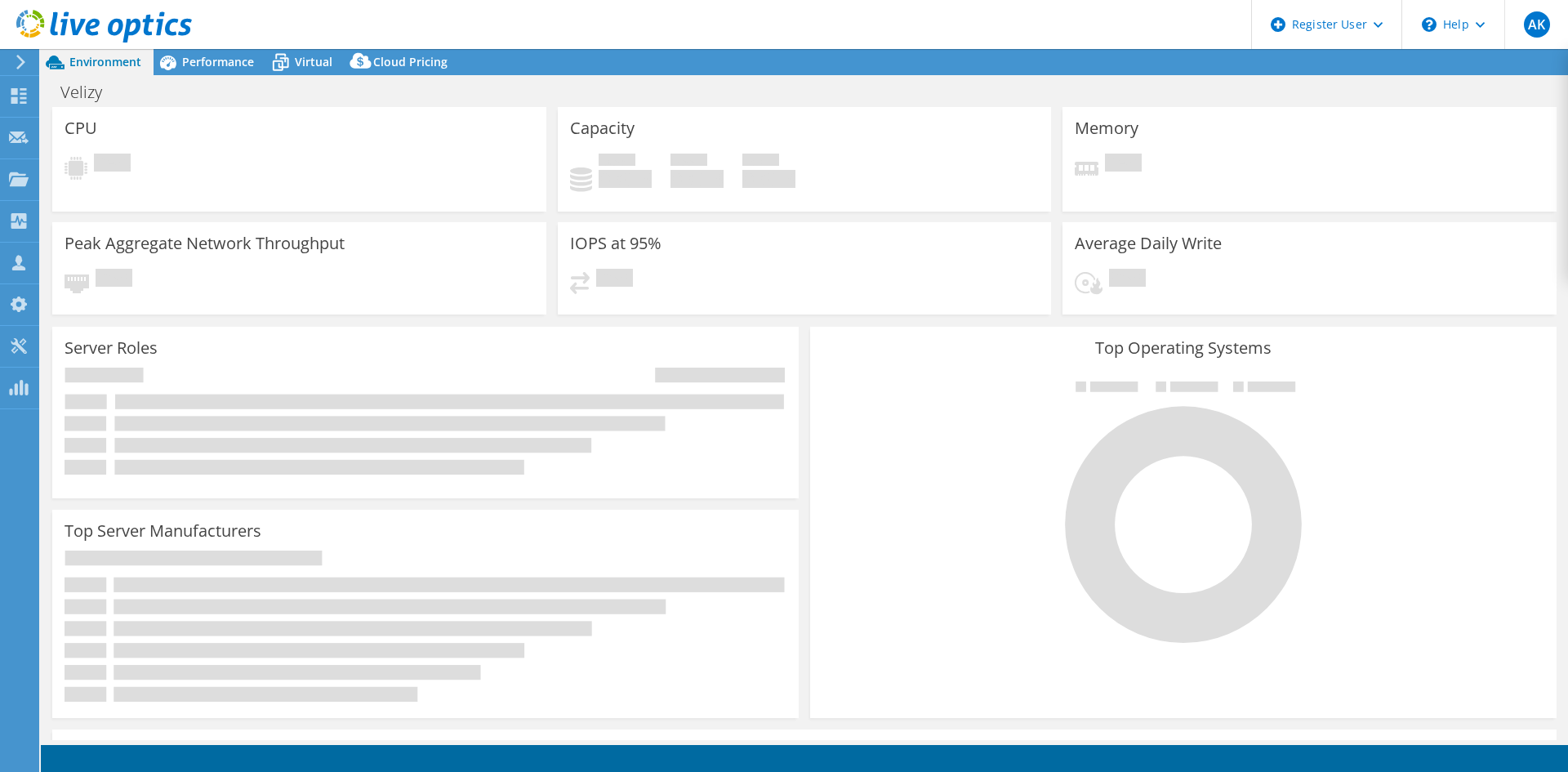
select select "USD"
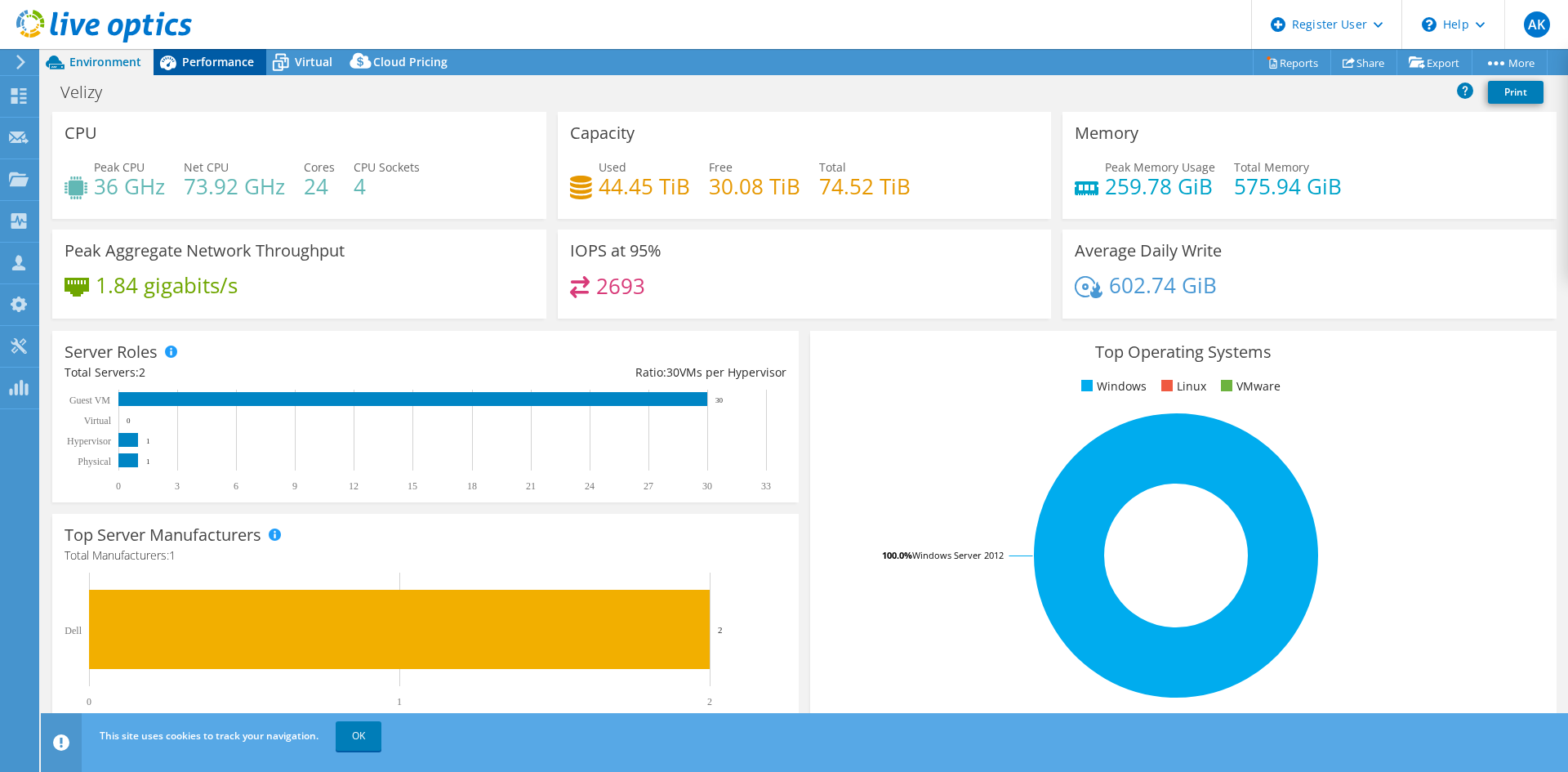
click at [234, 59] on span "Performance" at bounding box center [218, 62] width 72 height 16
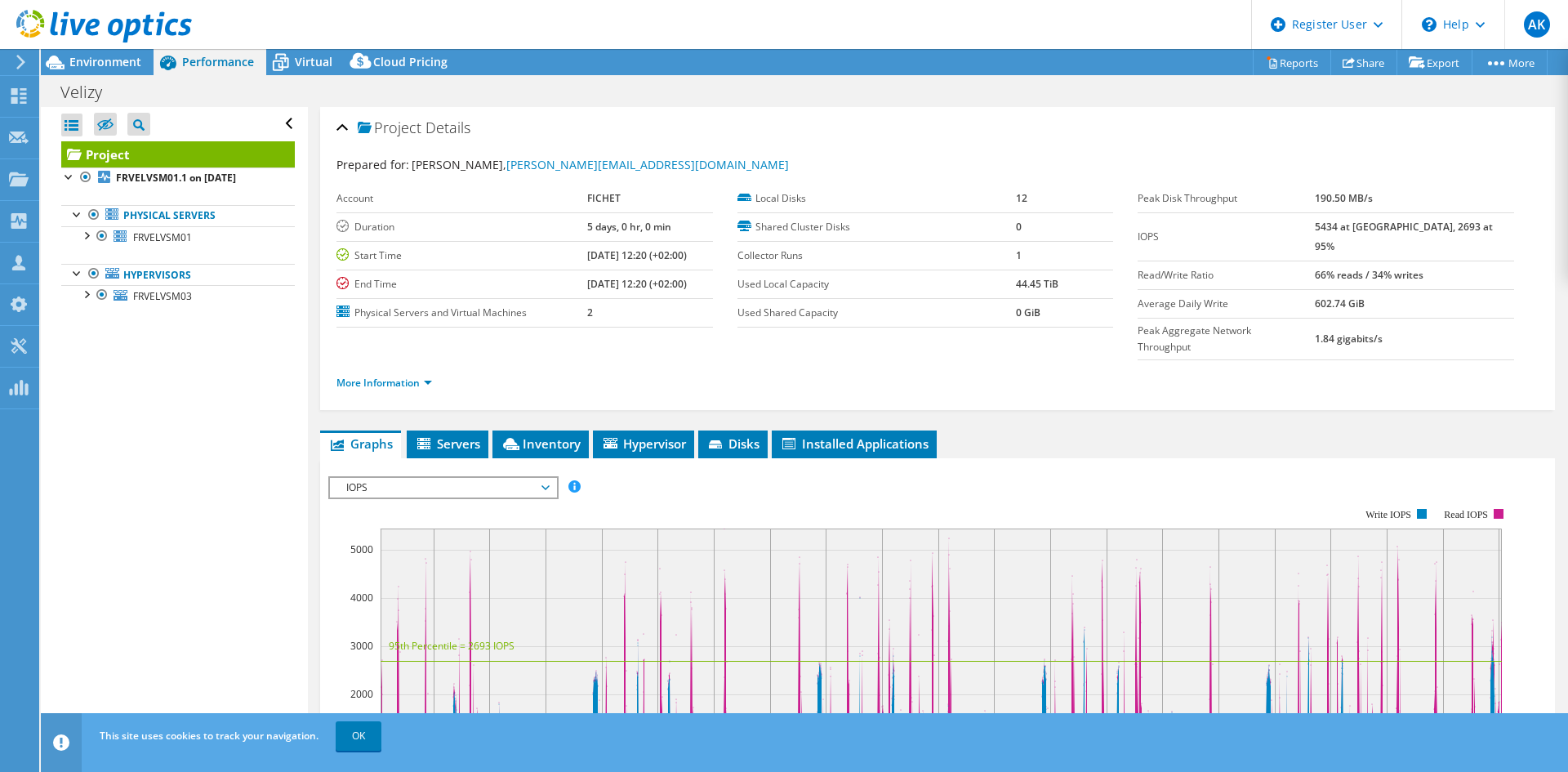
click at [548, 478] on span "IOPS" at bounding box center [443, 487] width 210 height 19
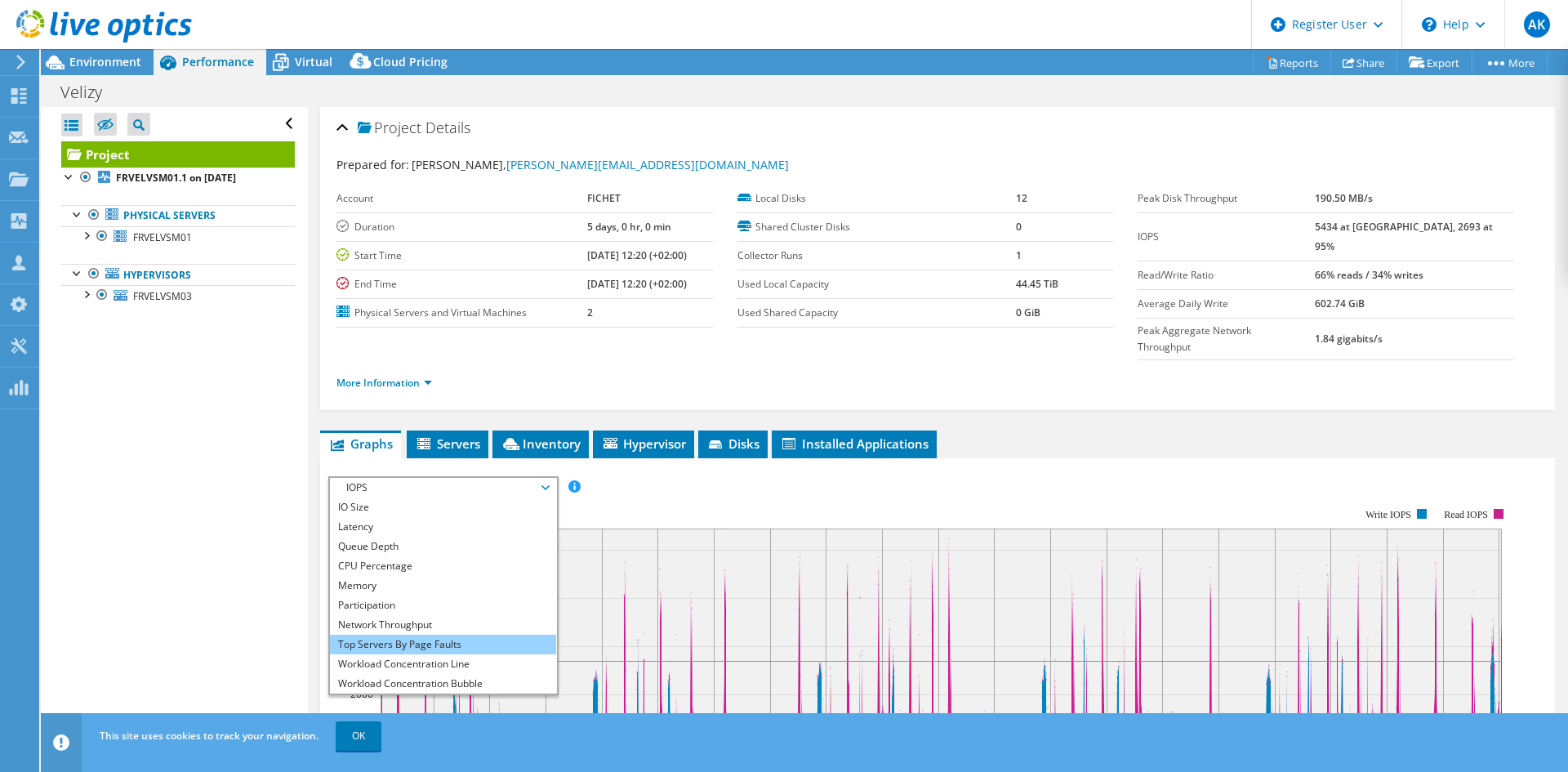
scroll to position [59, 0]
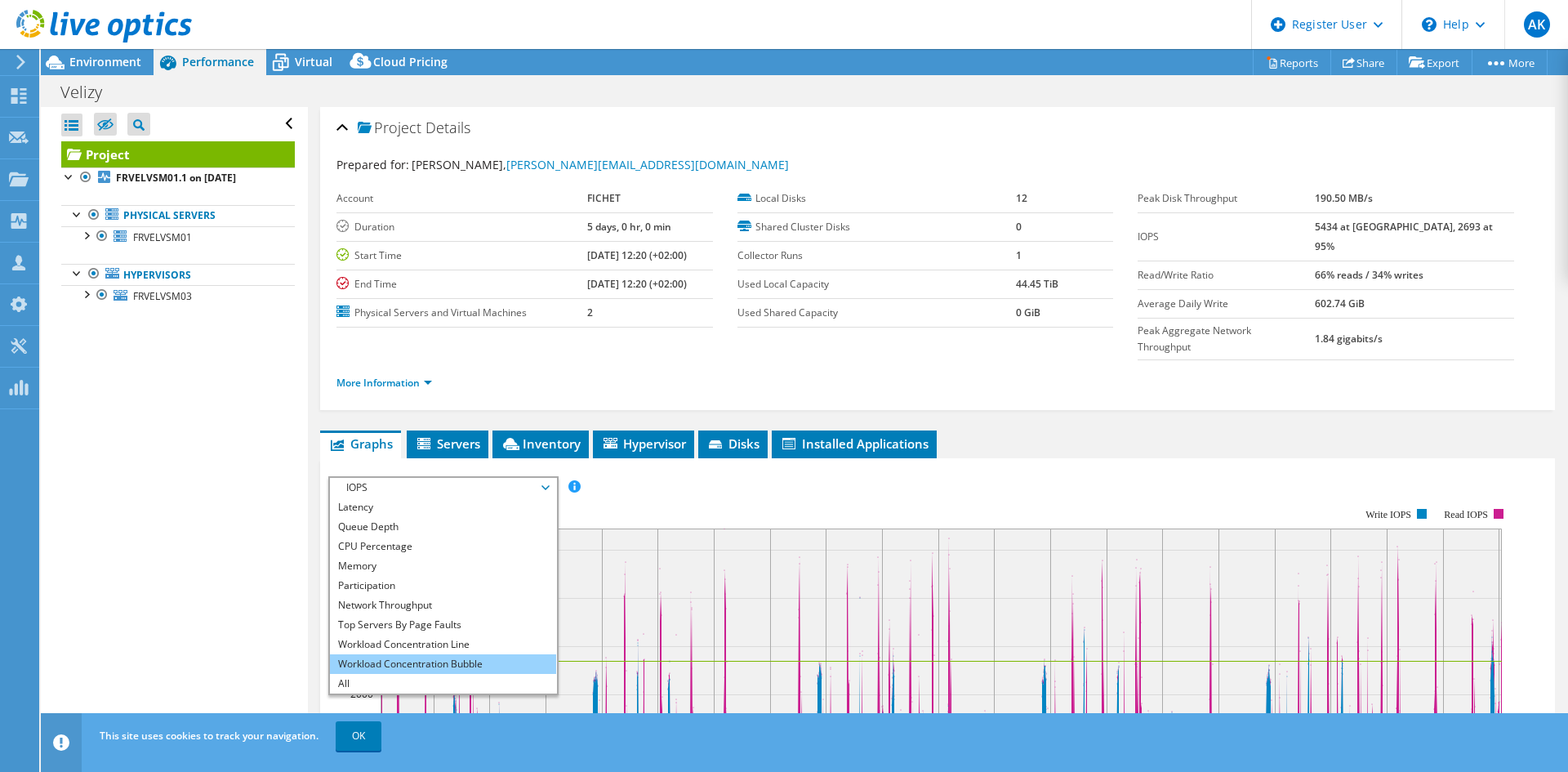
click at [469, 655] on li "Workload Concentration Bubble" at bounding box center [443, 664] width 226 height 19
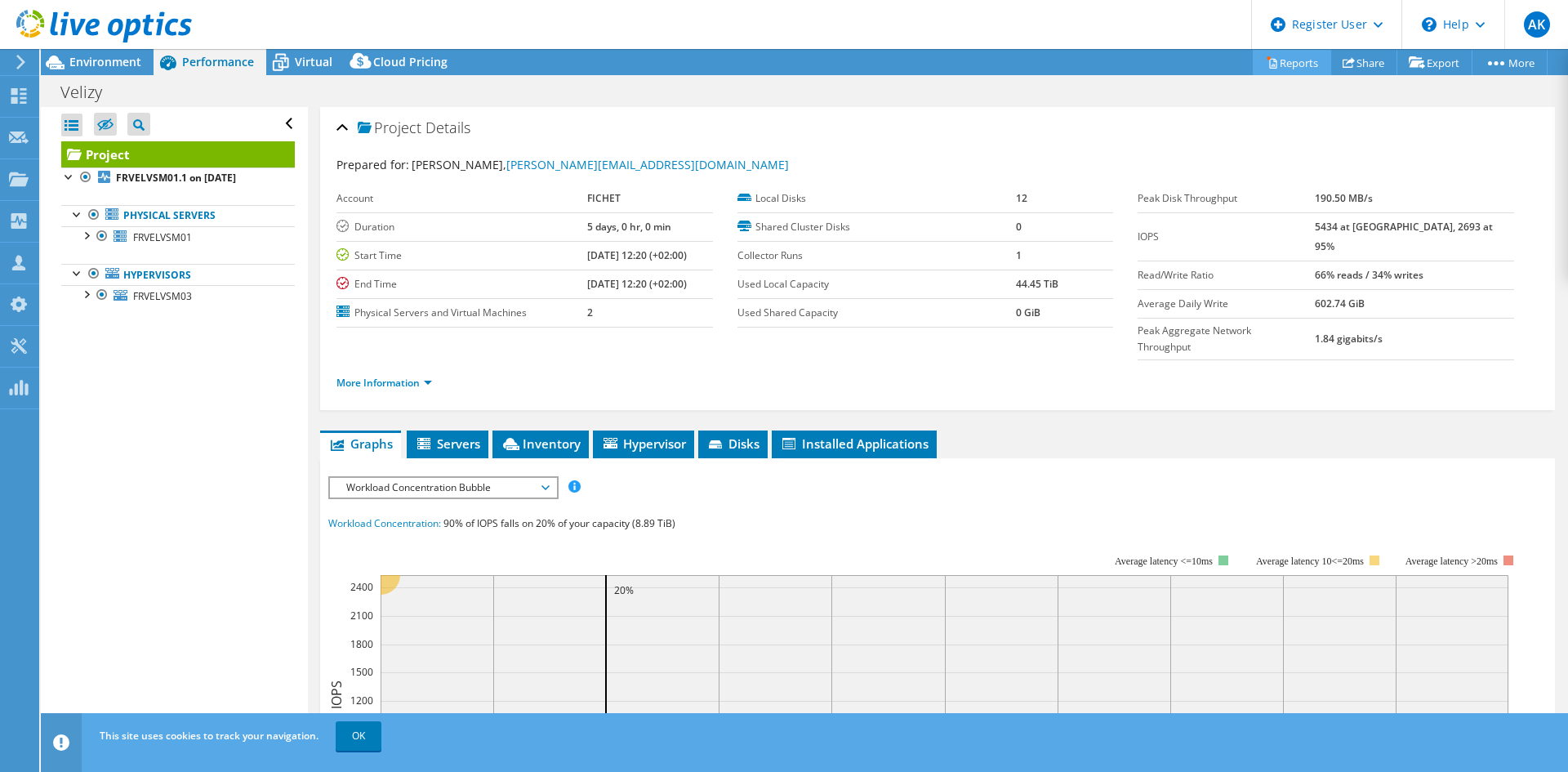
click at [1294, 63] on link "Reports" at bounding box center [1291, 63] width 78 height 26
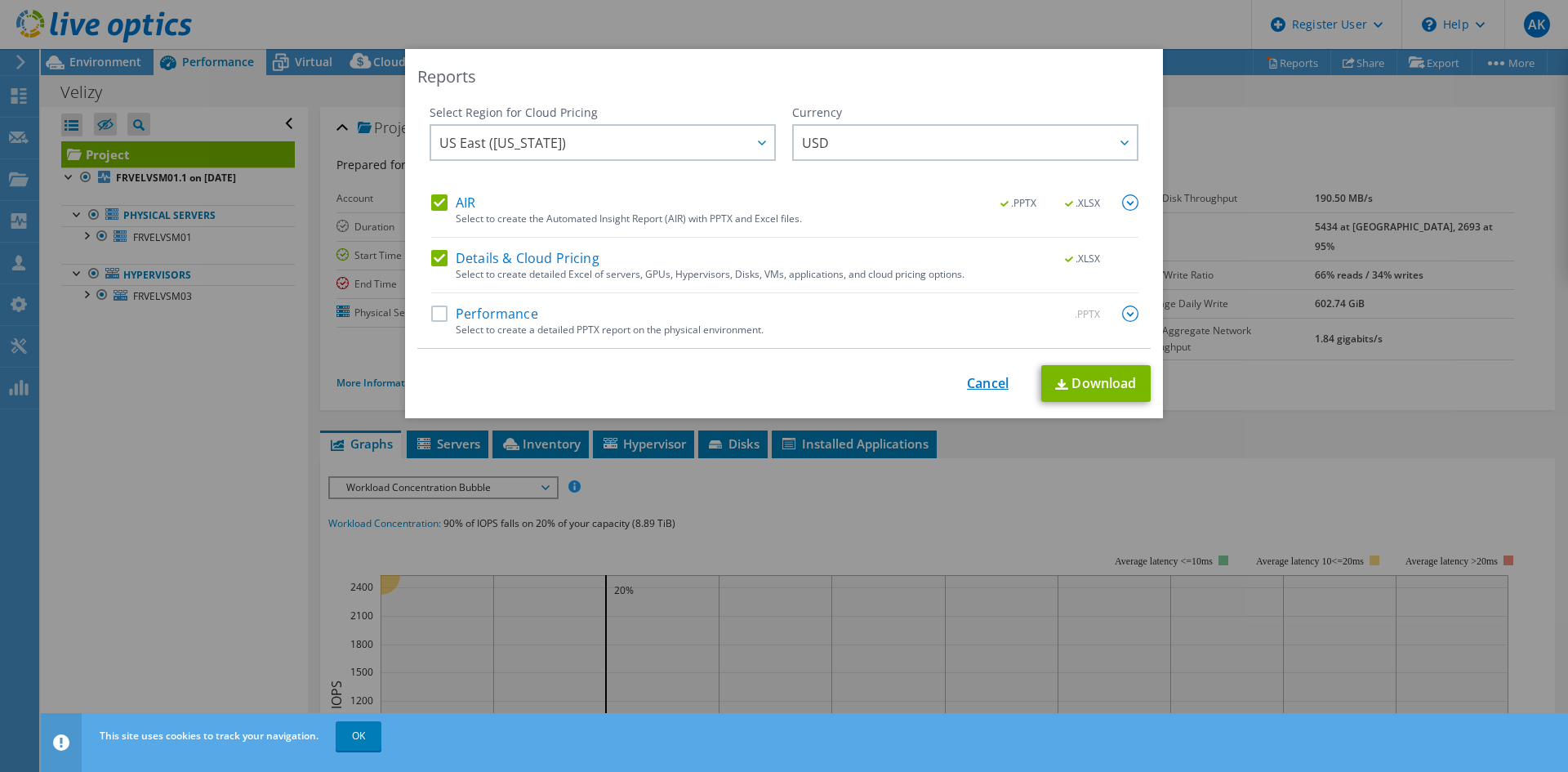
click at [981, 382] on link "Cancel" at bounding box center [987, 383] width 41 height 16
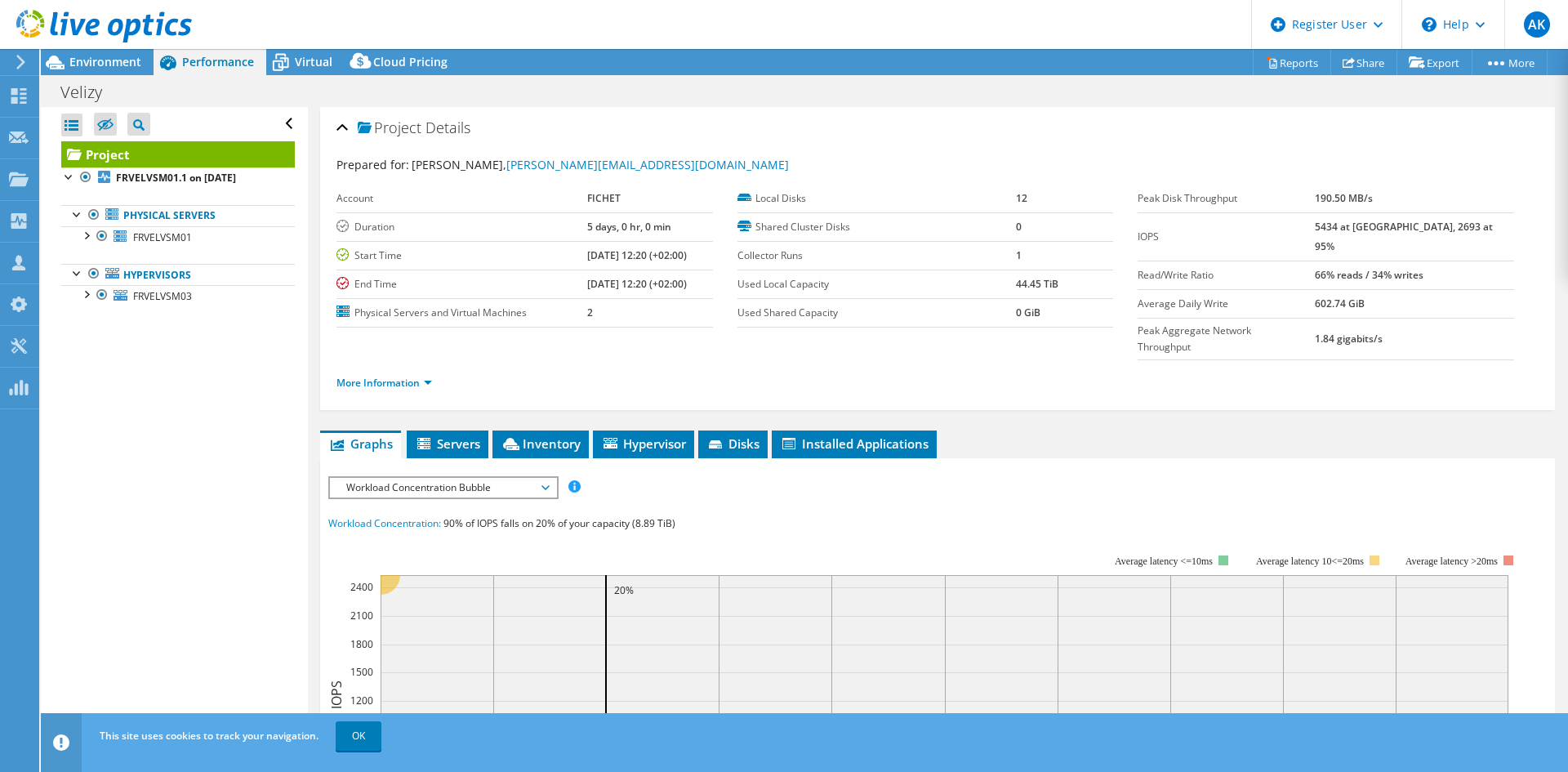
click at [83, 53] on div at bounding box center [96, 27] width 192 height 55
click at [92, 61] on span "Environment" at bounding box center [106, 62] width 72 height 16
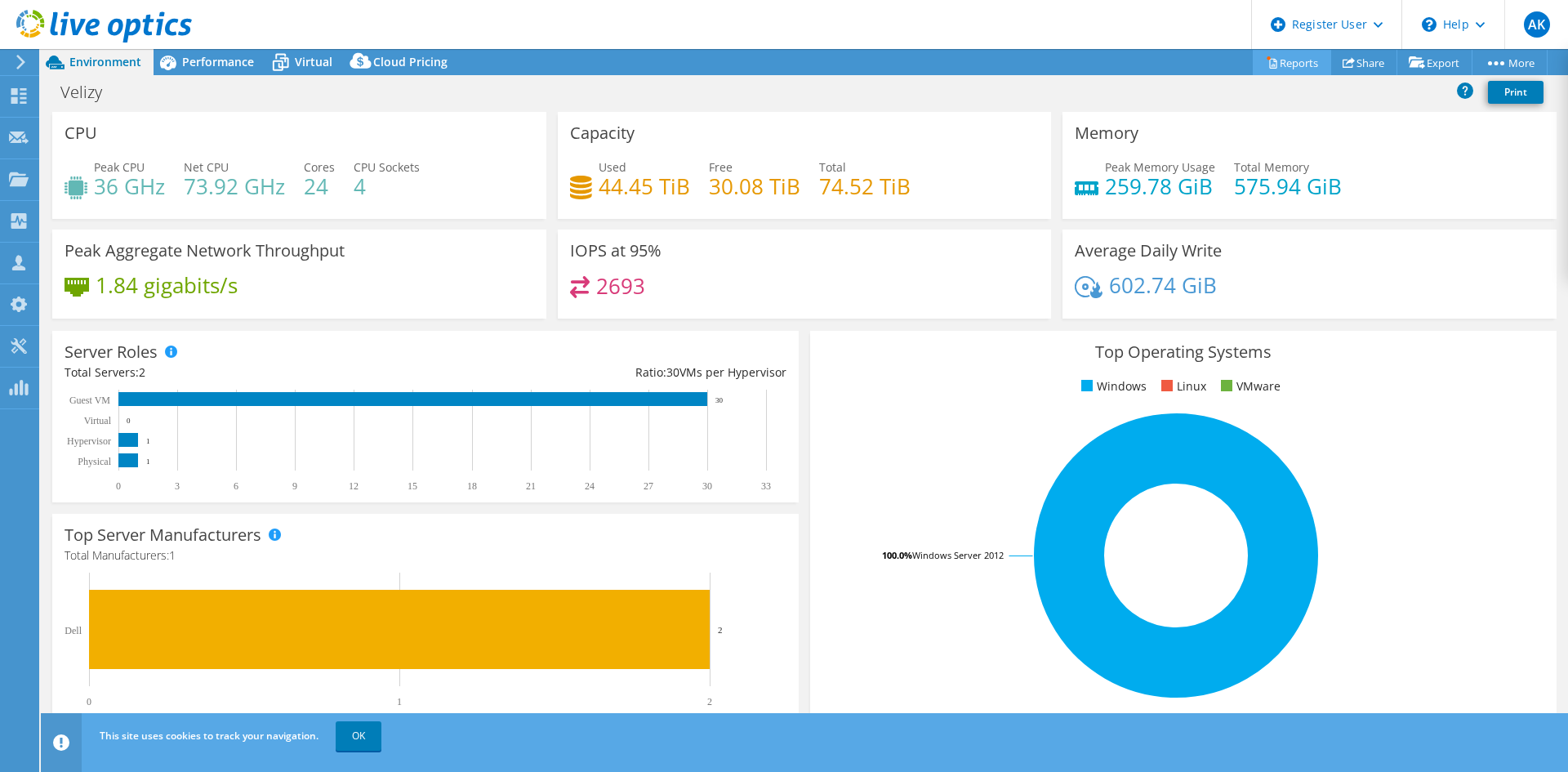
click at [1297, 60] on link "Reports" at bounding box center [1291, 63] width 78 height 26
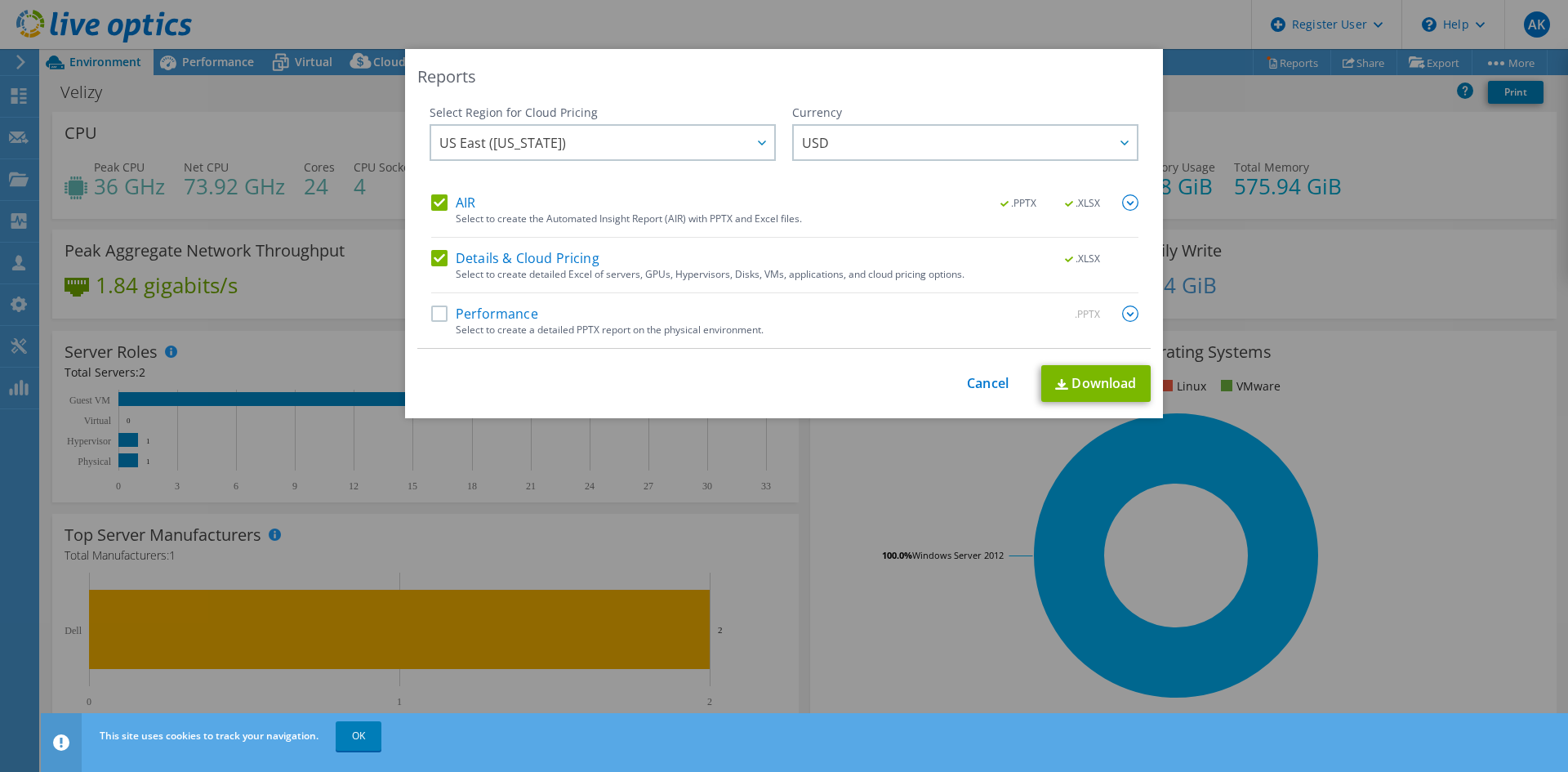
click at [432, 314] on label "Performance" at bounding box center [484, 314] width 107 height 17
click at [0, 0] on input "Performance" at bounding box center [0, 0] width 0 height 0
click at [1113, 381] on link "Download" at bounding box center [1096, 383] width 109 height 37
click at [970, 459] on div "Reports Select Region for Cloud Pricing Asia Pacific ([GEOGRAPHIC_DATA]) [GEOGR…" at bounding box center [784, 386] width 1568 height 674
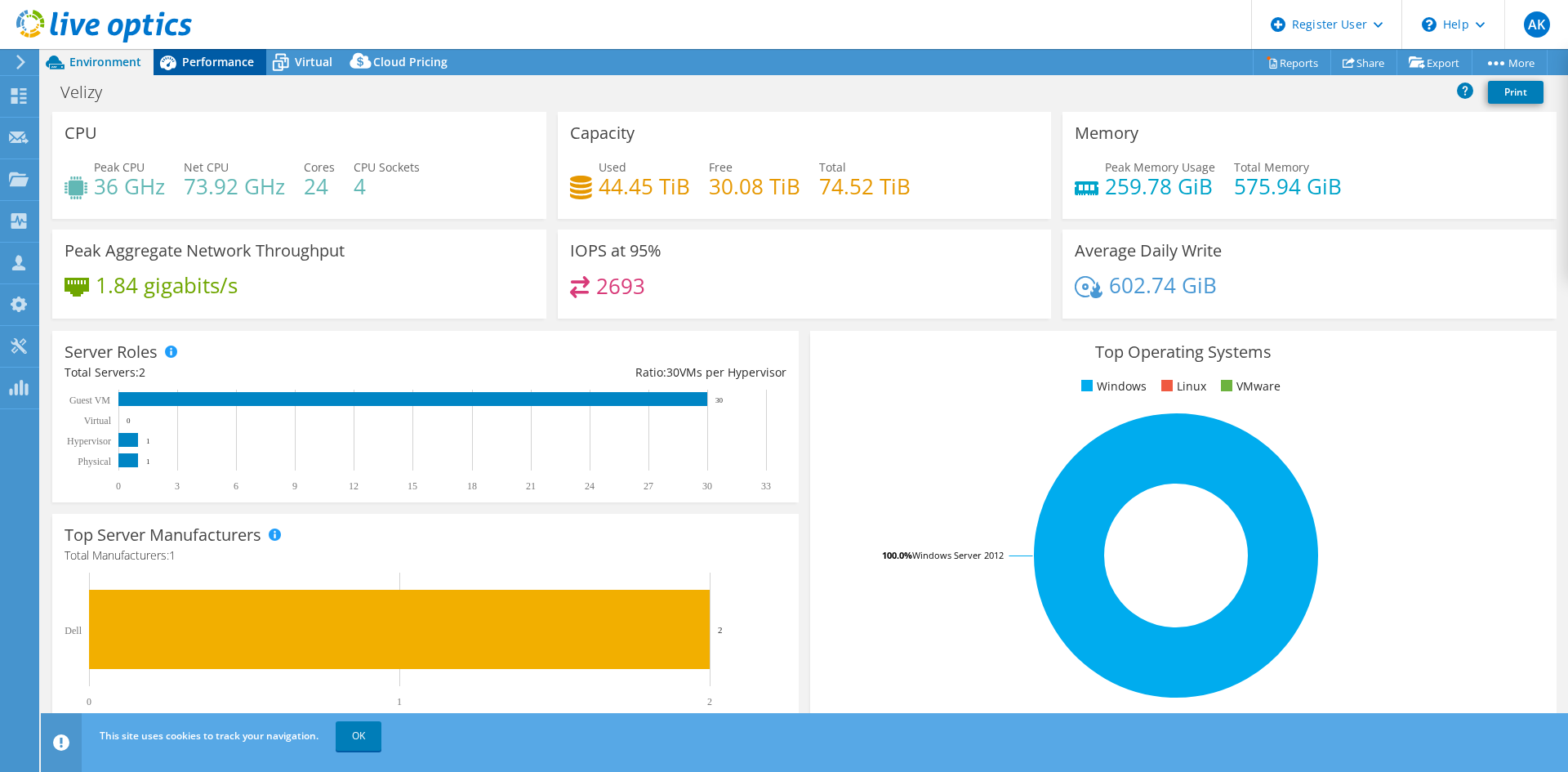
click at [227, 50] on div "Performance" at bounding box center [210, 63] width 113 height 26
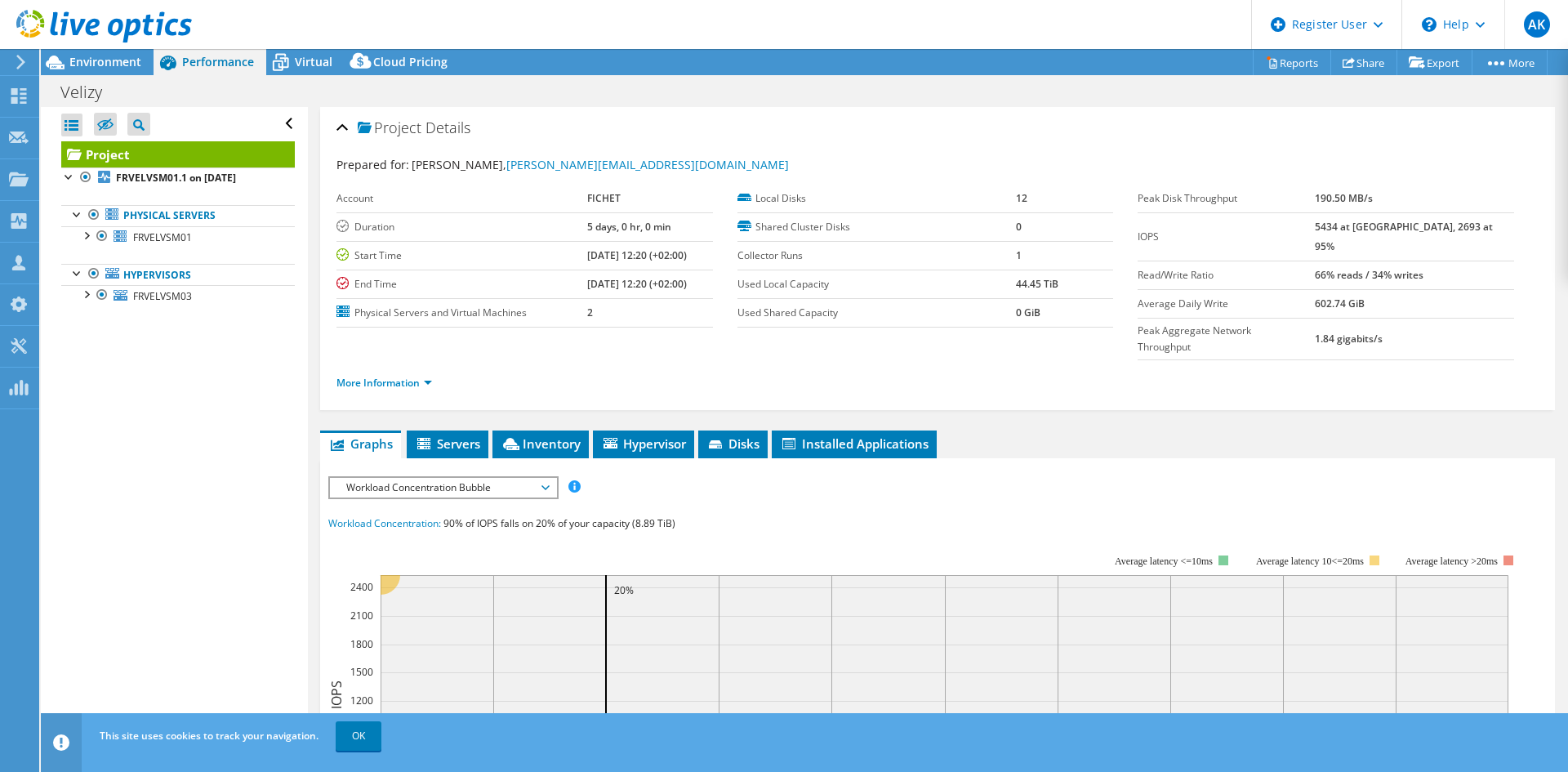
click at [458, 478] on span "Workload Concentration Bubble" at bounding box center [443, 487] width 210 height 19
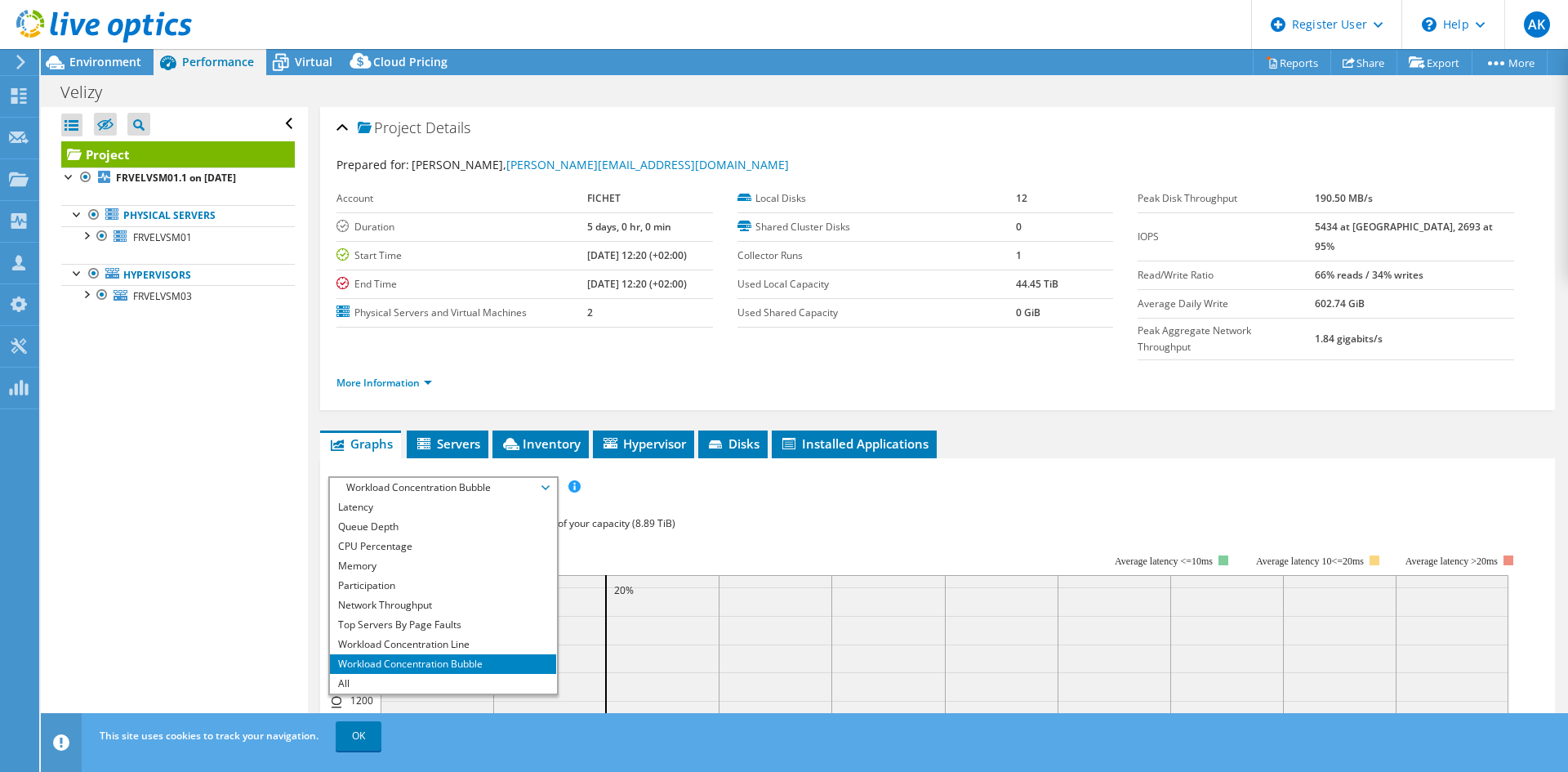
click at [763, 532] on rect at bounding box center [925, 695] width 1194 height 327
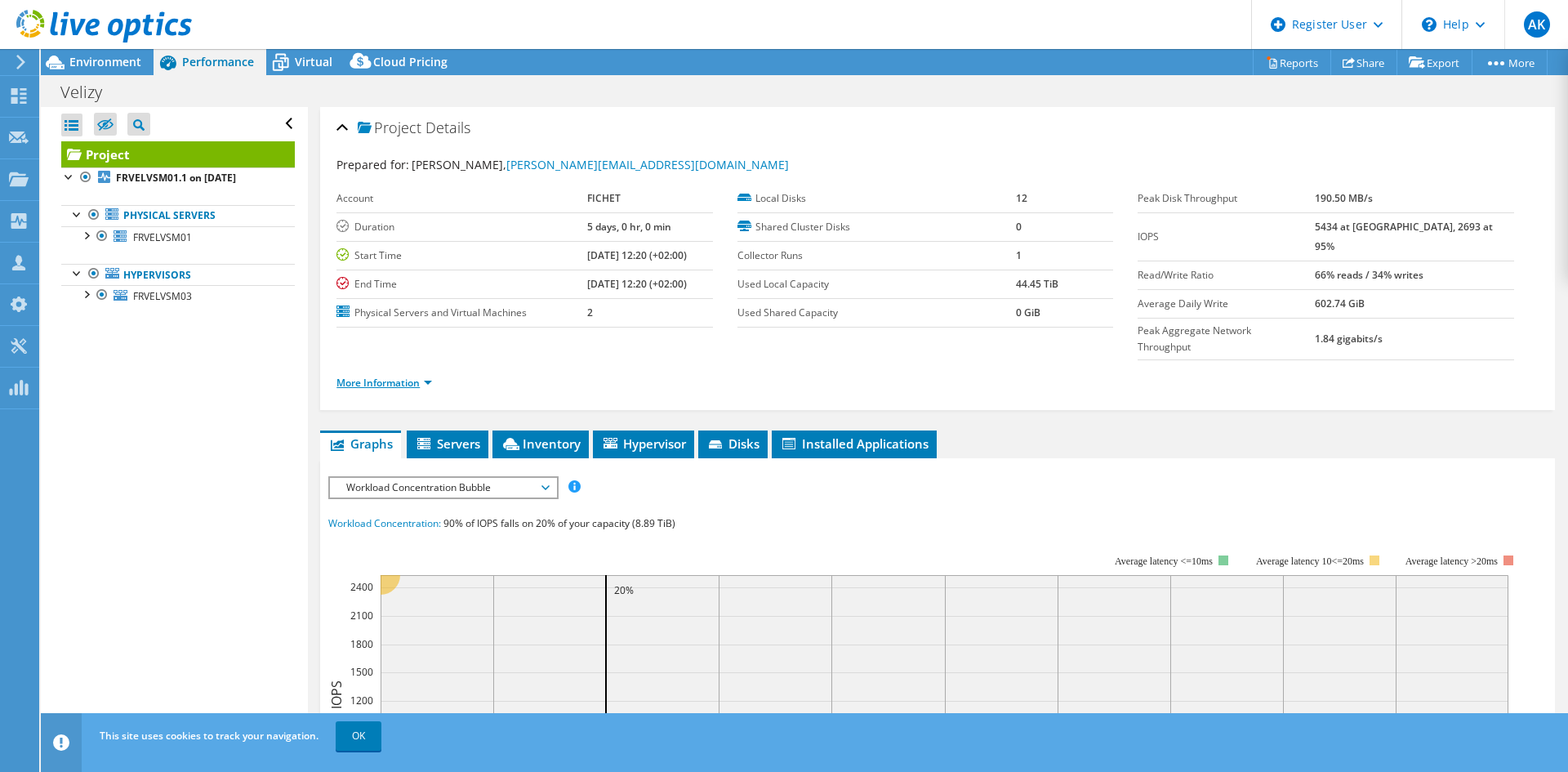
click at [400, 375] on link "More Information" at bounding box center [384, 382] width 95 height 14
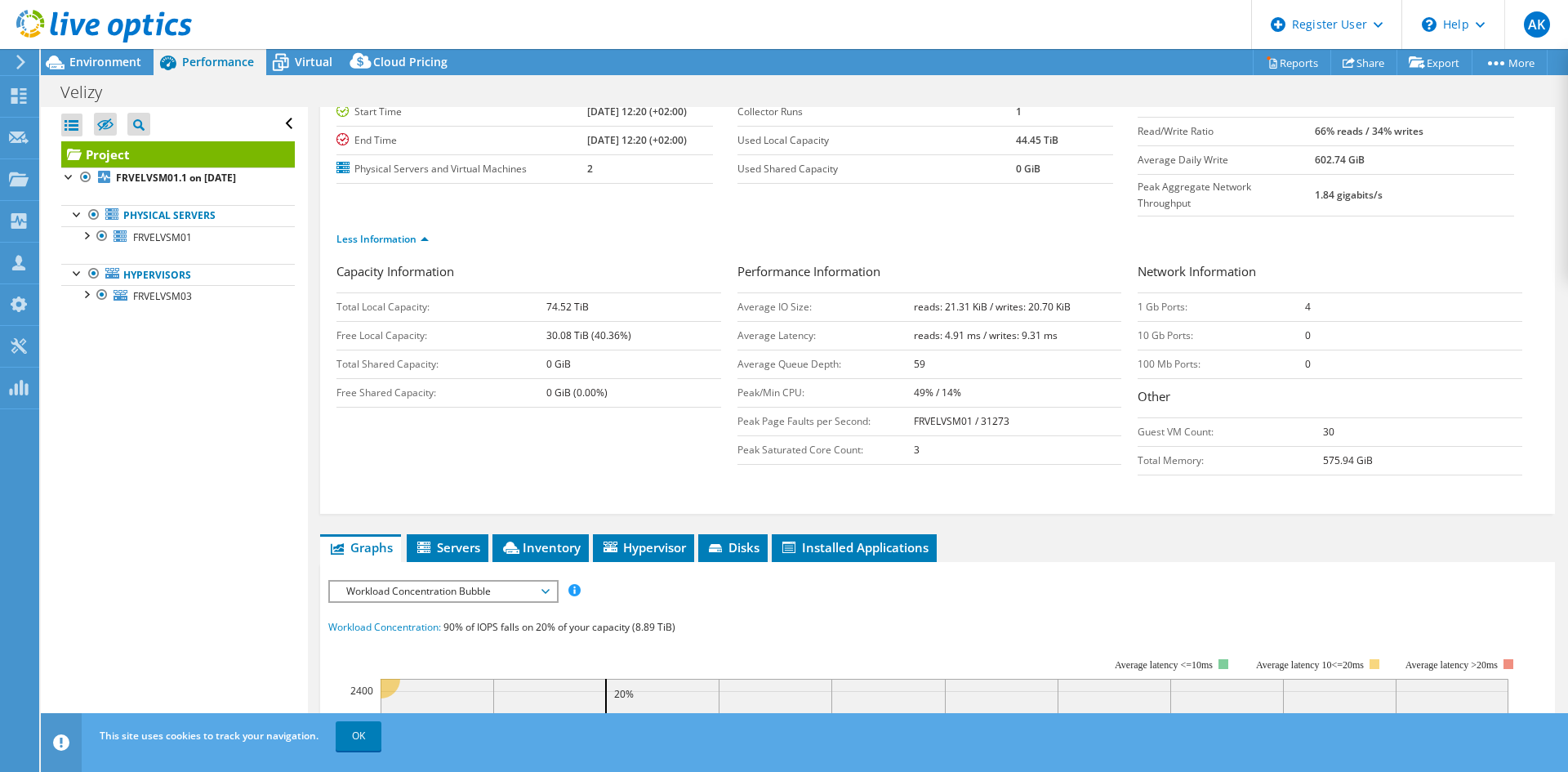
scroll to position [245, 0]
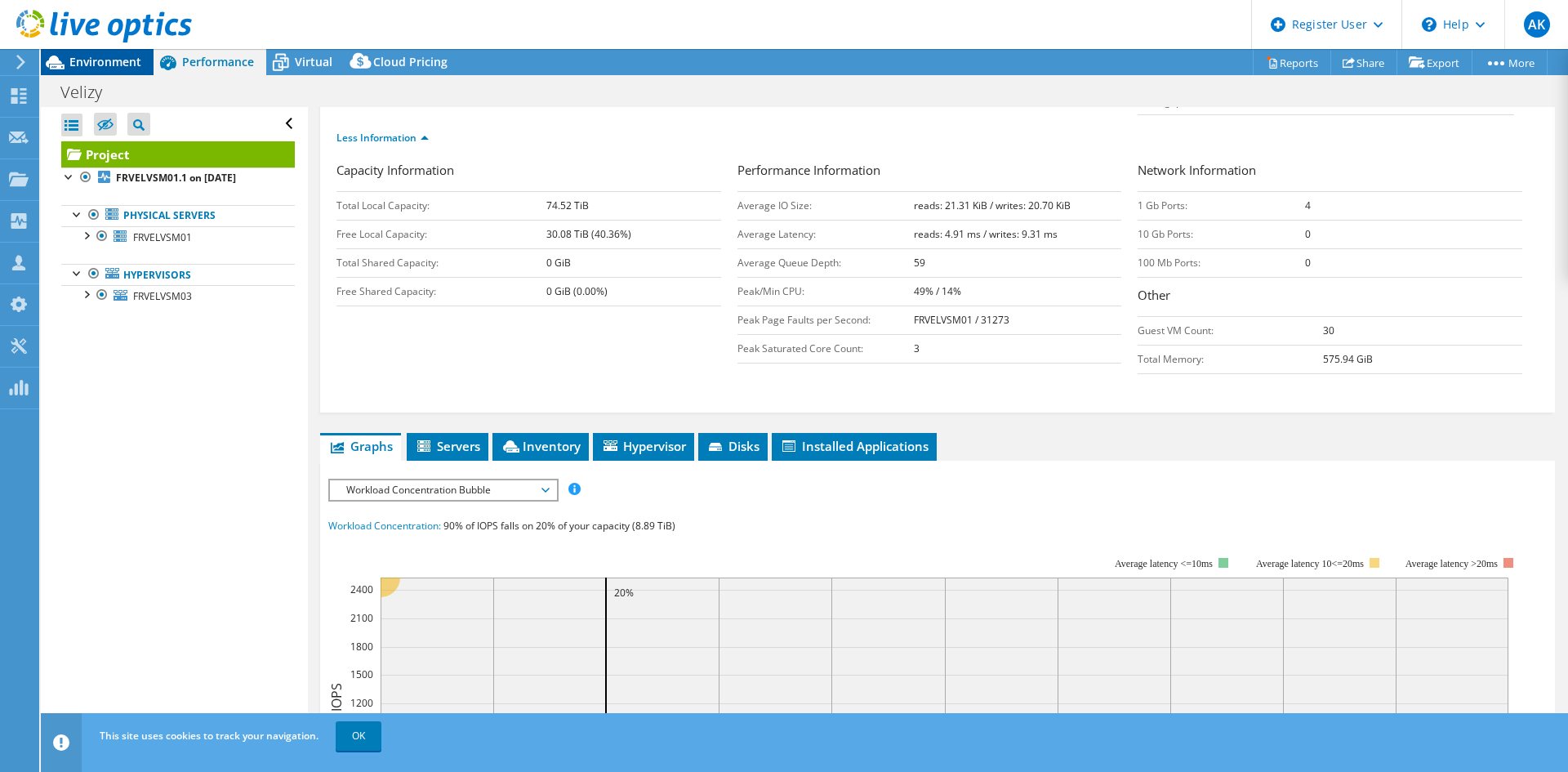
click at [116, 56] on span "Environment" at bounding box center [106, 62] width 72 height 16
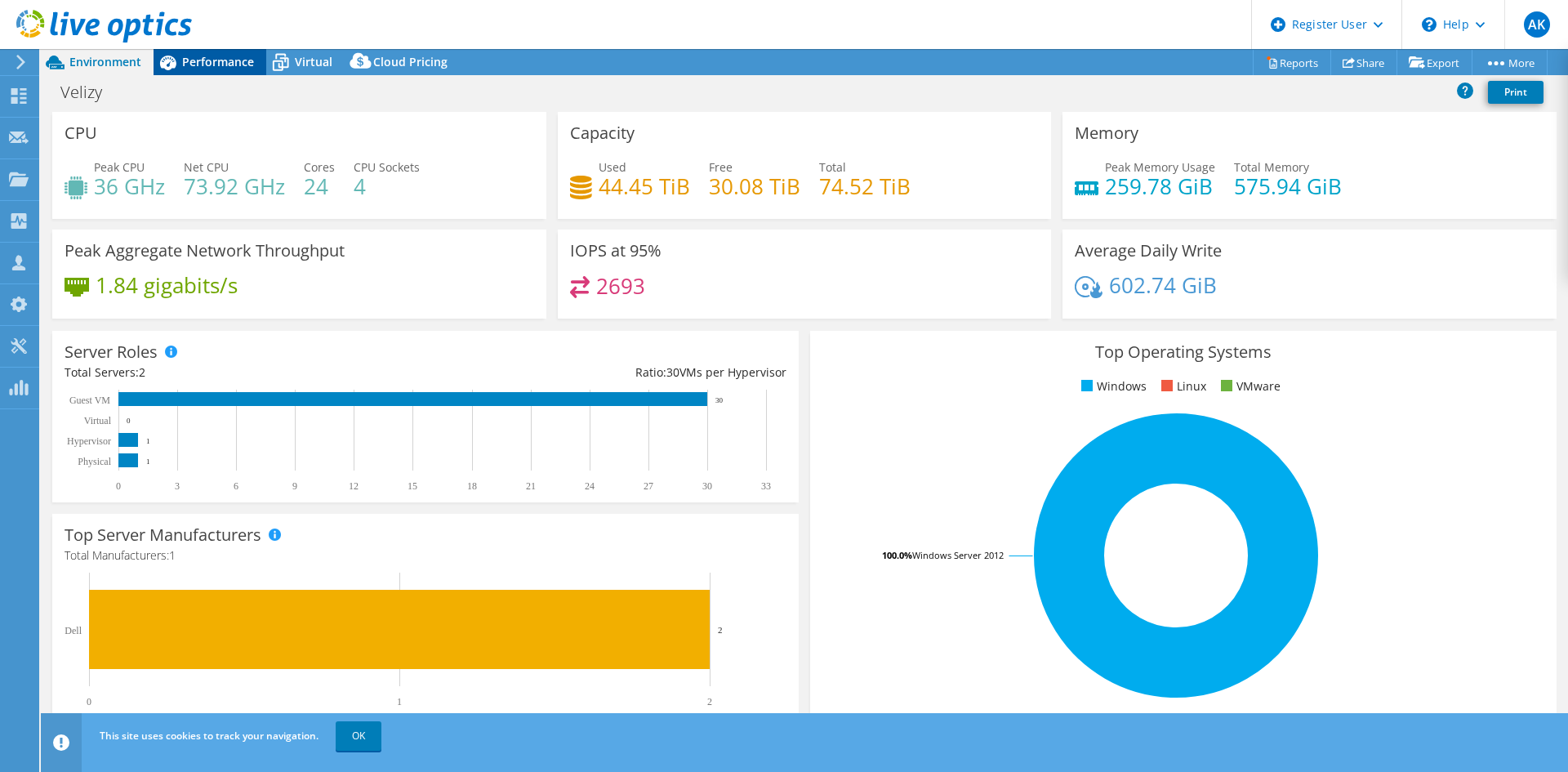
click at [204, 64] on span "Performance" at bounding box center [218, 62] width 72 height 16
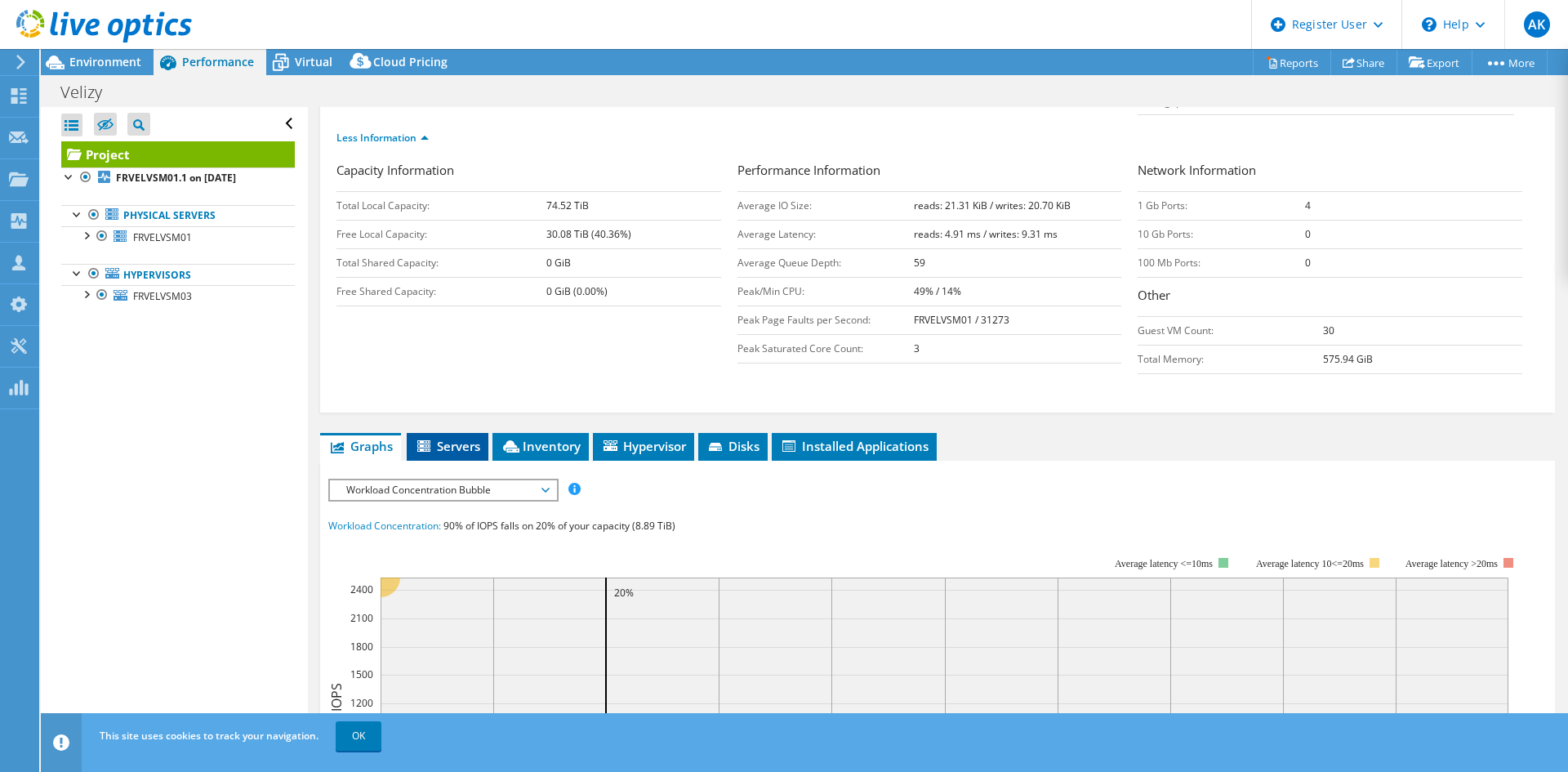
scroll to position [327, 0]
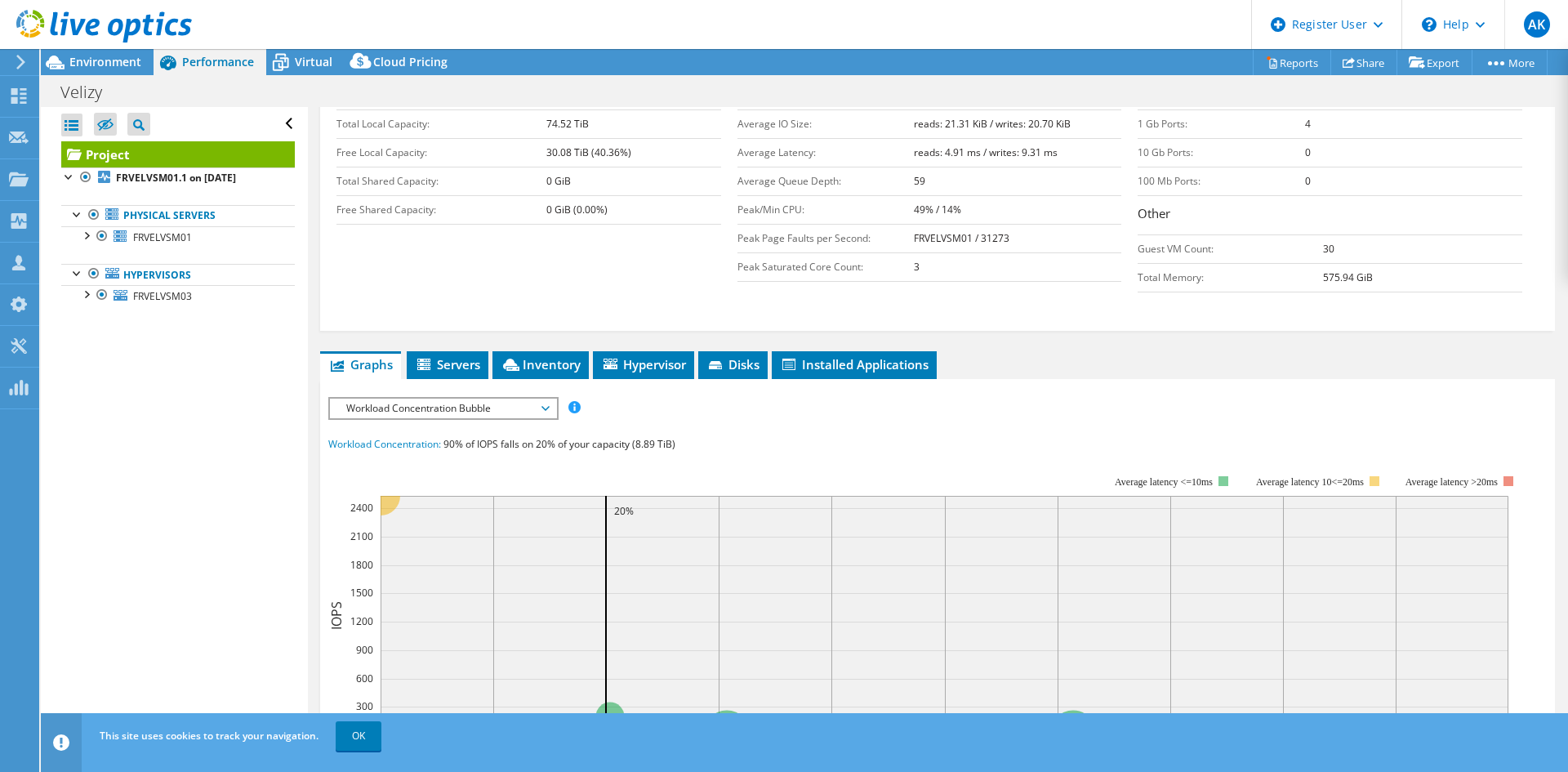
click at [102, 52] on div at bounding box center [96, 27] width 192 height 55
click at [109, 64] on span "Environment" at bounding box center [106, 62] width 72 height 16
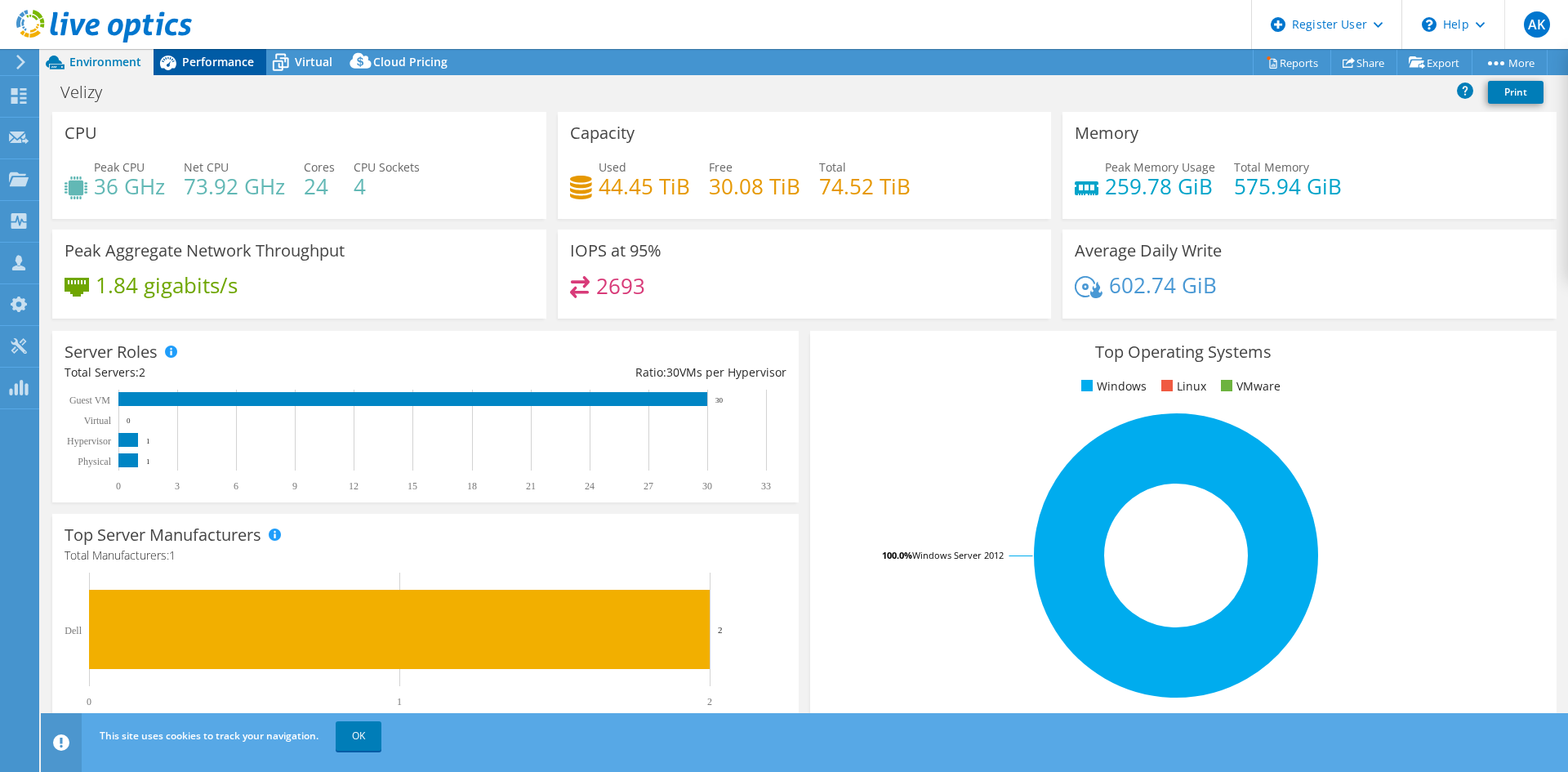
click at [218, 50] on div "Performance" at bounding box center [210, 63] width 113 height 26
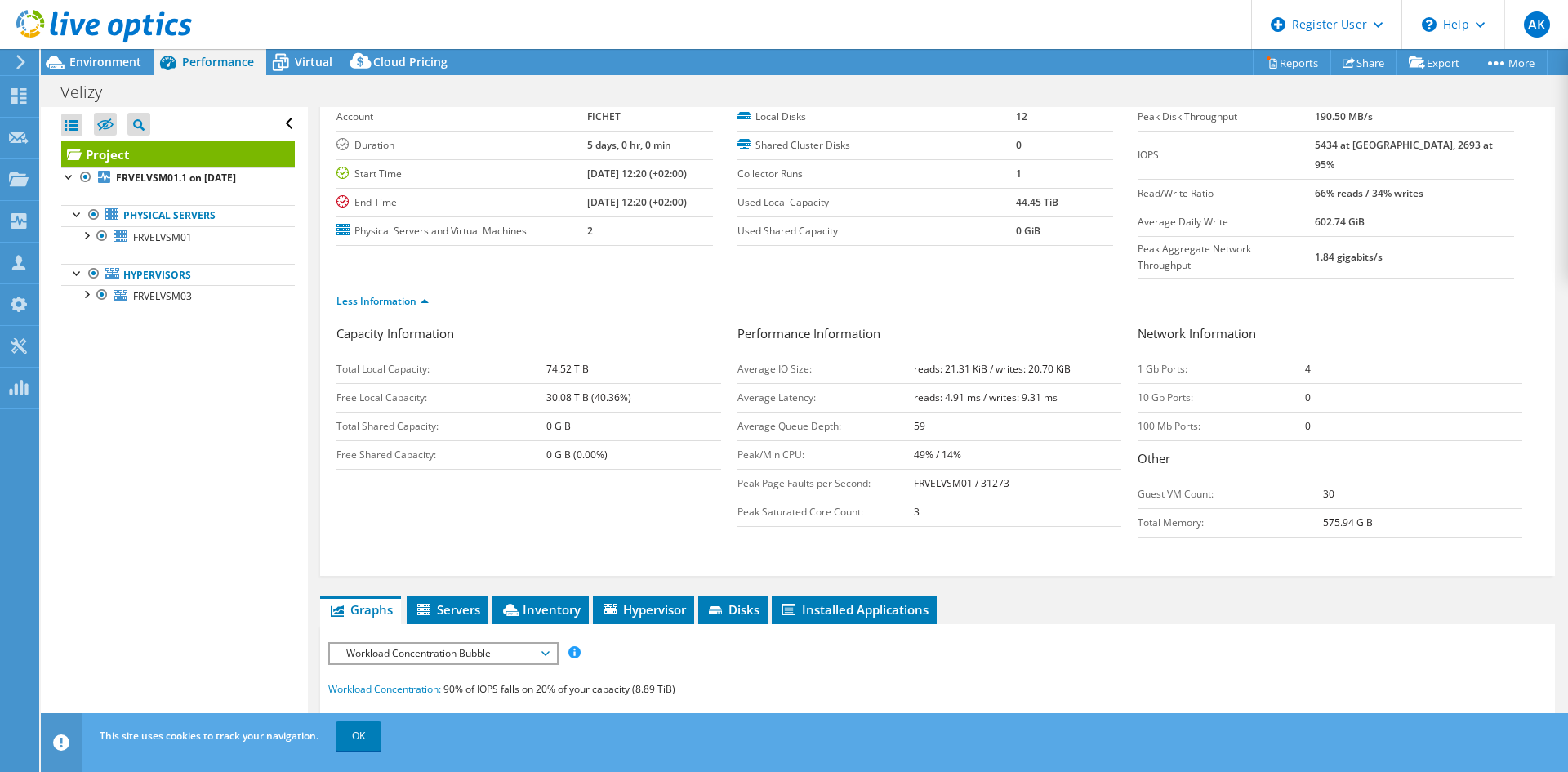
scroll to position [0, 0]
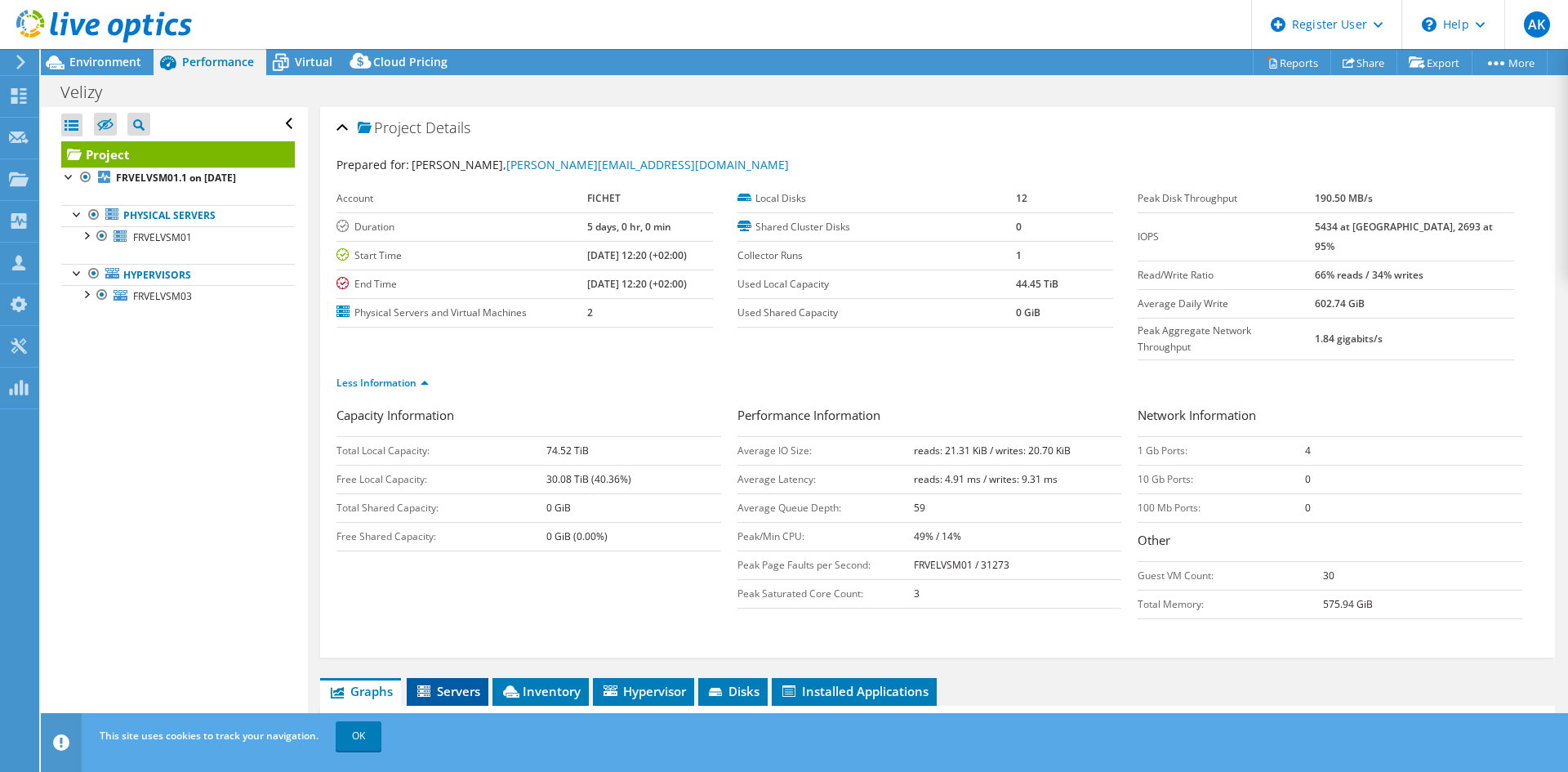
click at [447, 683] on span "Servers" at bounding box center [447, 691] width 65 height 17
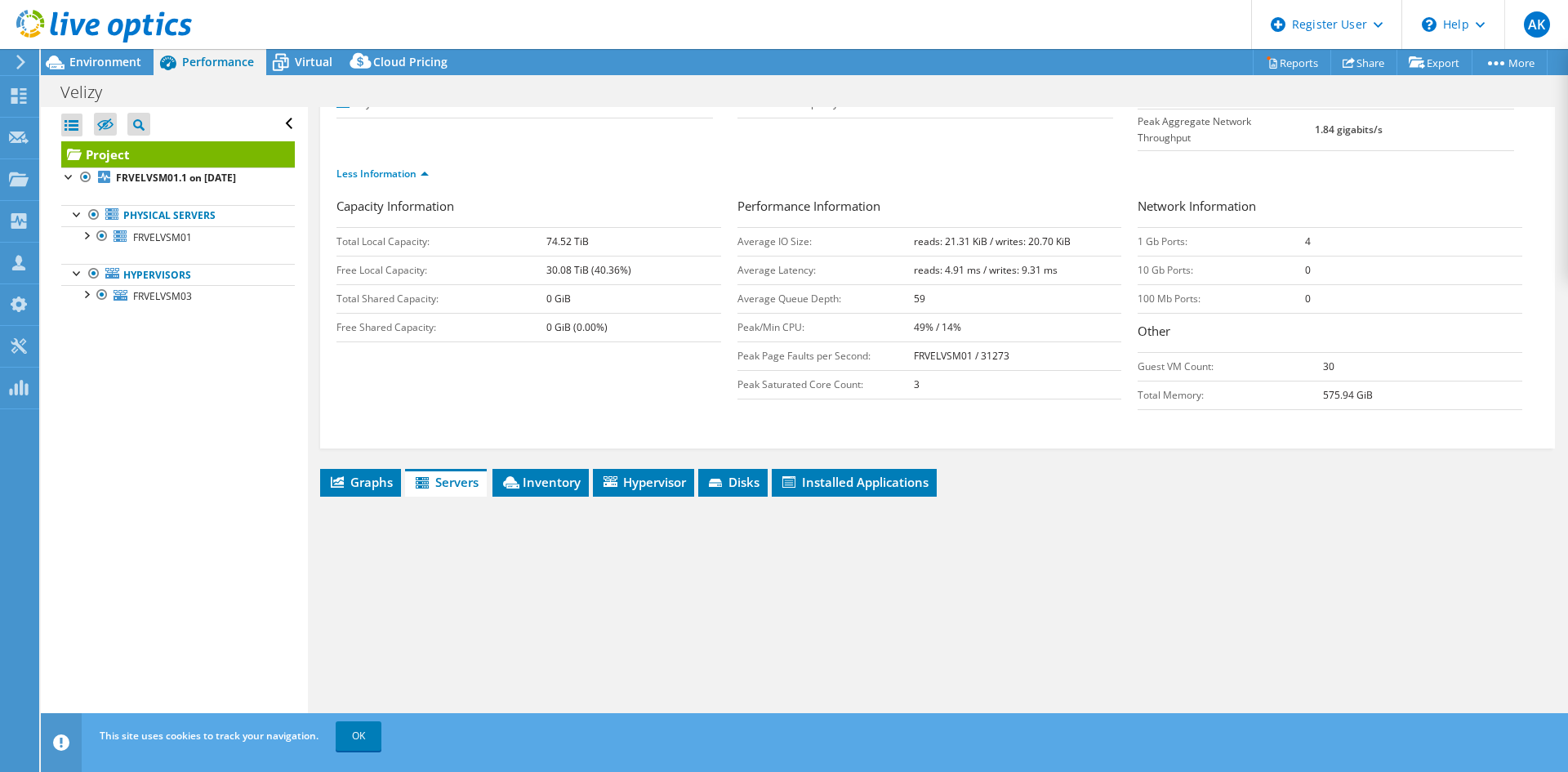
scroll to position [327, 0]
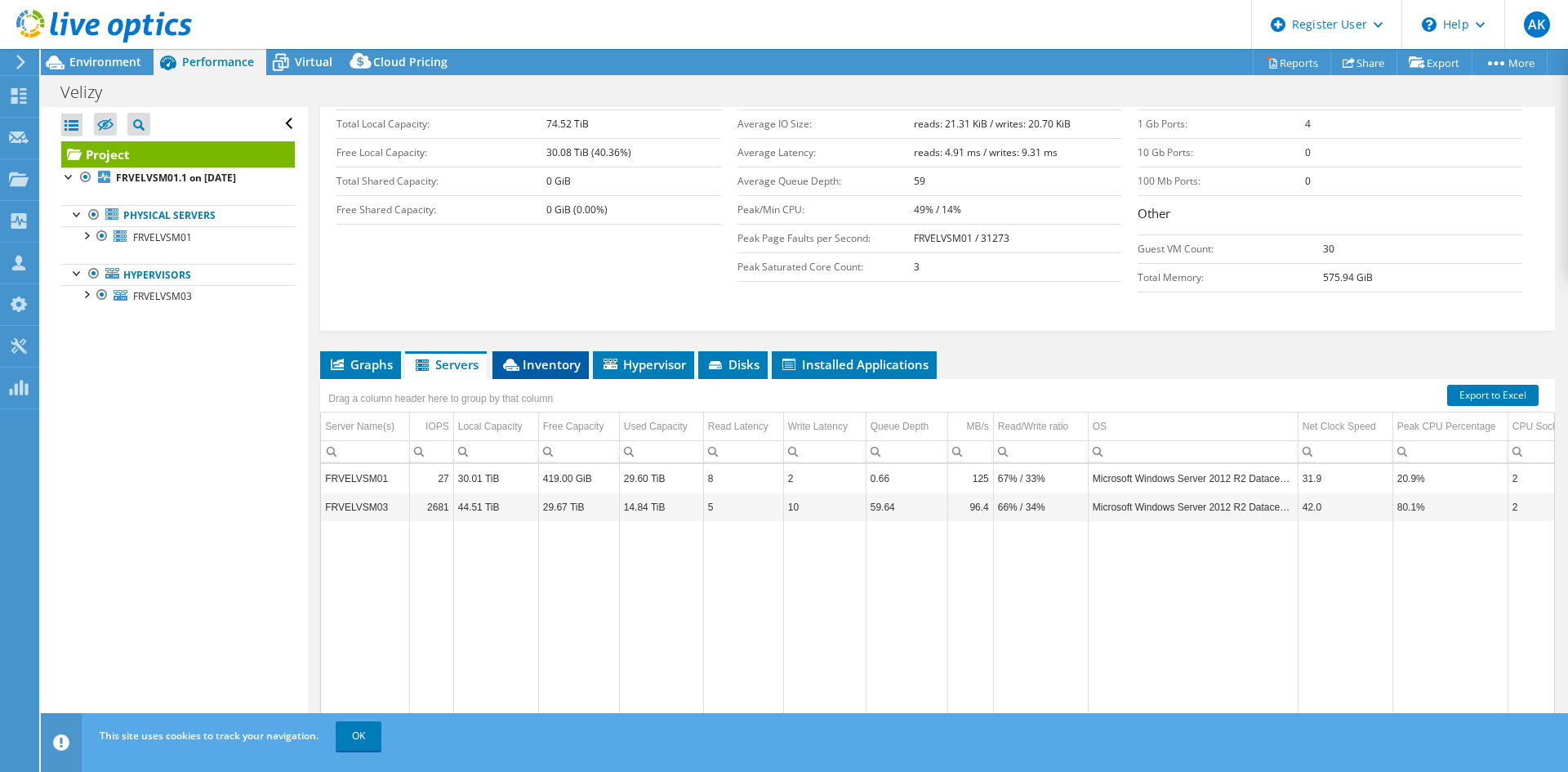
click at [554, 356] on span "Inventory" at bounding box center [540, 364] width 80 height 17
